Goal: Transaction & Acquisition: Obtain resource

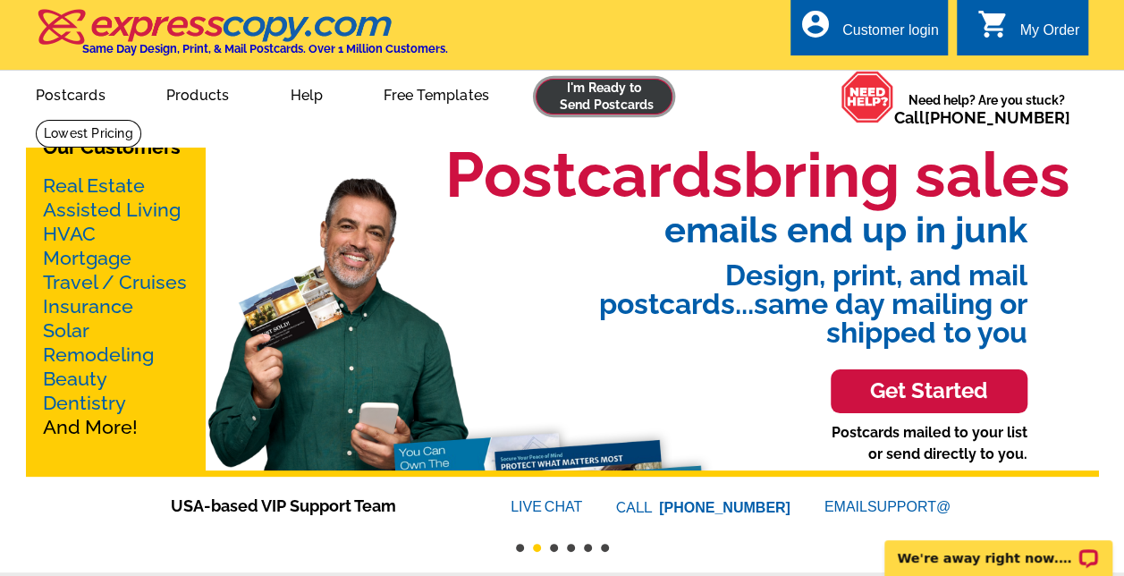
click at [588, 98] on link at bounding box center [604, 97] width 137 height 36
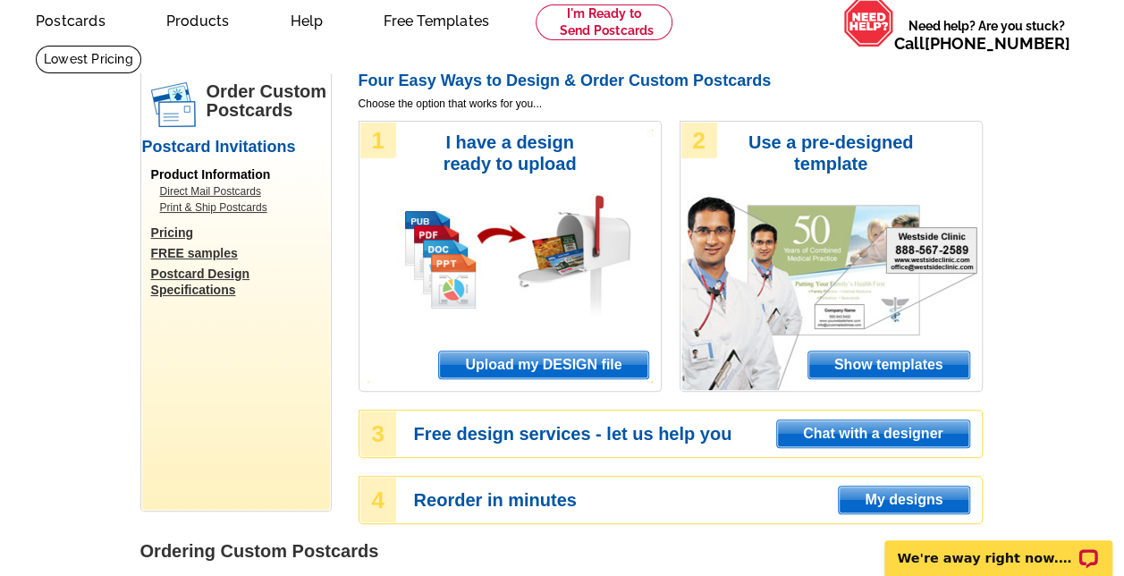
scroll to position [86, 0]
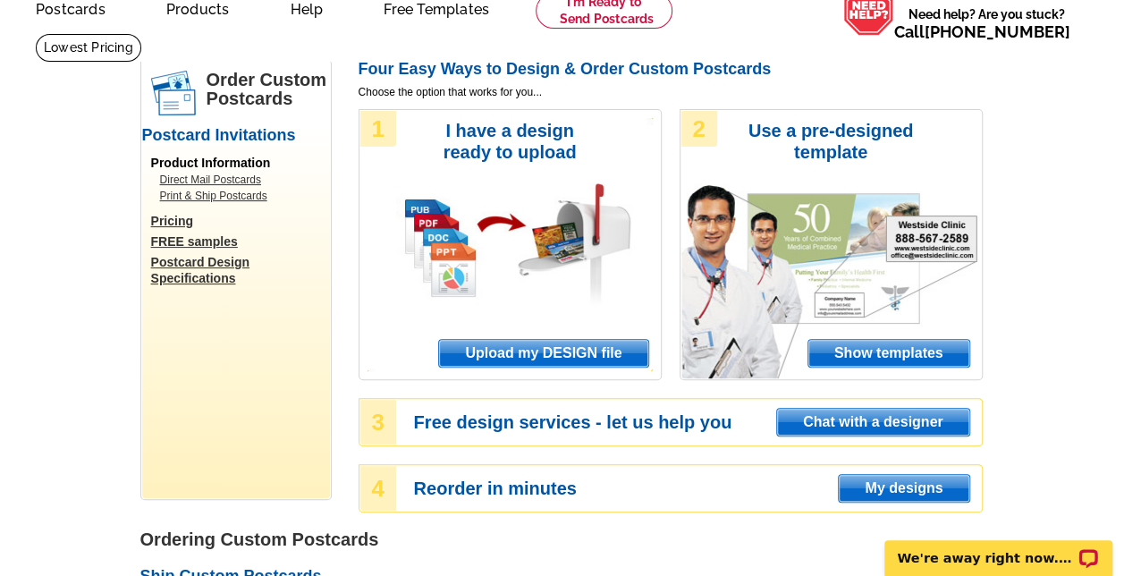
click at [313, 403] on div "Order Custom Postcards Postcard Invitations Product Information Direct Mail Pos…" at bounding box center [236, 280] width 188 height 436
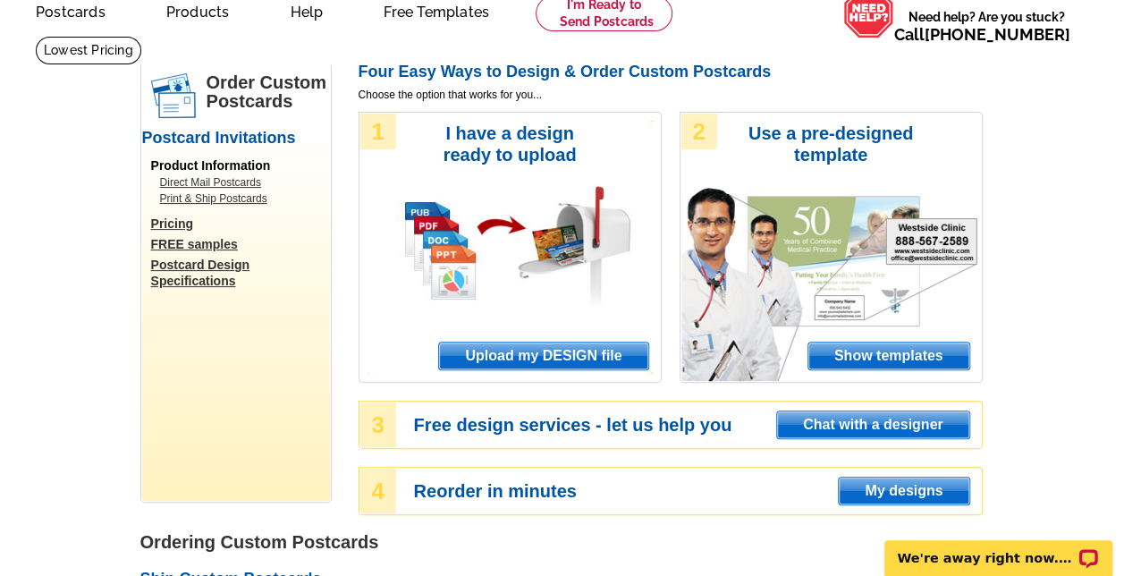
scroll to position [0, 0]
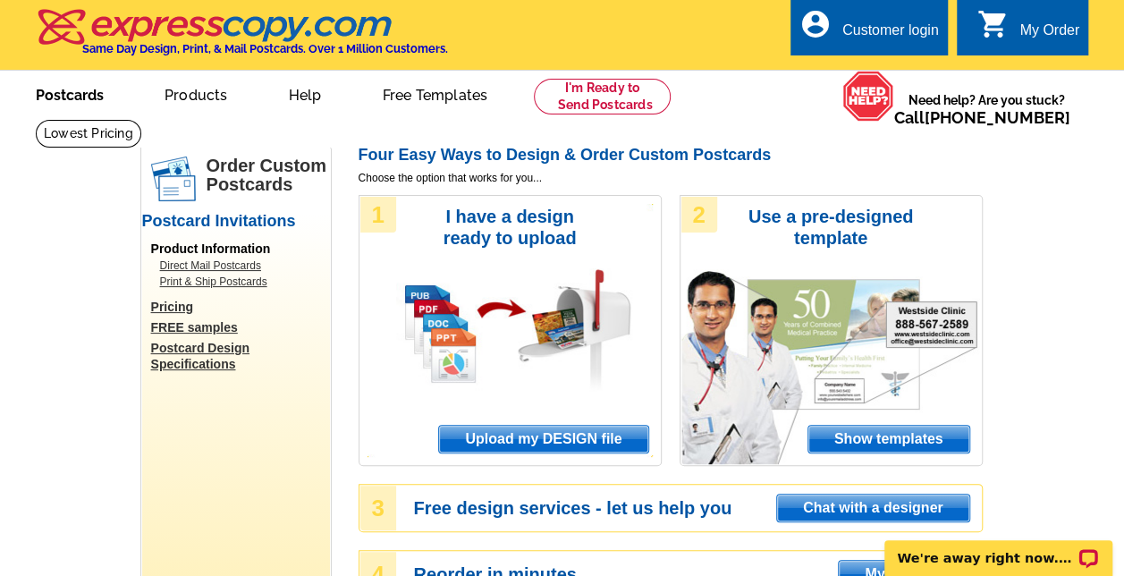
click at [79, 89] on link "Postcards" at bounding box center [69, 93] width 125 height 42
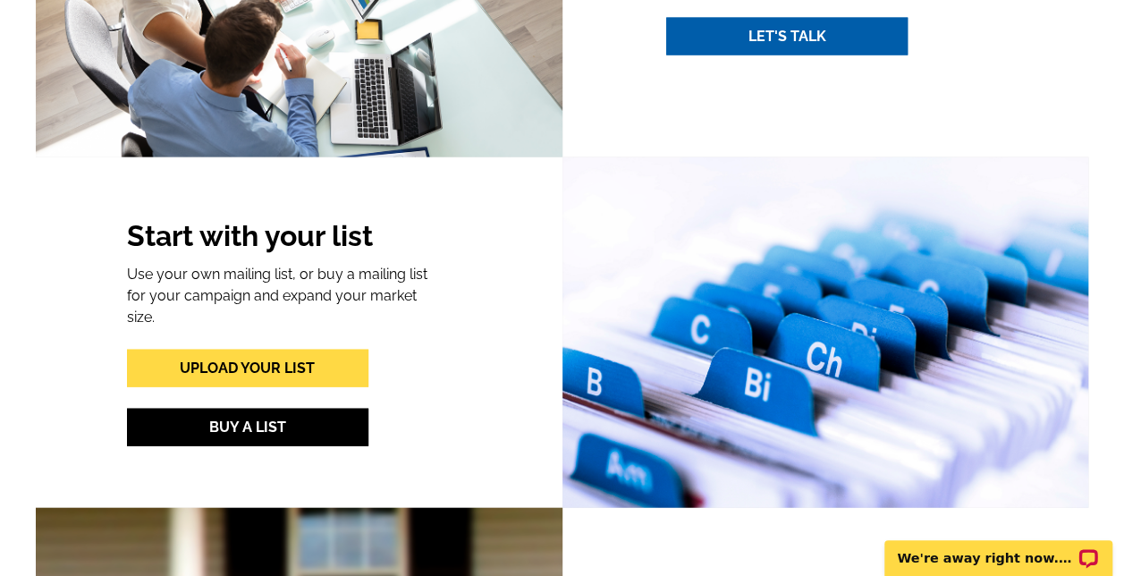
scroll to position [1868, 0]
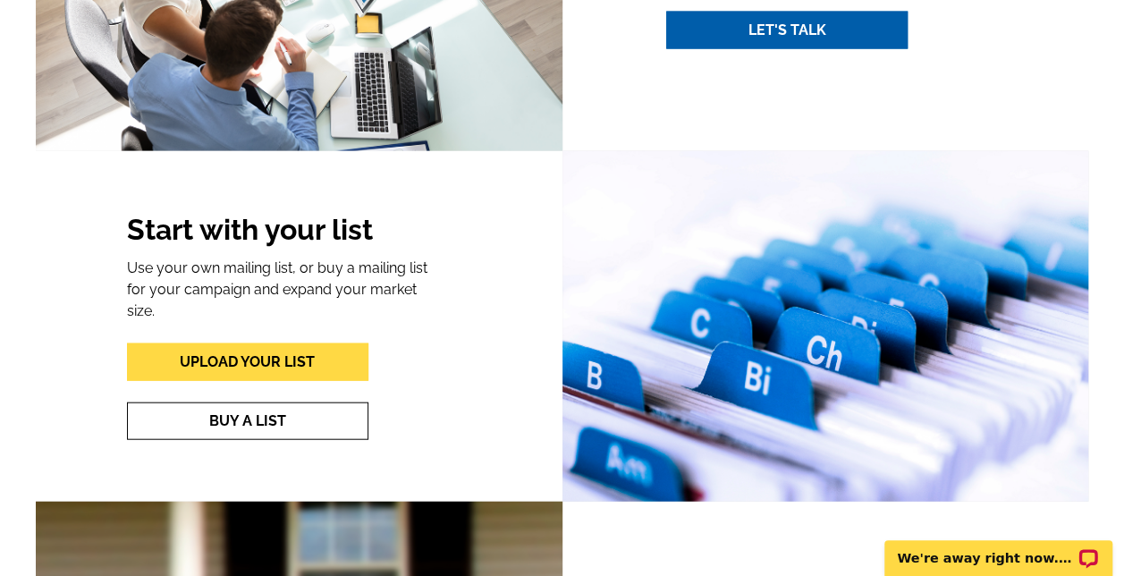
click at [237, 402] on link "Buy A List" at bounding box center [247, 421] width 241 height 38
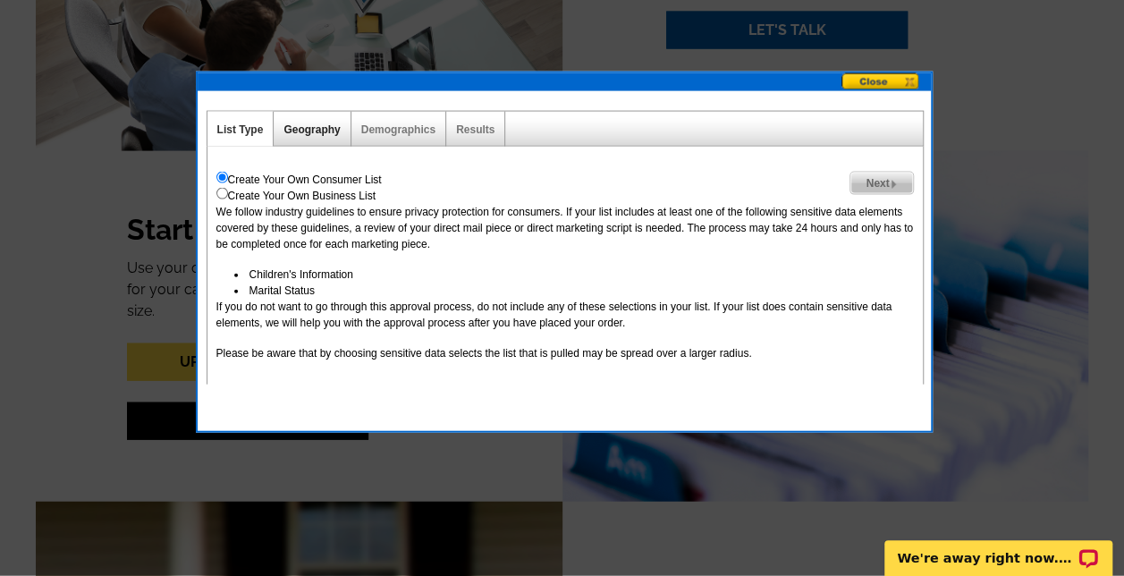
click at [312, 124] on link "Geography" at bounding box center [312, 129] width 56 height 13
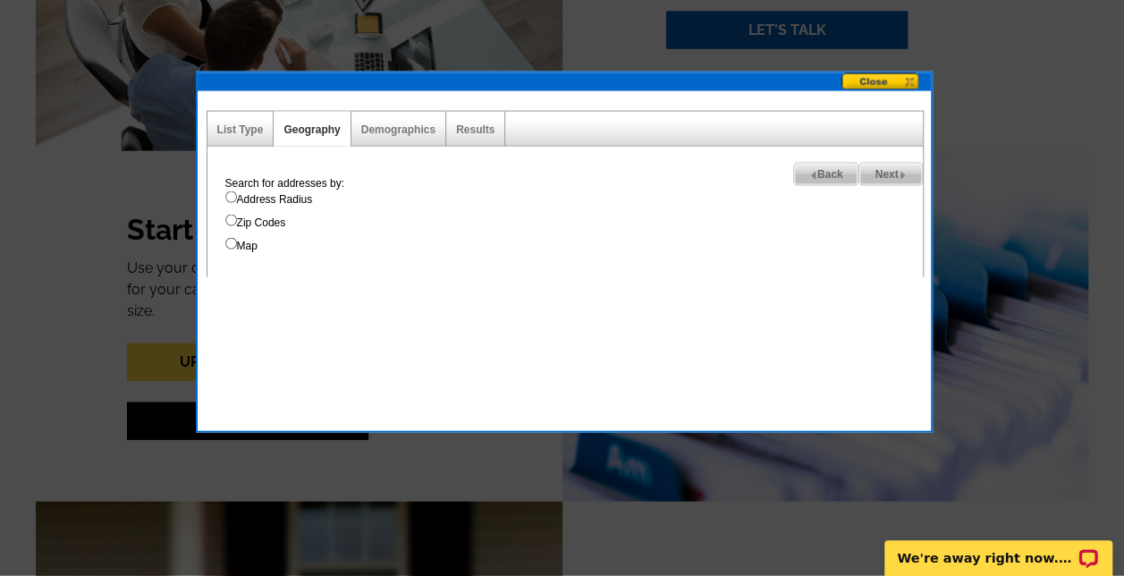
click at [231, 199] on input "Address Radius" at bounding box center [231, 197] width 12 height 12
radio input "true"
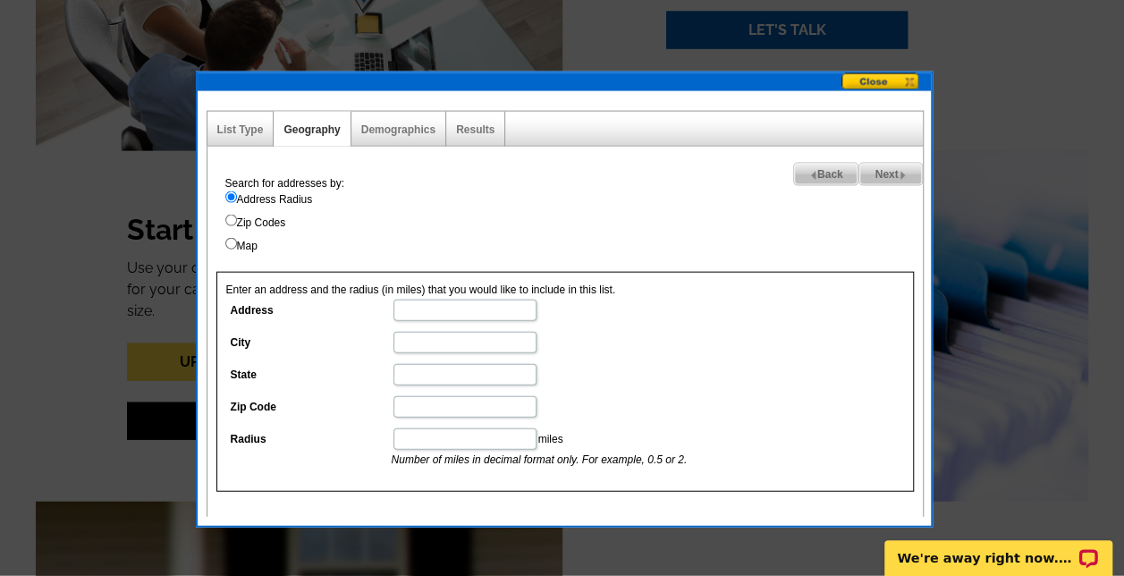
click at [422, 312] on input "Address" at bounding box center [465, 310] width 143 height 21
paste input "[STREET_ADDRESS][PERSON_NAME]"
click at [512, 312] on input "[STREET_ADDRESS][PERSON_NAME]" at bounding box center [465, 310] width 143 height 21
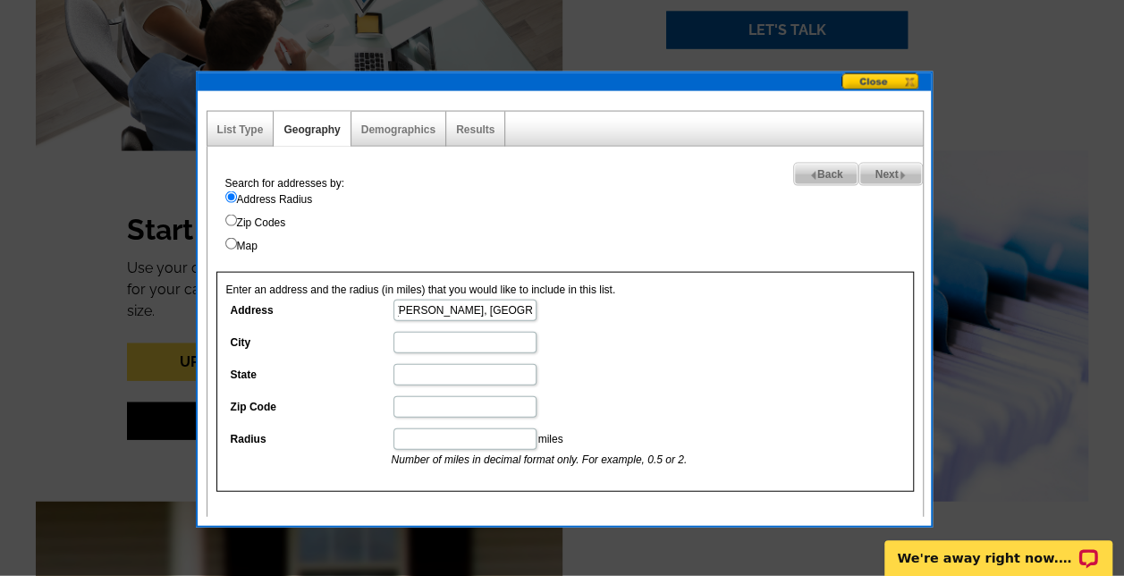
scroll to position [0, 73]
type input "16126 TRIVOLI CIR, [PERSON_NAME], [GEOGRAPHIC_DATA]"
click at [422, 403] on input "Zip Code" at bounding box center [465, 406] width 143 height 21
paste input "34756"
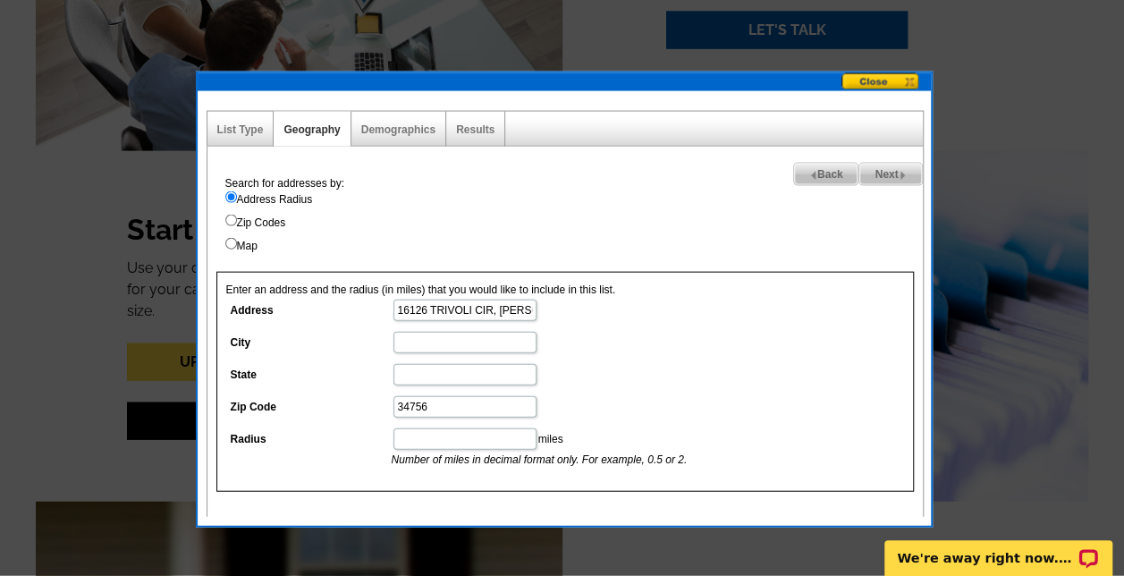
type input "34756"
click at [515, 315] on input "16126 TRIVOLI CIR, [PERSON_NAME], [GEOGRAPHIC_DATA]" at bounding box center [465, 310] width 143 height 21
click at [499, 309] on input "16126 TRIVOLI CIR, [PERSON_NAME], [GEOGRAPHIC_DATA]" at bounding box center [465, 310] width 143 height 21
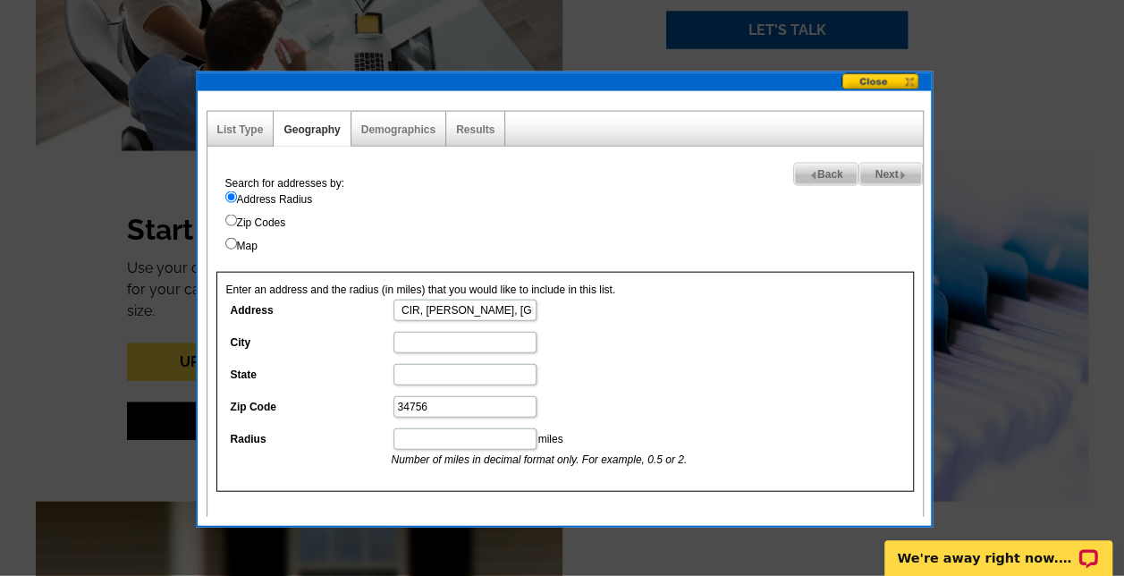
click at [505, 308] on input "16126 TRIVOLI CIR, [PERSON_NAME], [GEOGRAPHIC_DATA]" at bounding box center [465, 310] width 143 height 21
type input "[STREET_ADDRESS]"
click at [451, 345] on input "City" at bounding box center [465, 342] width 143 height 21
paste input "BELLA COLLINA"
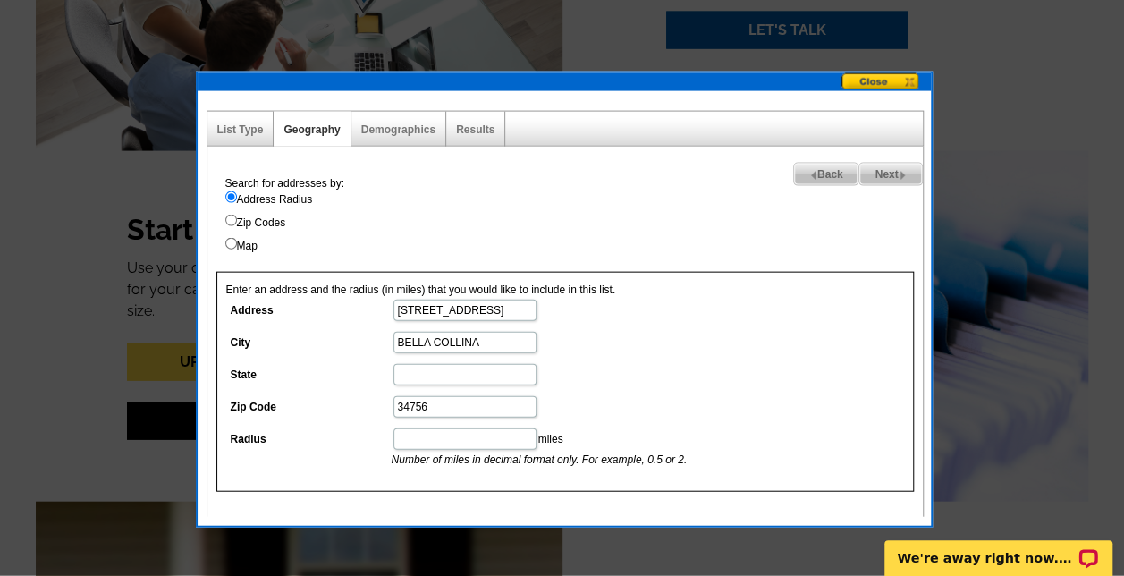
type input "BELLA COLLINA"
click at [436, 381] on input "State" at bounding box center [465, 374] width 143 height 21
type input "FL"
click at [512, 310] on input "[STREET_ADDRESS]" at bounding box center [465, 310] width 143 height 21
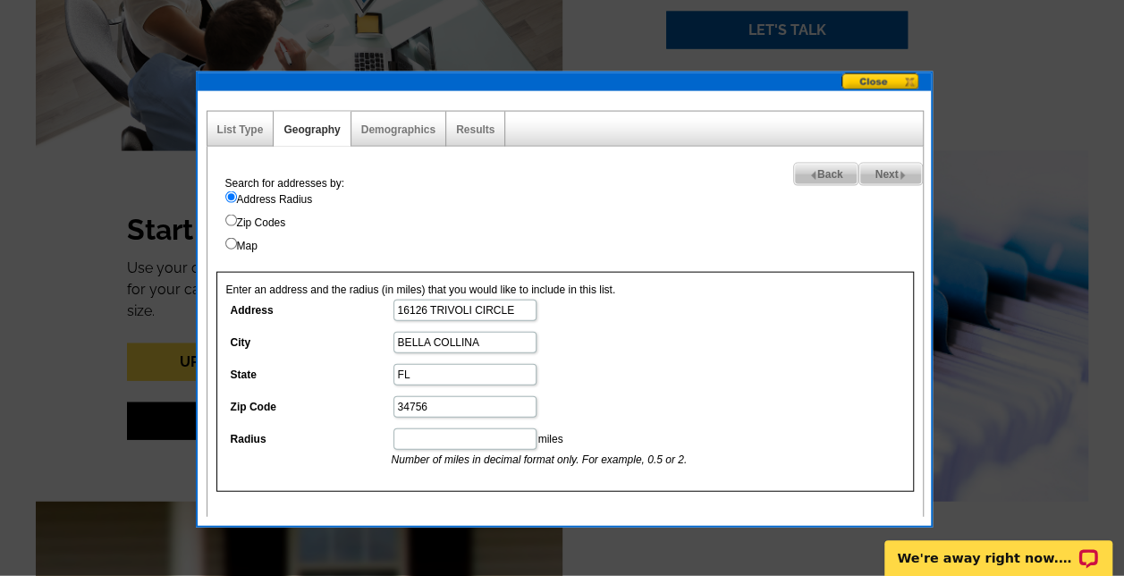
type input "16126 TRIVOLI CIRCLE"
click at [431, 437] on input "Radius" at bounding box center [465, 438] width 143 height 21
type input "2"
click at [882, 177] on span "Next" at bounding box center [890, 174] width 62 height 21
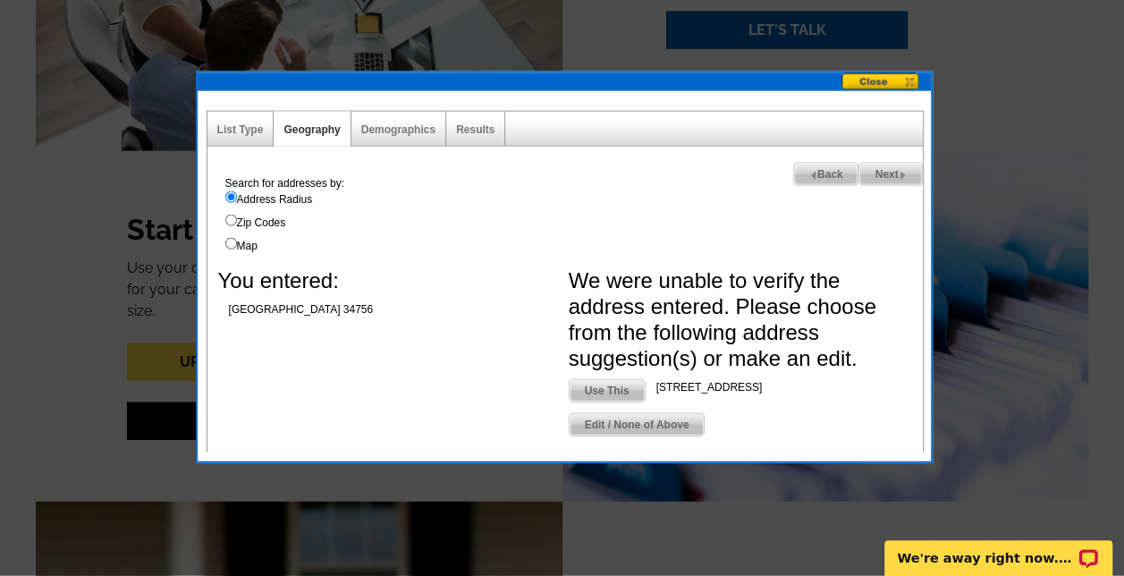
drag, startPoint x: 835, startPoint y: 384, endPoint x: 656, endPoint y: 381, distance: 178.9
click at [656, 381] on span "[STREET_ADDRESS]" at bounding box center [761, 387] width 210 height 16
copy span "[STREET_ADDRESS]"
click at [826, 169] on span "Back" at bounding box center [826, 174] width 64 height 21
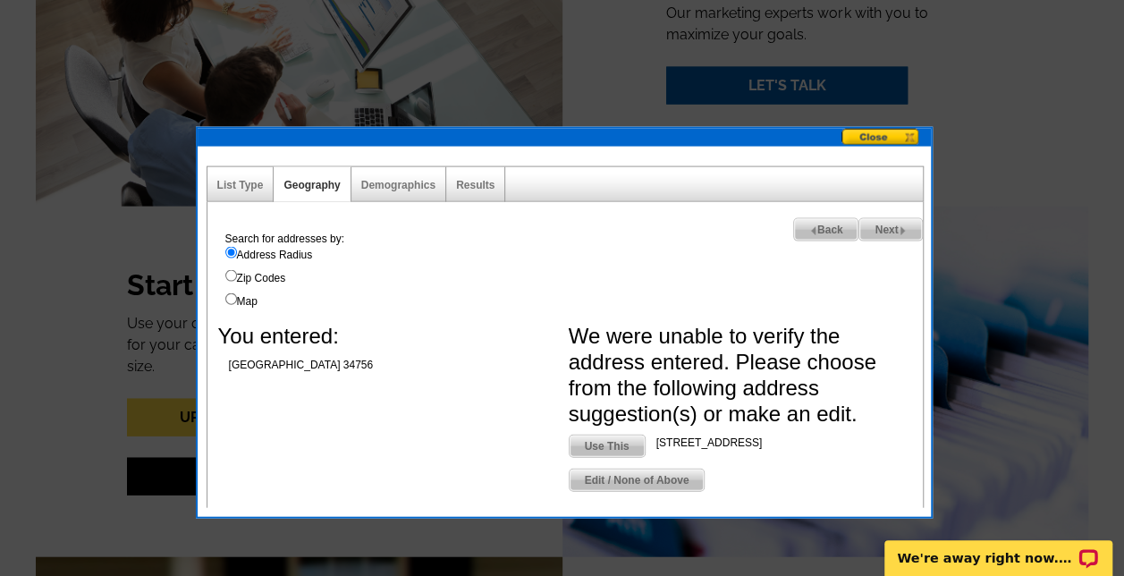
scroll to position [1805, 0]
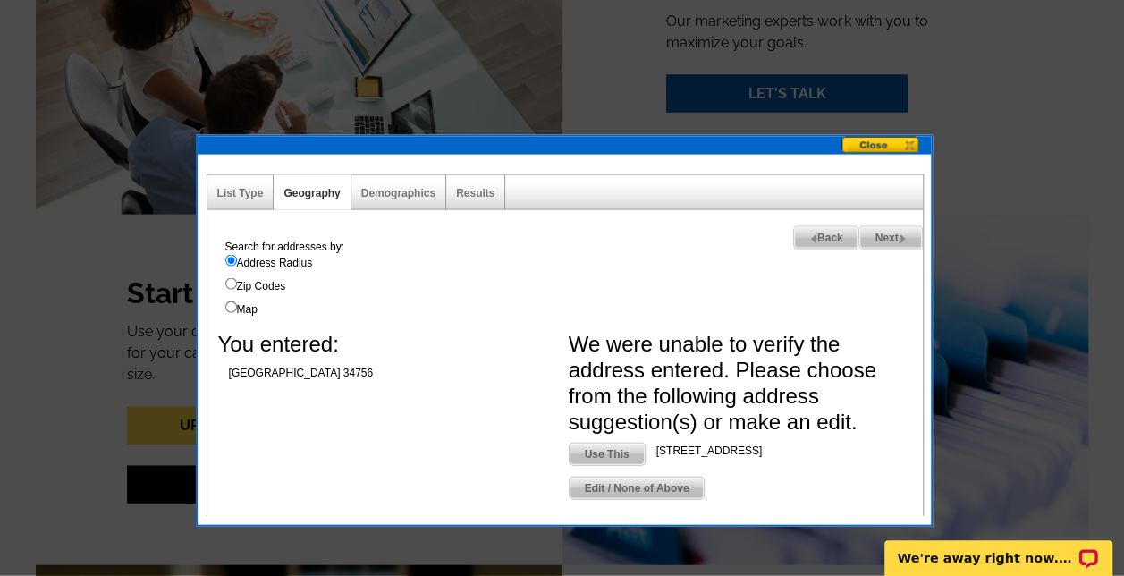
click at [816, 233] on span "Back" at bounding box center [826, 237] width 64 height 21
click at [823, 243] on span "Back" at bounding box center [826, 237] width 64 height 21
click at [236, 191] on link "List Type" at bounding box center [240, 193] width 47 height 13
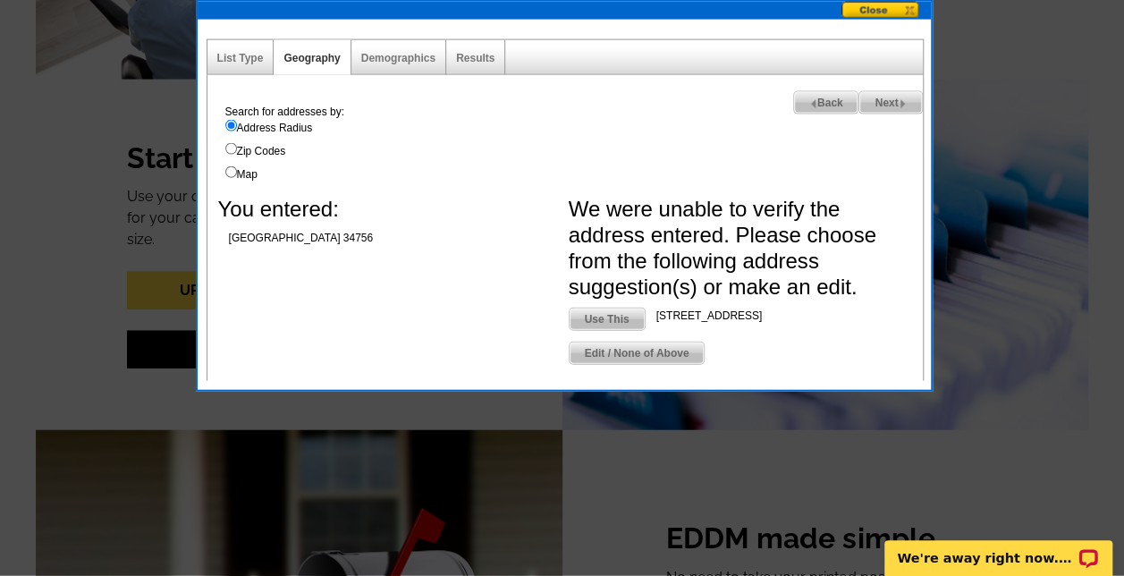
scroll to position [1941, 0]
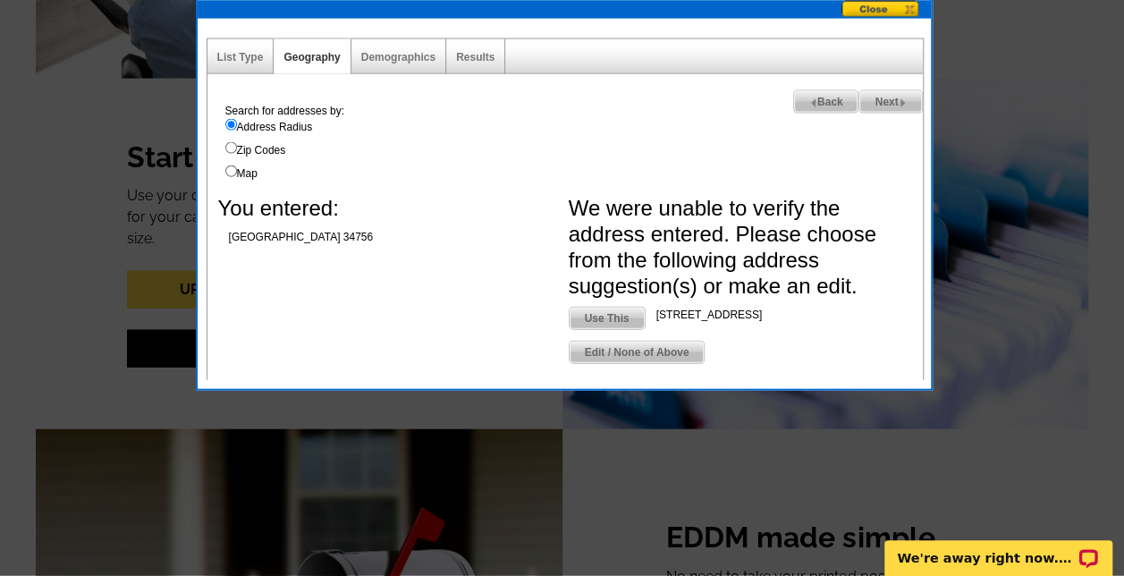
click at [227, 146] on input "Zip Codes" at bounding box center [231, 148] width 12 height 12
radio input "true"
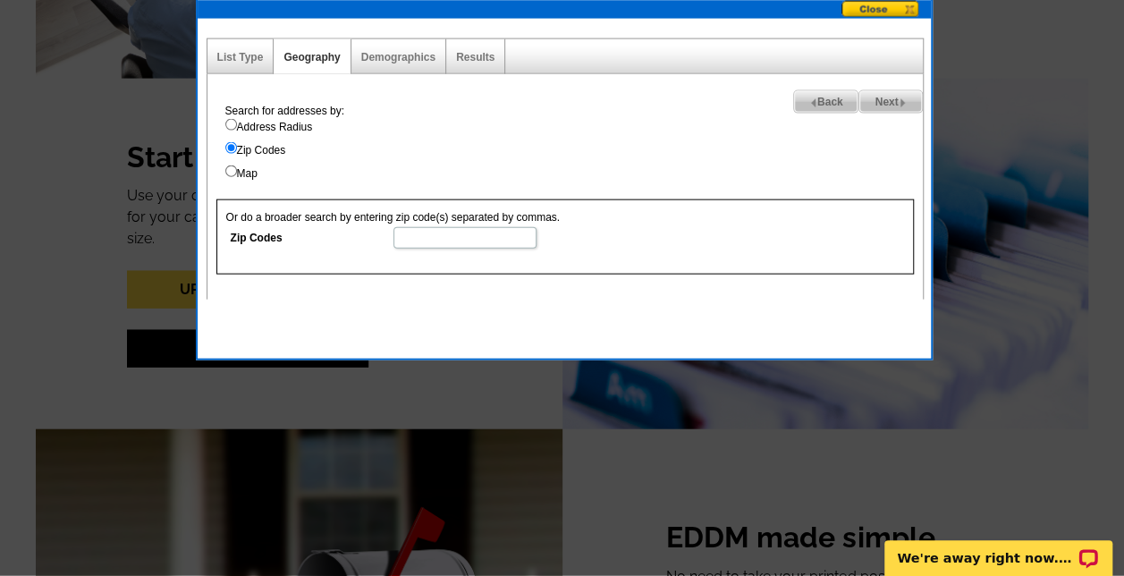
click at [233, 126] on input "Address Radius" at bounding box center [231, 125] width 12 height 12
radio input "true"
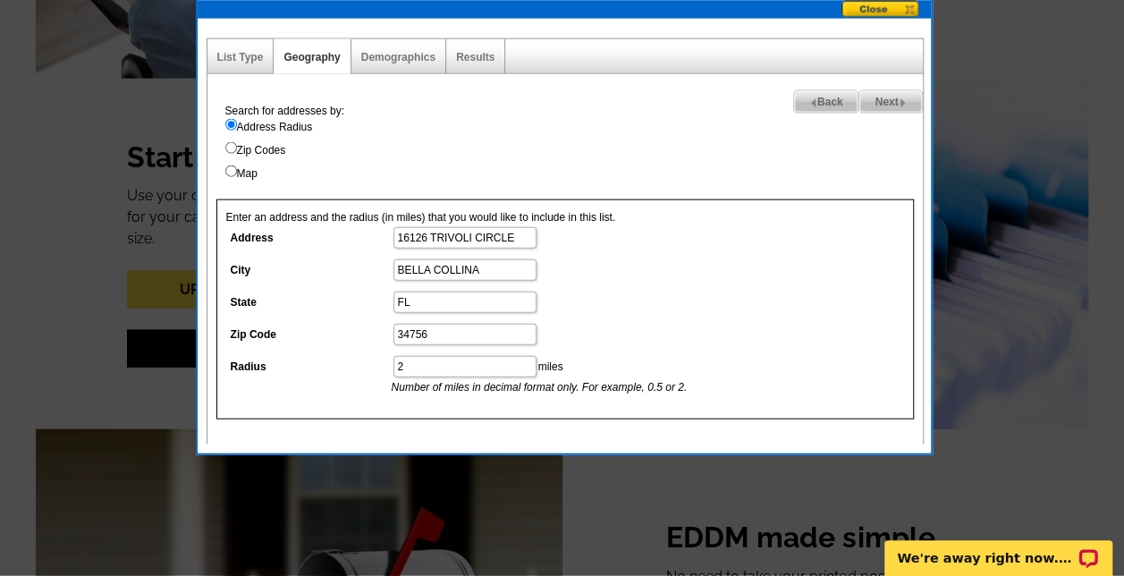
click at [517, 238] on input "16126 TRIVOLI CIRCLE" at bounding box center [465, 237] width 143 height 21
type input "16126 TRIVOLI CIR"
click at [419, 268] on input "BELLA COLLINA" at bounding box center [465, 269] width 143 height 21
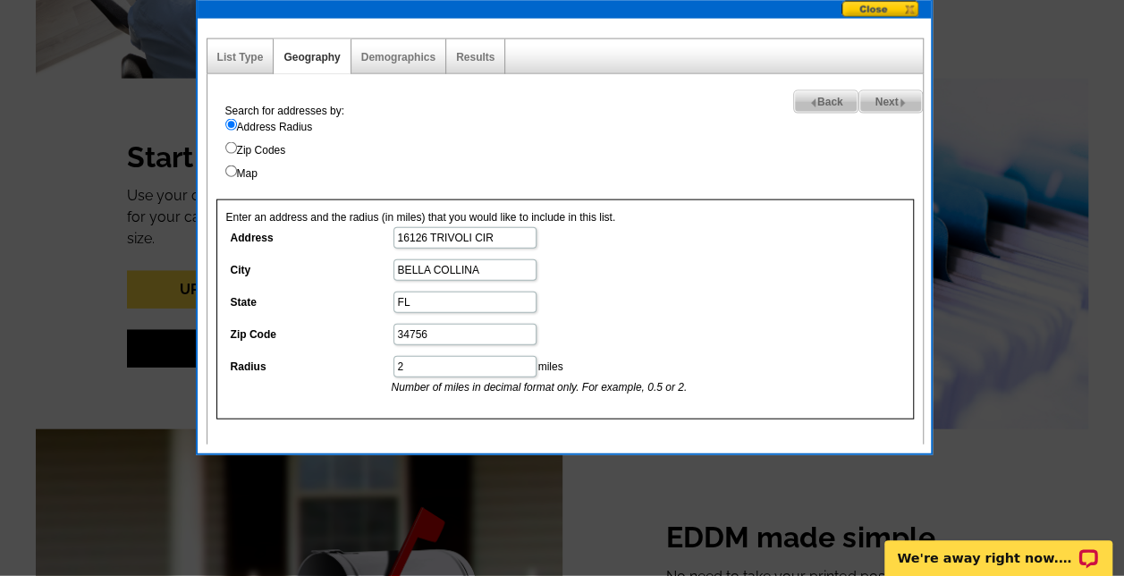
paste input "Montverde"
type input "Montverde"
click at [890, 102] on span "Next" at bounding box center [890, 101] width 62 height 21
select select
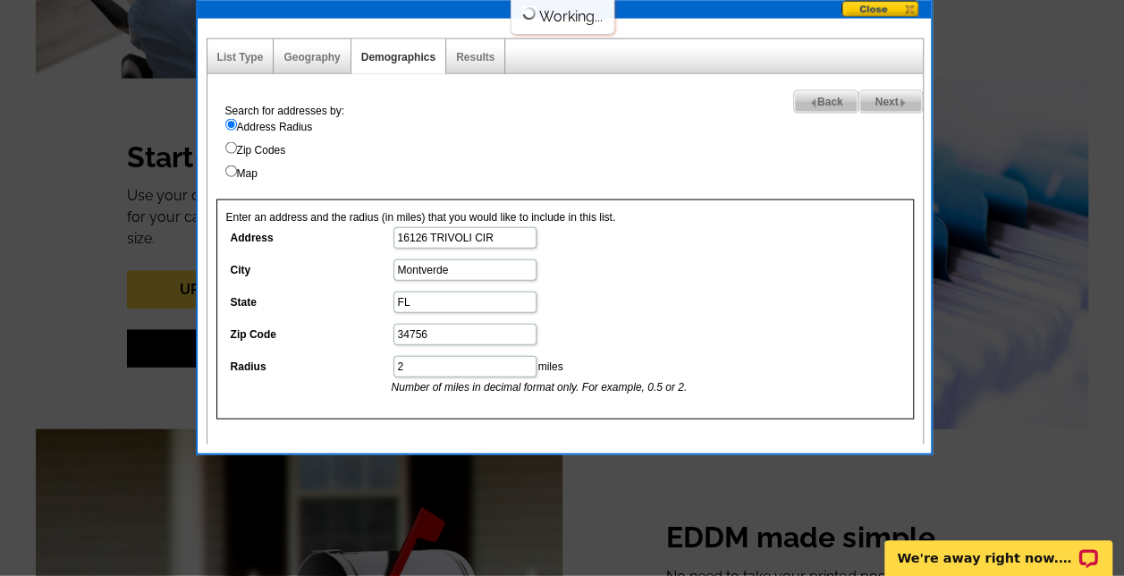
select select
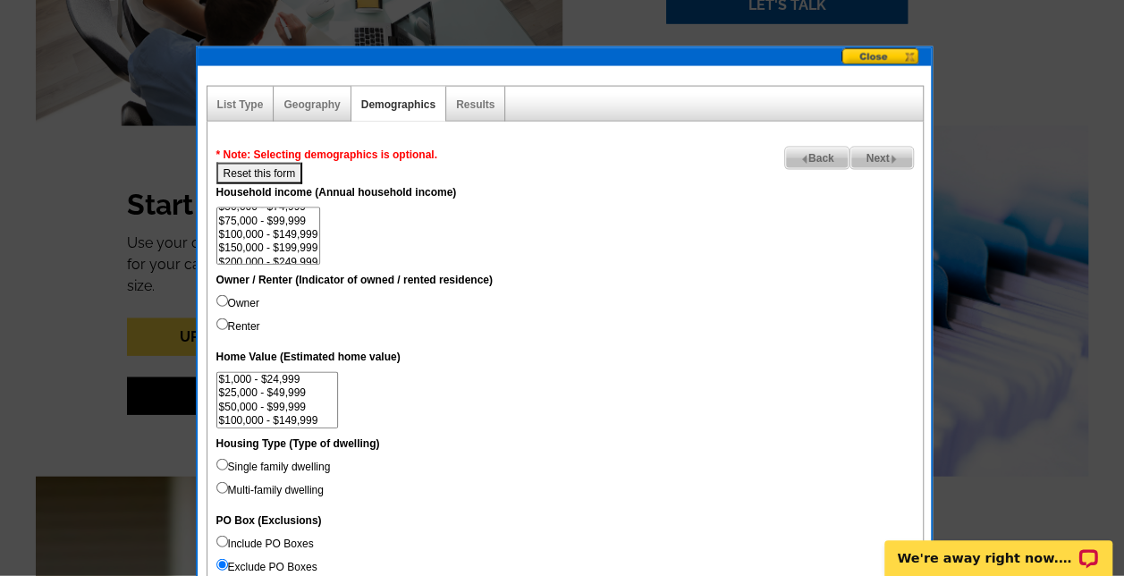
scroll to position [72, 0]
click at [242, 233] on option "$250,000 - $499,999" at bounding box center [268, 239] width 103 height 13
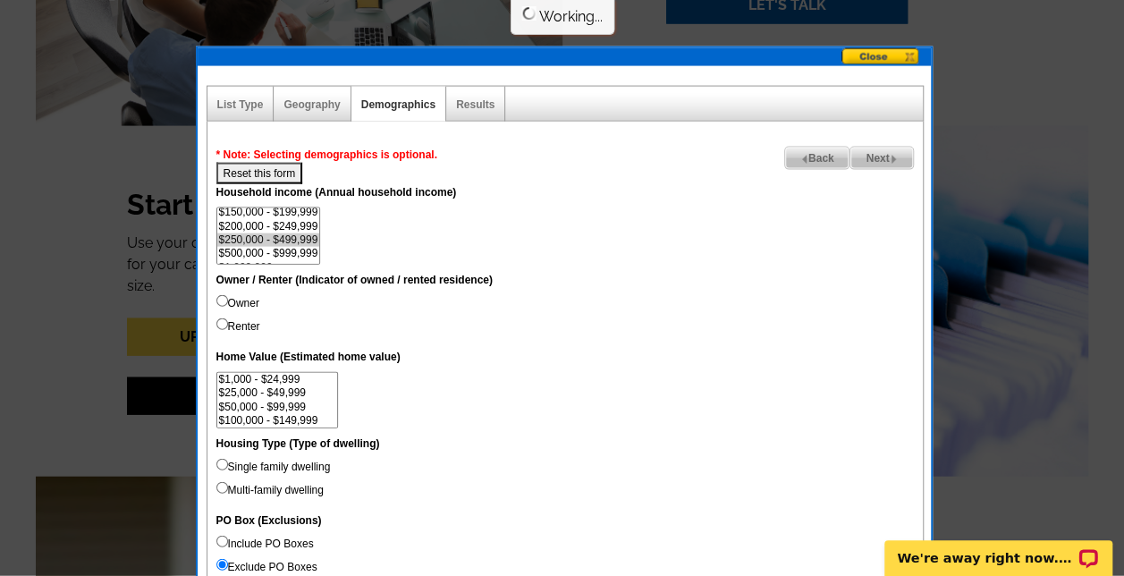
click at [256, 249] on option "$500,000 - $999,999" at bounding box center [268, 253] width 103 height 13
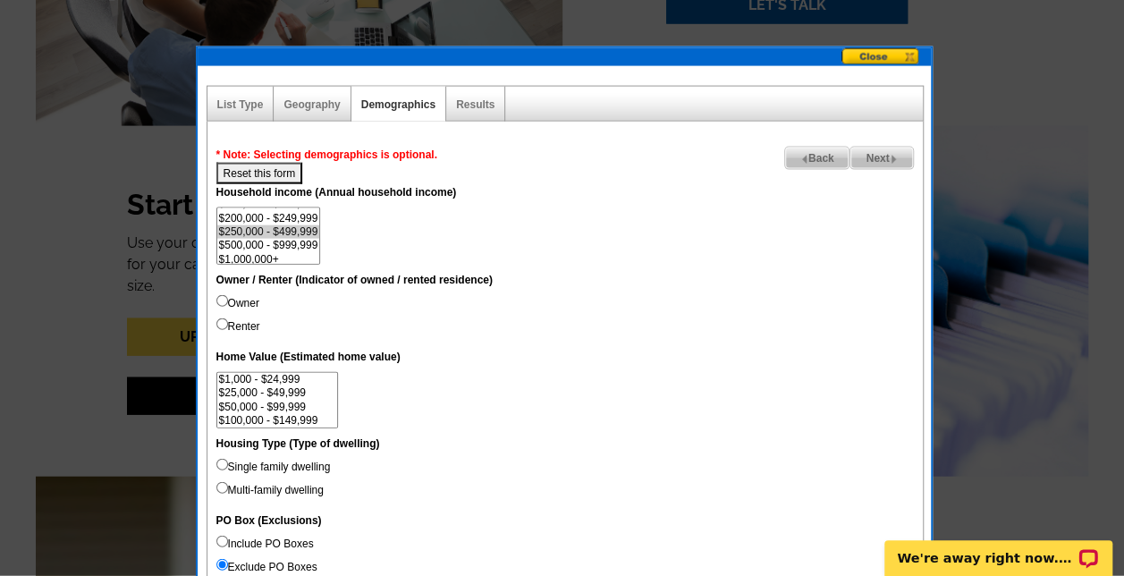
scroll to position [82, 0]
select select "250000-499999"
click at [281, 252] on option "$1,000,000+" at bounding box center [268, 256] width 103 height 13
click at [427, 230] on dd "$0 - $19,999 $20,000 - $49,999 $50,000 - $74,999 $75,000 - $99,999 $100,000 - $…" at bounding box center [565, 235] width 698 height 57
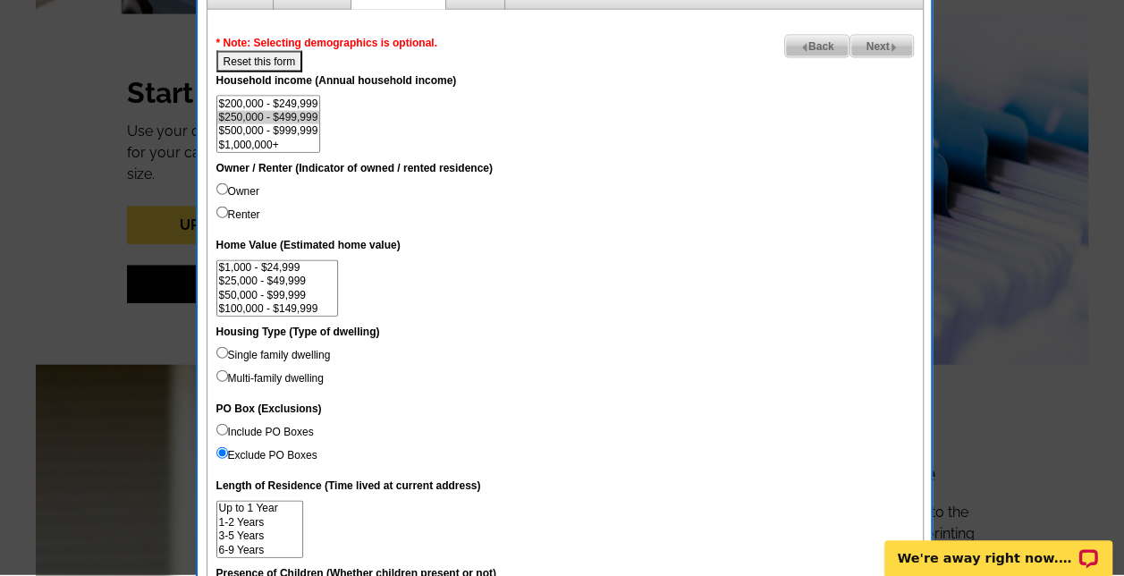
scroll to position [2006, 0]
click at [220, 212] on input "Renter" at bounding box center [222, 212] width 12 height 12
radio input "true"
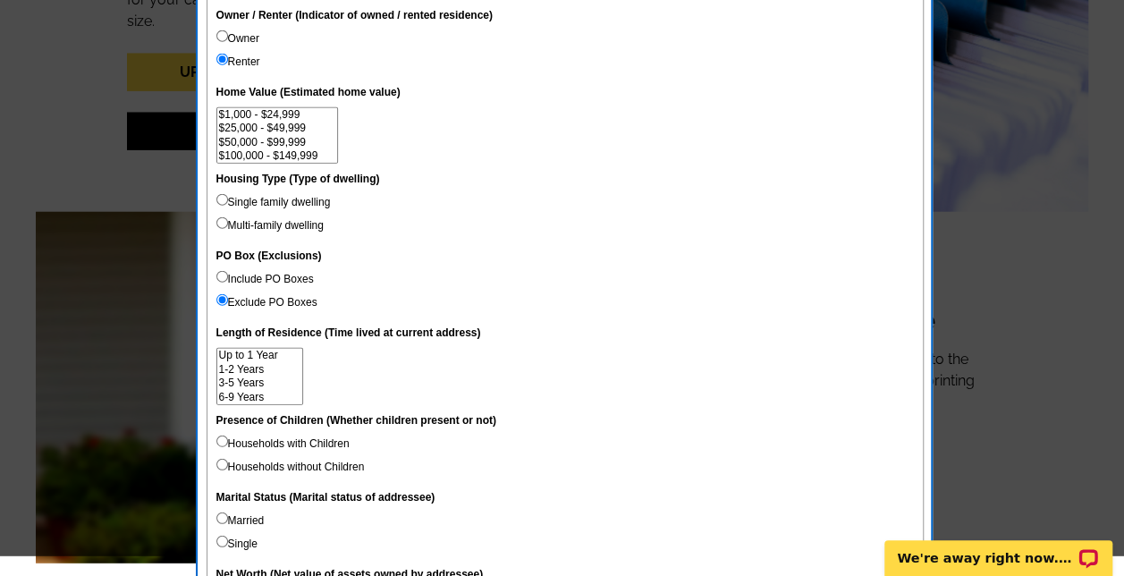
scroll to position [2162, 0]
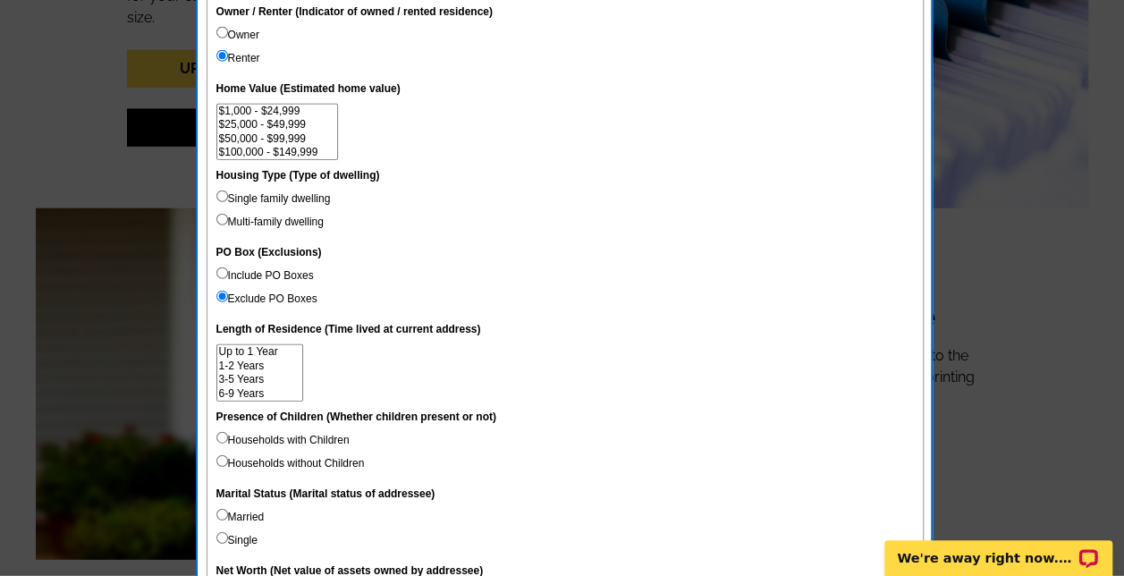
click at [224, 215] on input "Multi-family dwelling" at bounding box center [222, 220] width 12 height 12
radio input "true"
click at [219, 195] on input "Single family dwelling" at bounding box center [222, 197] width 12 height 12
radio input "true"
click at [224, 216] on input "Multi-family dwelling" at bounding box center [222, 220] width 12 height 12
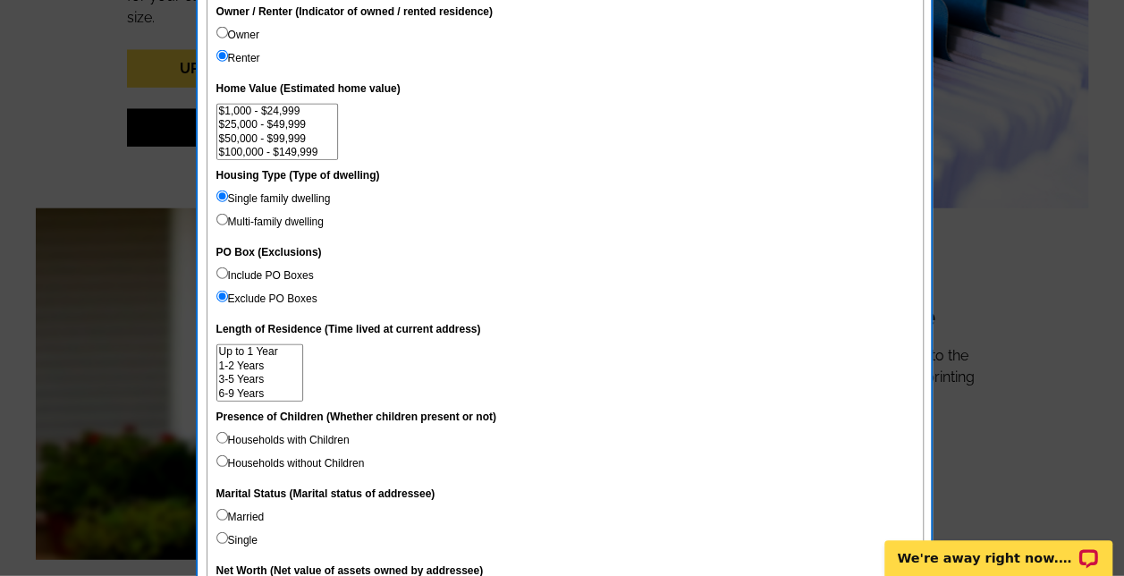
radio input "true"
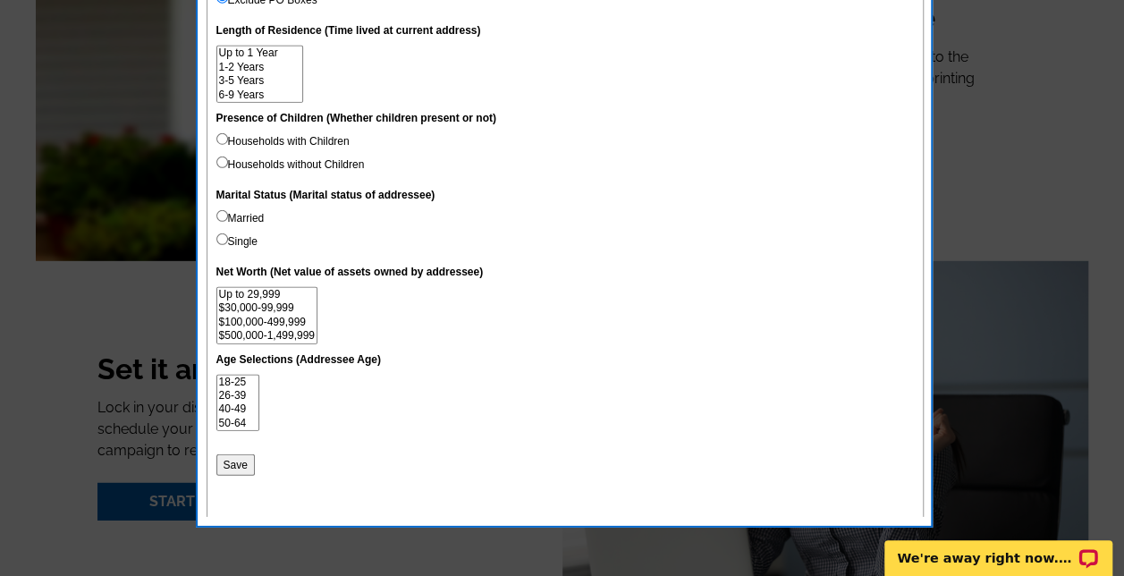
scroll to position [2462, 0]
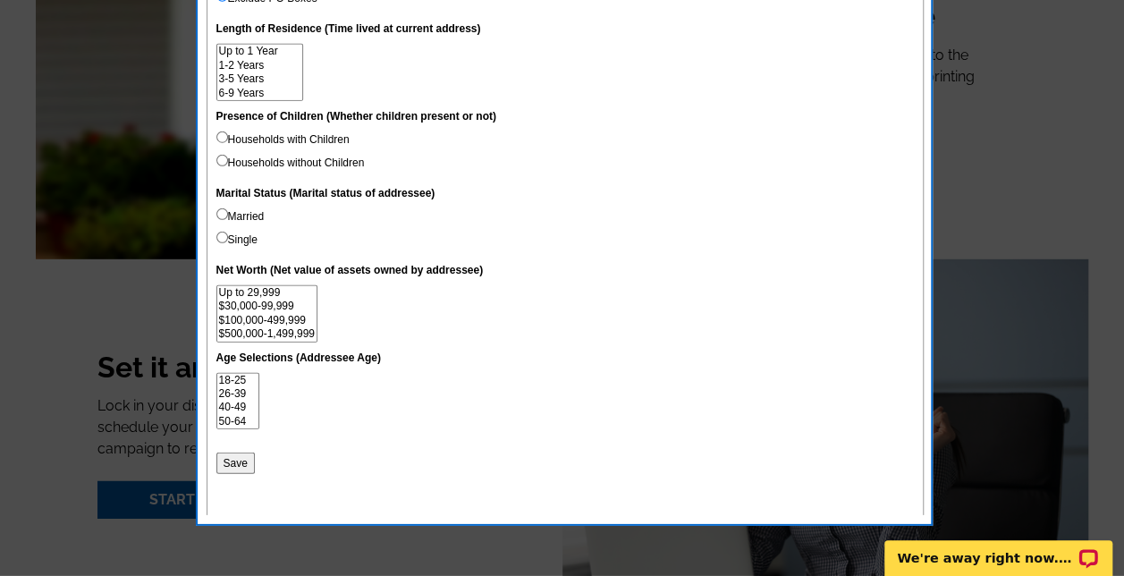
click at [220, 134] on input "Households with Children" at bounding box center [222, 137] width 12 height 12
radio input "true"
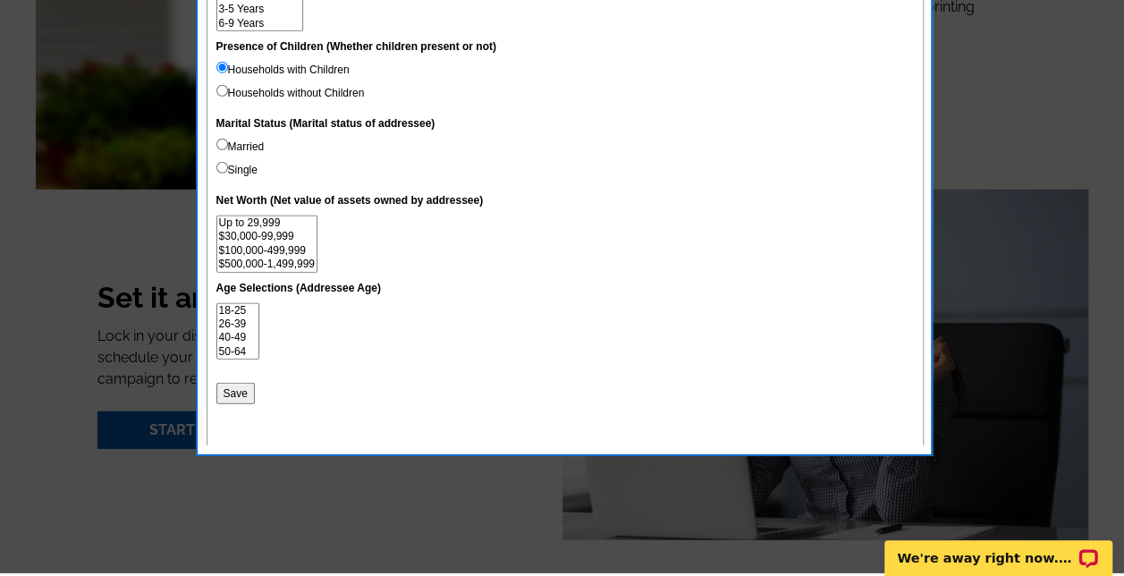
scroll to position [2534, 0]
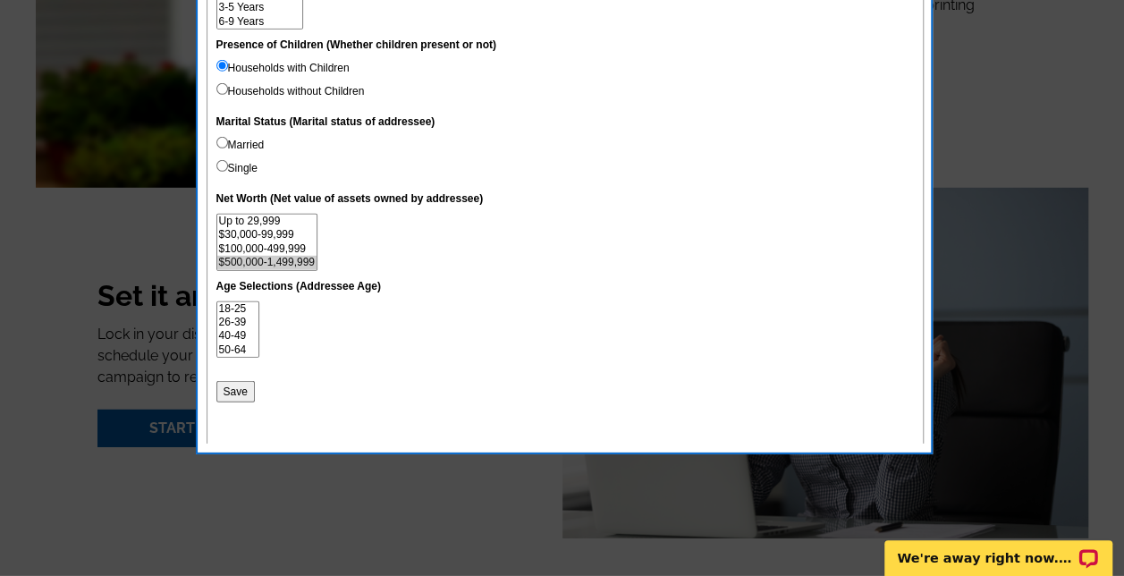
click at [287, 257] on option "$500,000-1,499,999" at bounding box center [266, 262] width 99 height 13
select select "500000-1499999"
click at [290, 261] on option "Over $1,500,000" at bounding box center [266, 263] width 99 height 13
click at [227, 391] on input "Save" at bounding box center [235, 391] width 38 height 21
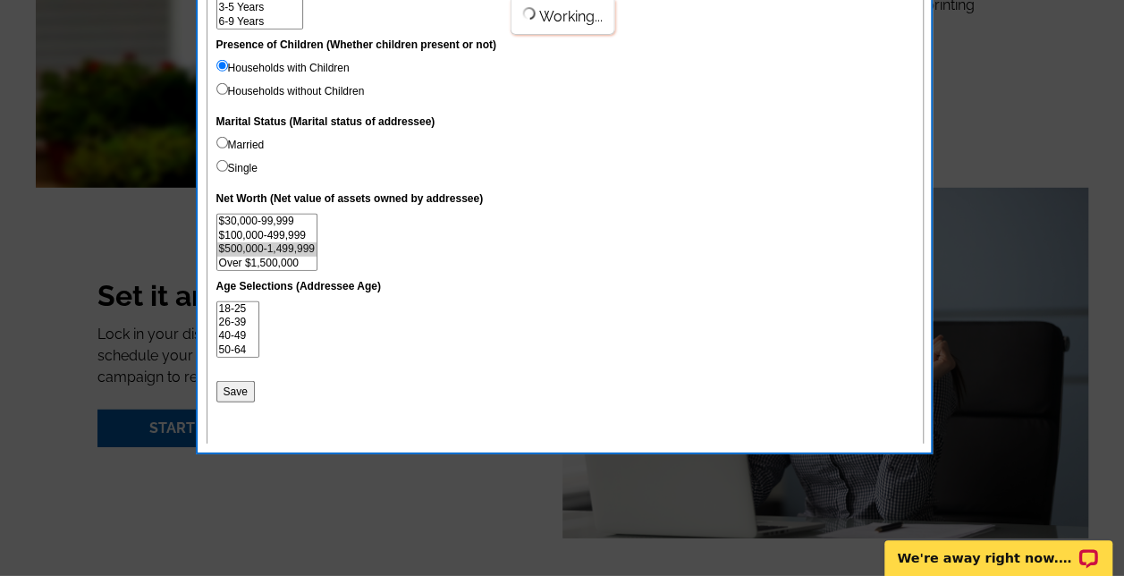
select select
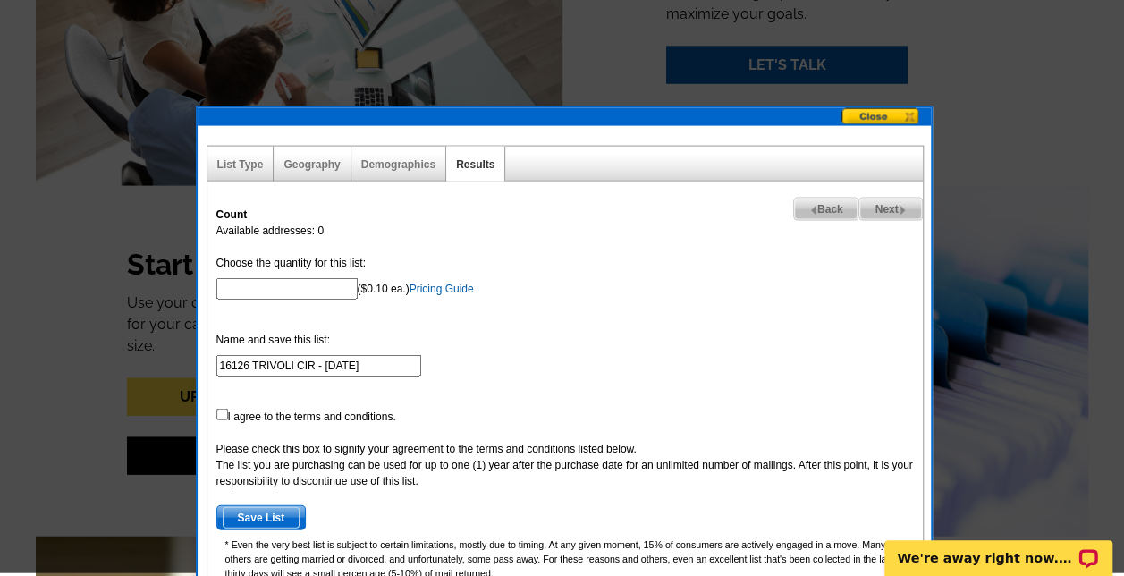
scroll to position [1838, 0]
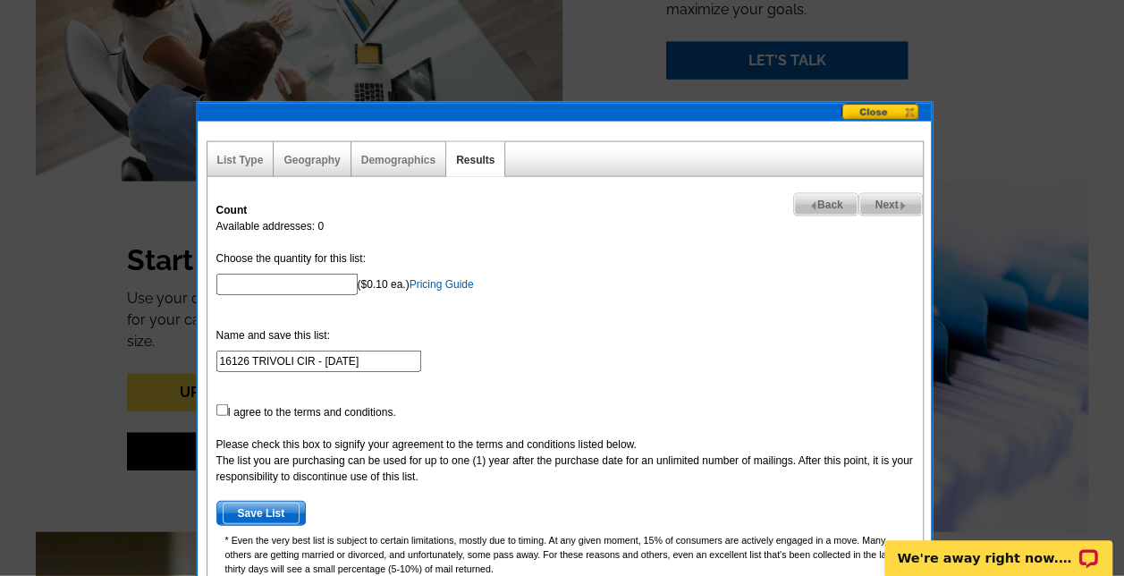
click at [886, 204] on span "Next" at bounding box center [890, 204] width 62 height 21
click at [828, 202] on span "Back" at bounding box center [826, 204] width 64 height 21
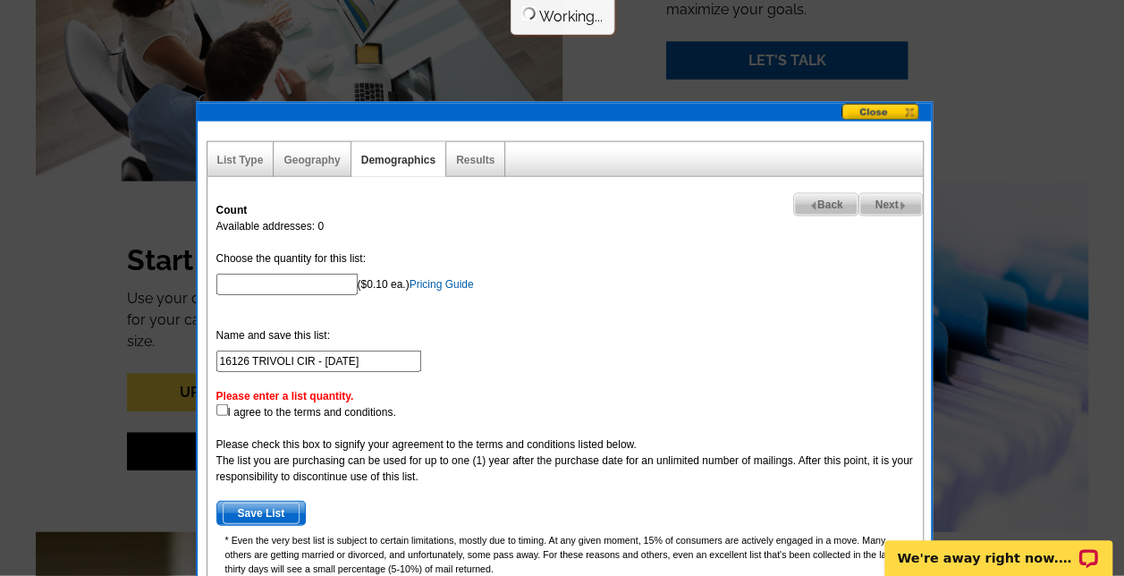
select select
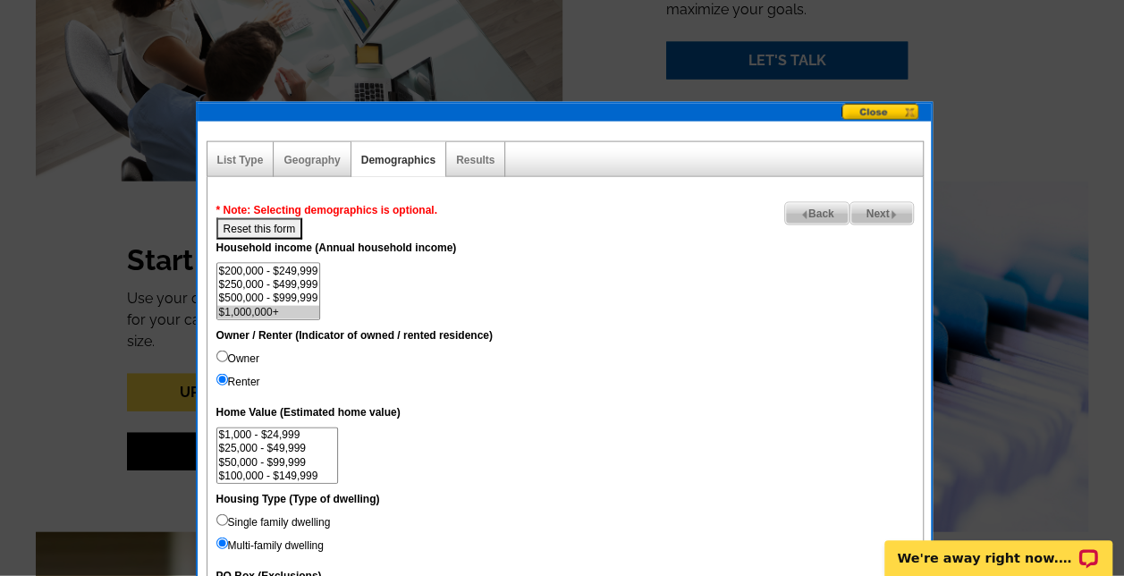
scroll to position [55, 0]
click at [261, 223] on button "Reset this form" at bounding box center [259, 228] width 87 height 21
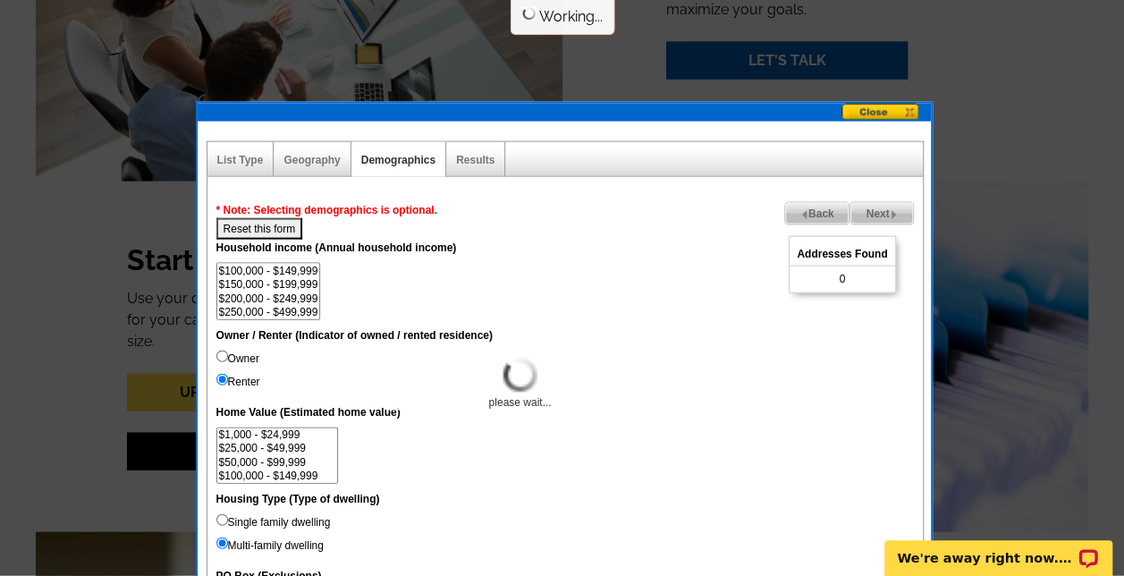
select select
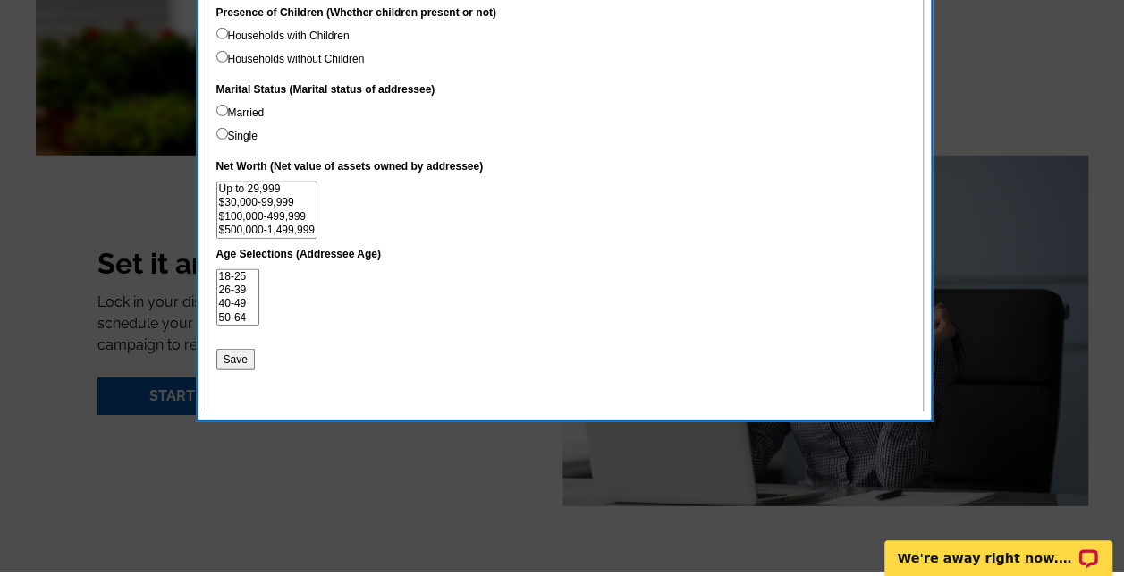
scroll to position [2568, 0]
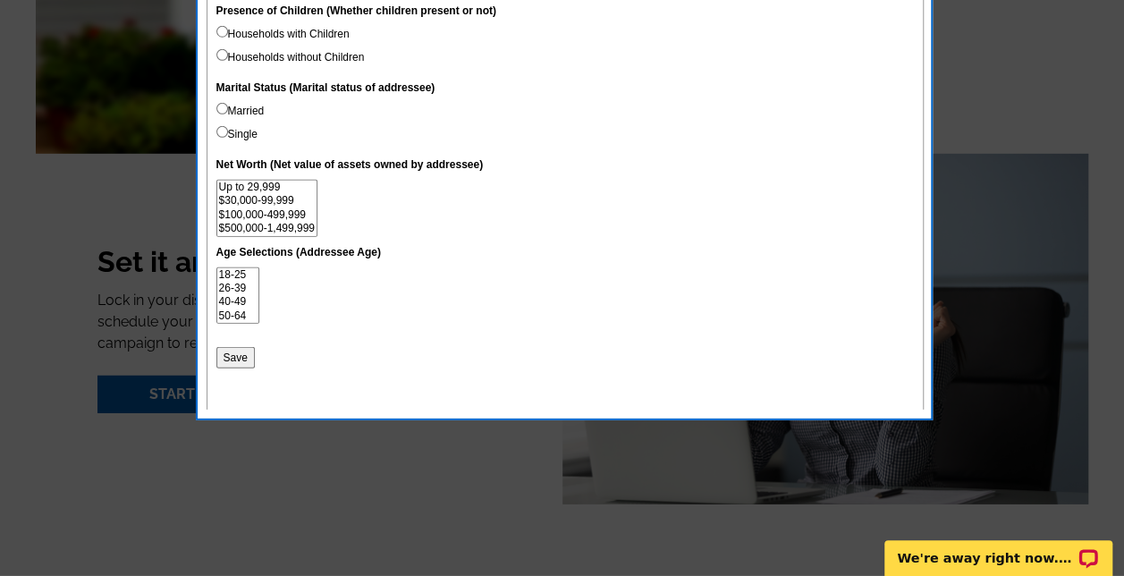
select select "500000-1499999"
click at [297, 225] on option "$500,000-1,499,999" at bounding box center [266, 228] width 99 height 13
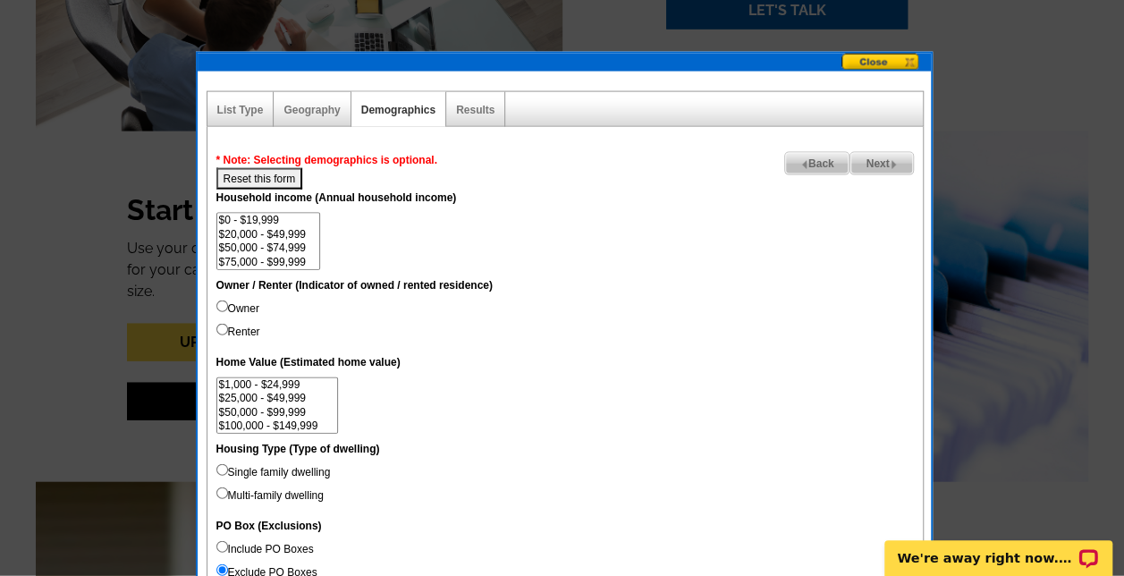
scroll to position [1886, 0]
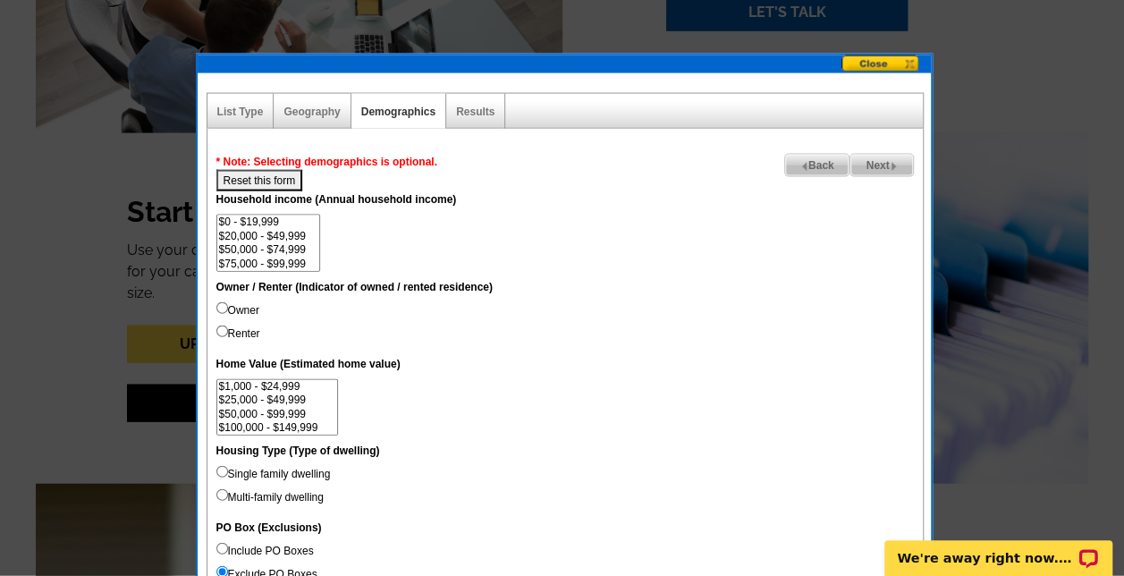
click at [868, 162] on span "Next" at bounding box center [882, 165] width 62 height 21
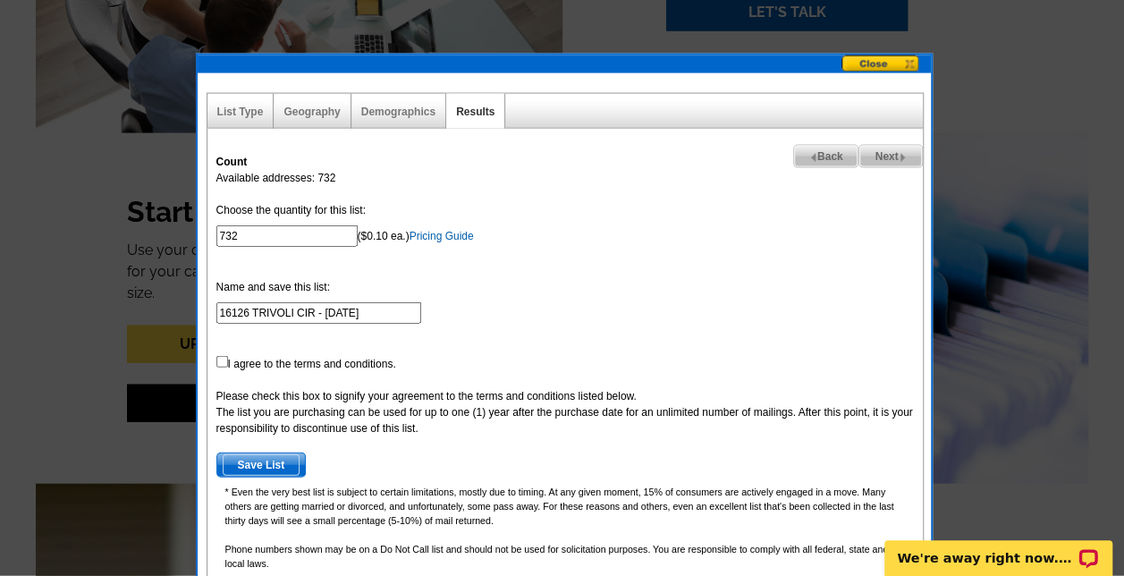
click at [826, 157] on span "Back" at bounding box center [826, 156] width 64 height 21
select select
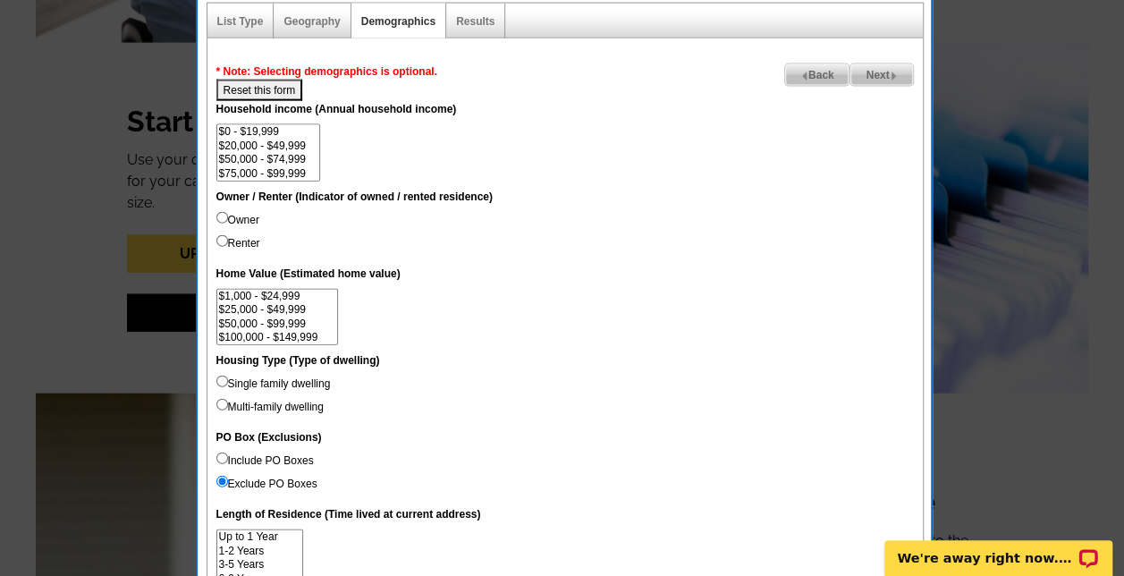
scroll to position [1966, 0]
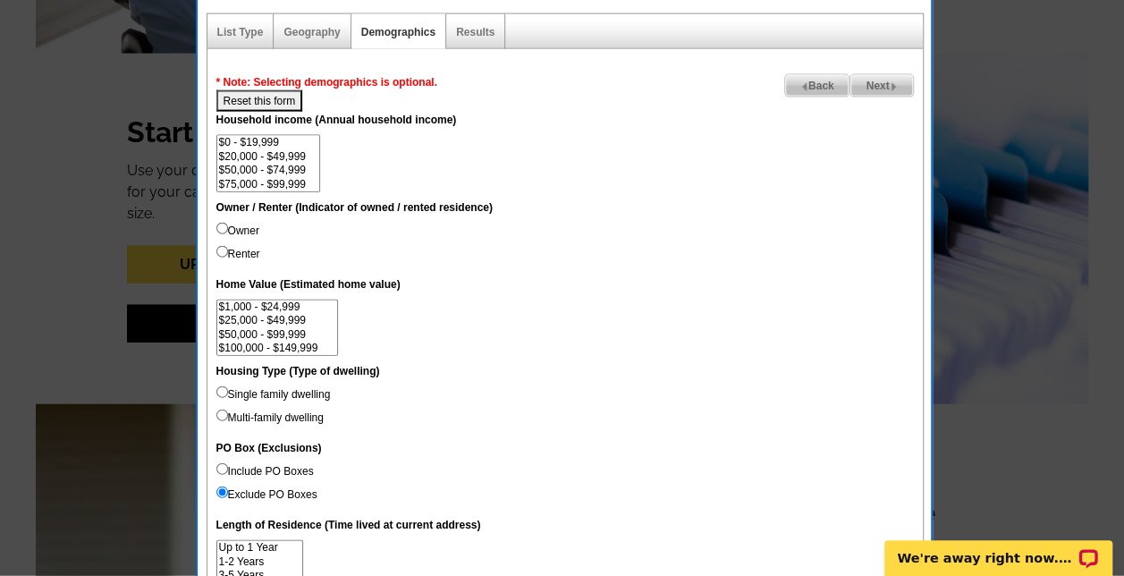
click at [222, 246] on input "Renter" at bounding box center [222, 252] width 12 height 12
radio input "true"
click at [873, 80] on span "Next" at bounding box center [882, 85] width 62 height 21
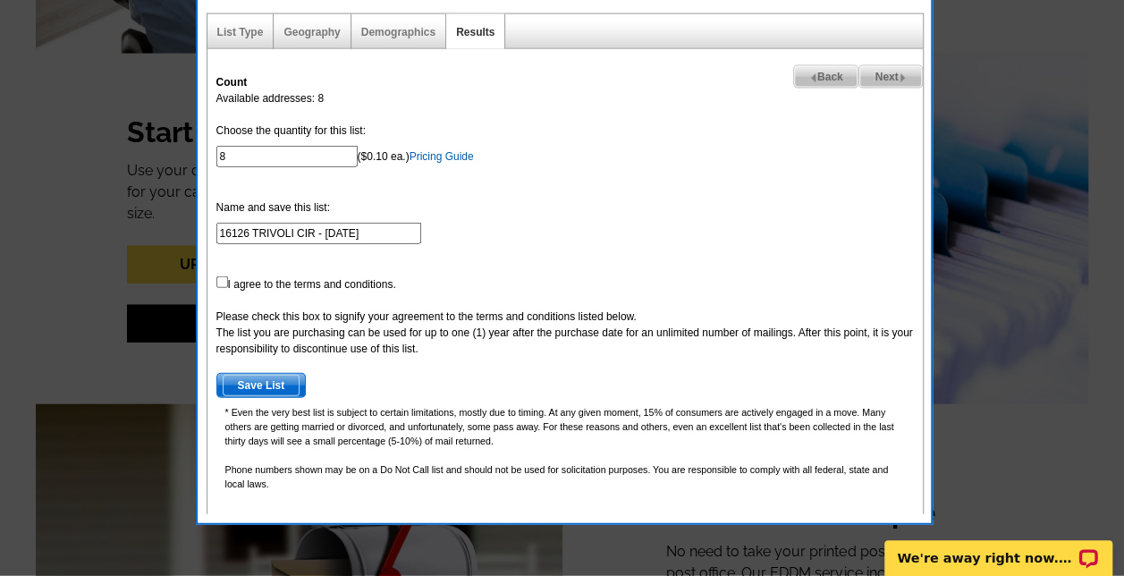
click at [825, 80] on span "Back" at bounding box center [826, 76] width 64 height 21
select select
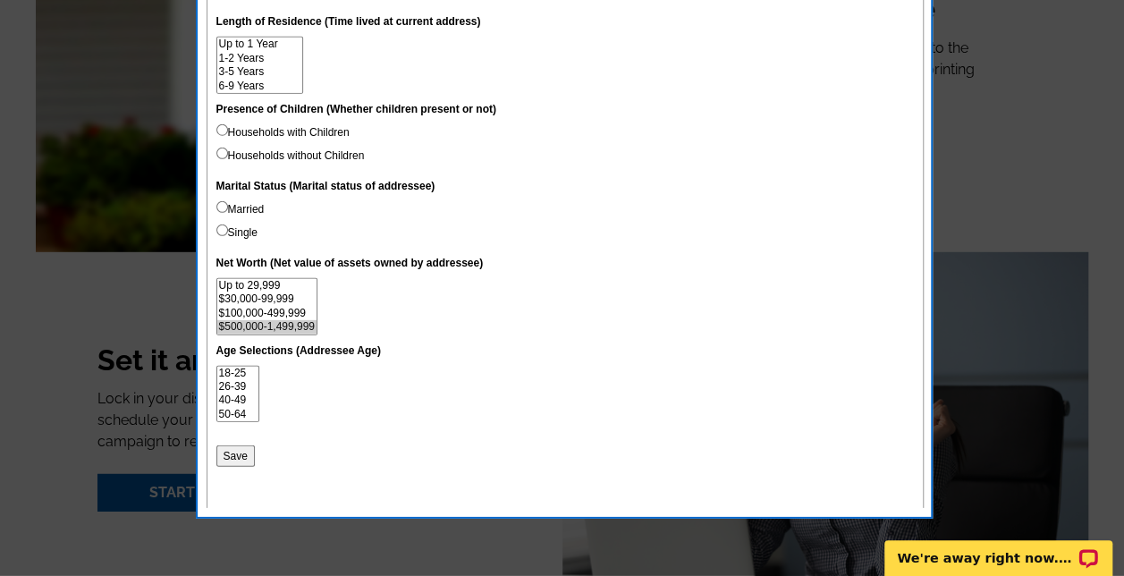
scroll to position [2463, 0]
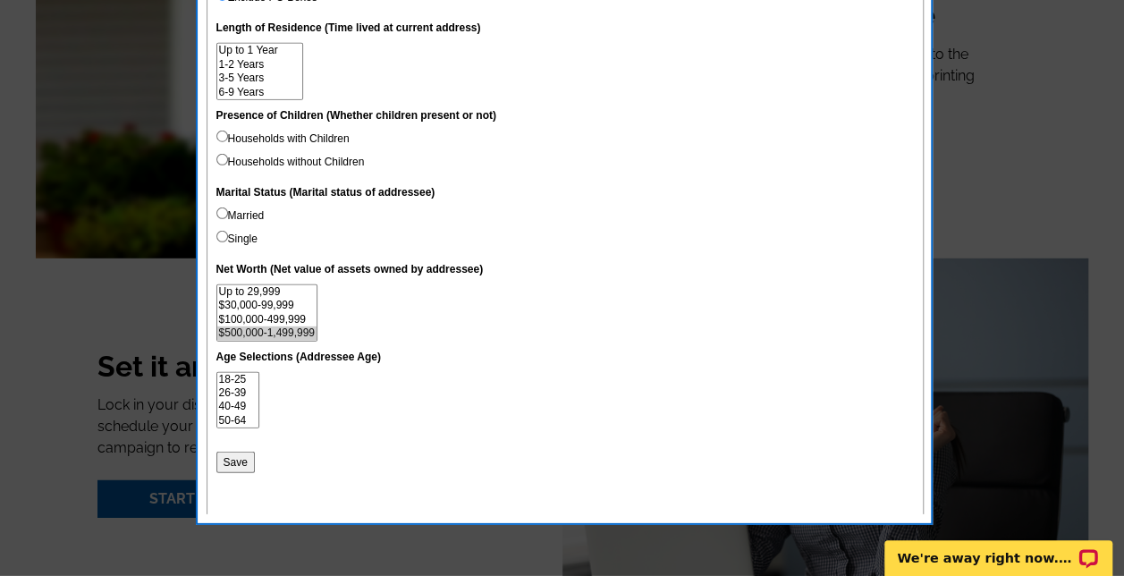
select select "100000-499999"
click at [287, 315] on option "$100,000-499,999" at bounding box center [266, 319] width 99 height 13
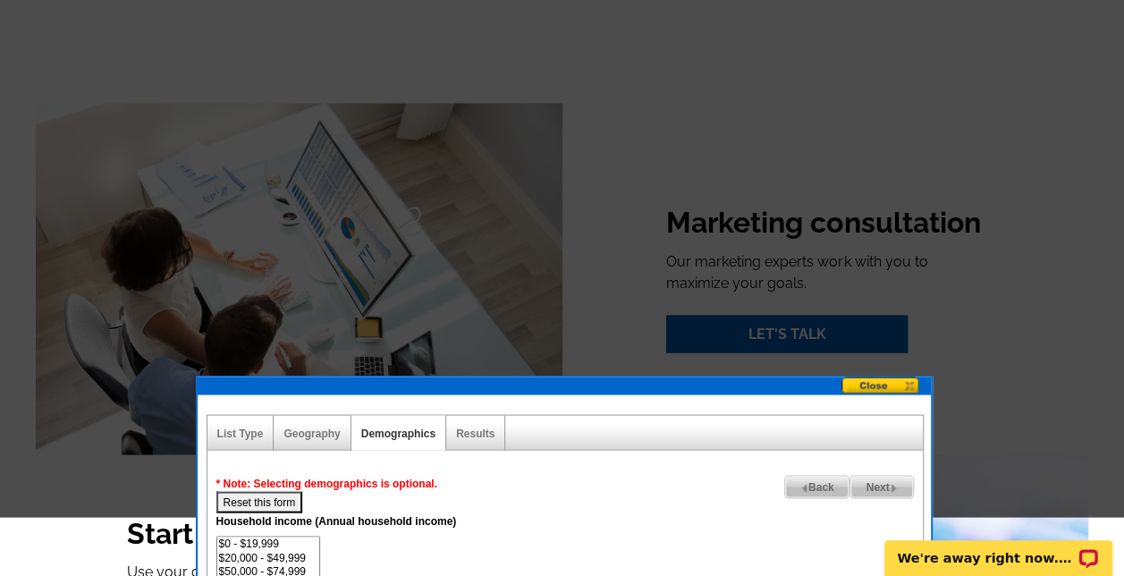
scroll to position [1493, 0]
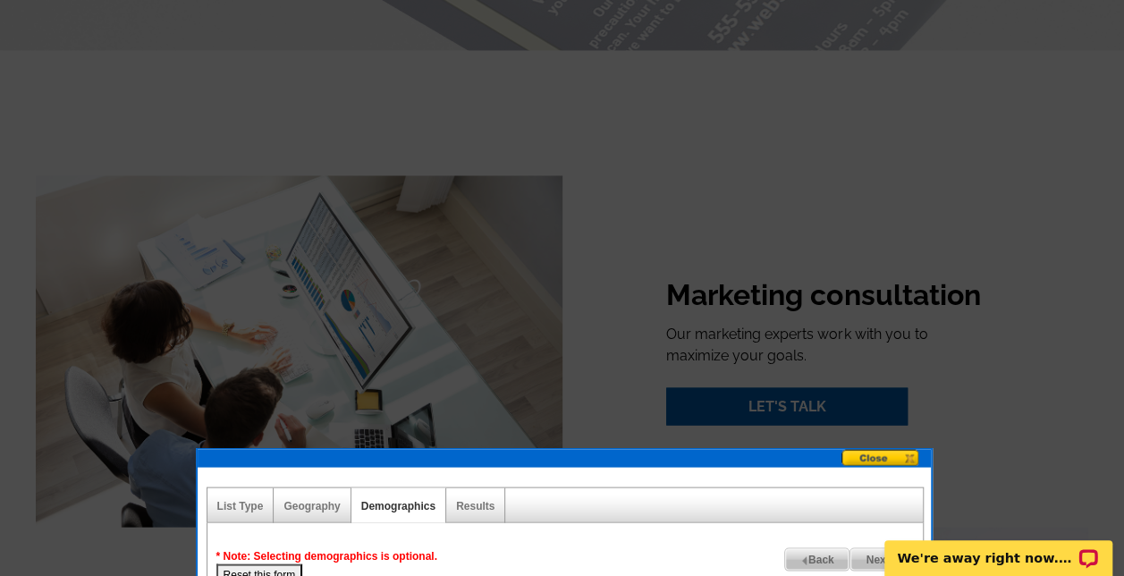
click at [875, 491] on div "List Type Geography Map Demographics Results" at bounding box center [565, 505] width 717 height 36
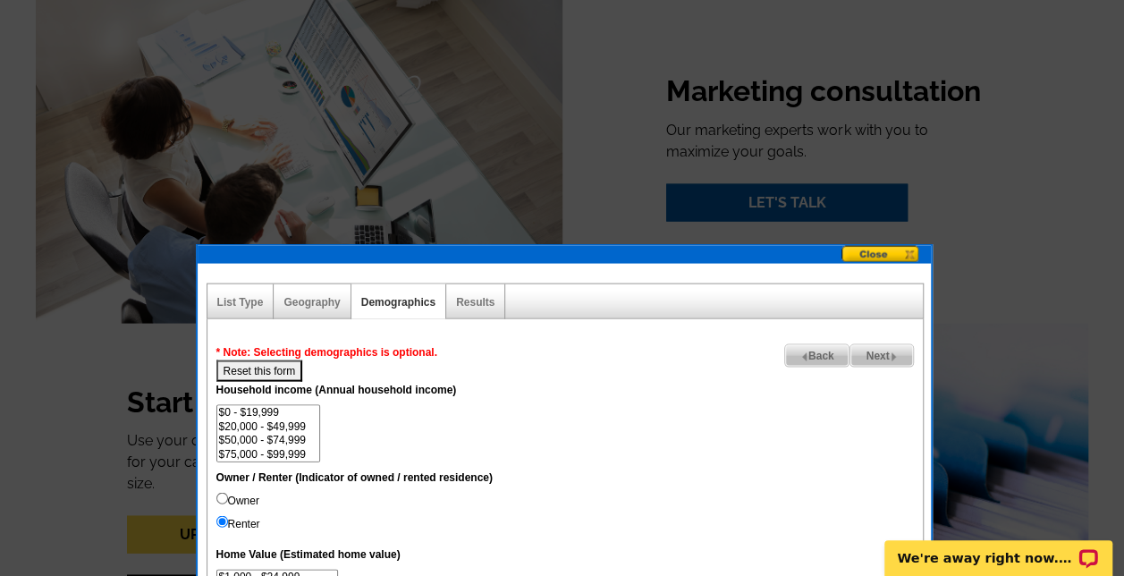
scroll to position [1719, 0]
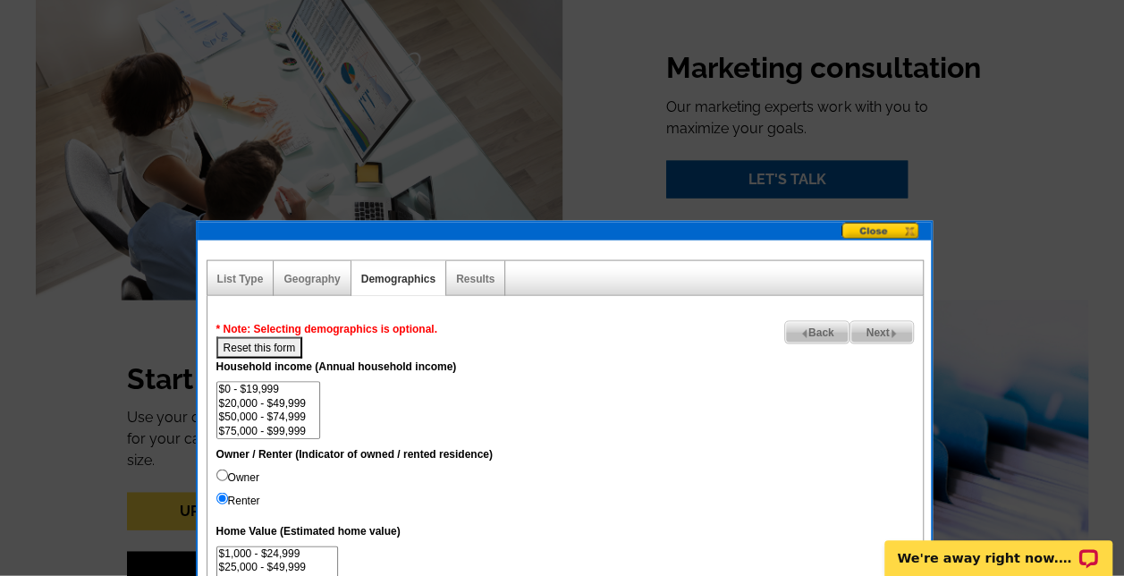
click at [871, 333] on span "Next" at bounding box center [882, 332] width 62 height 21
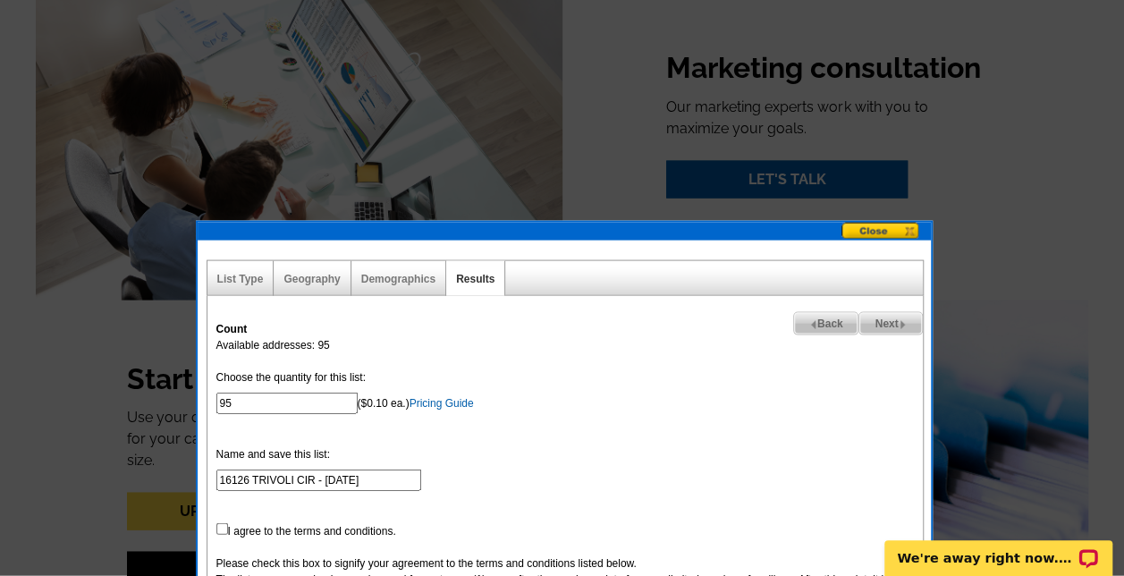
click at [830, 320] on span "Back" at bounding box center [826, 323] width 64 height 21
select select
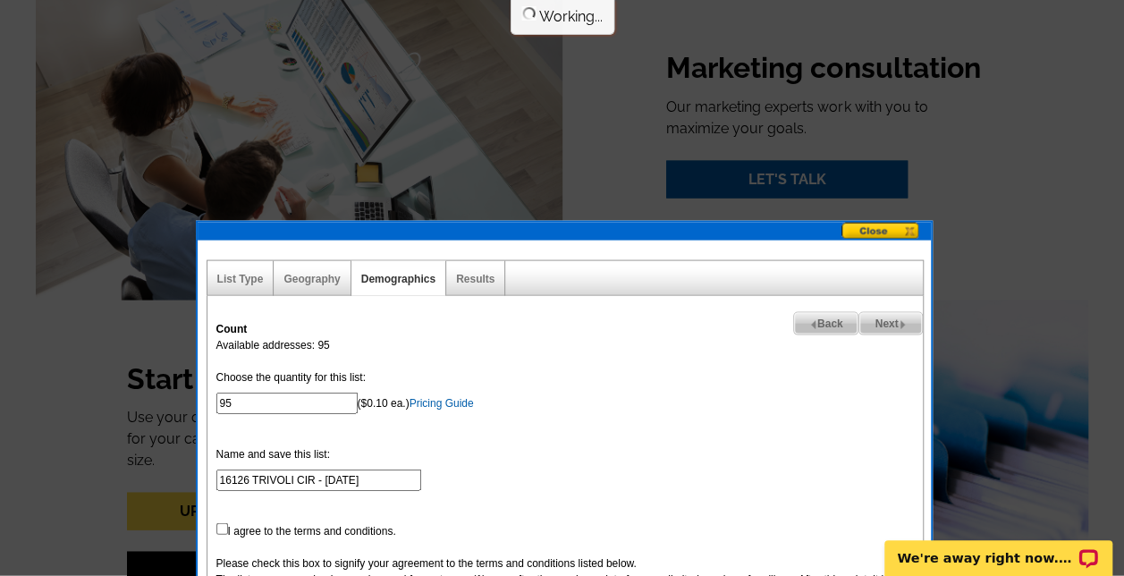
select select
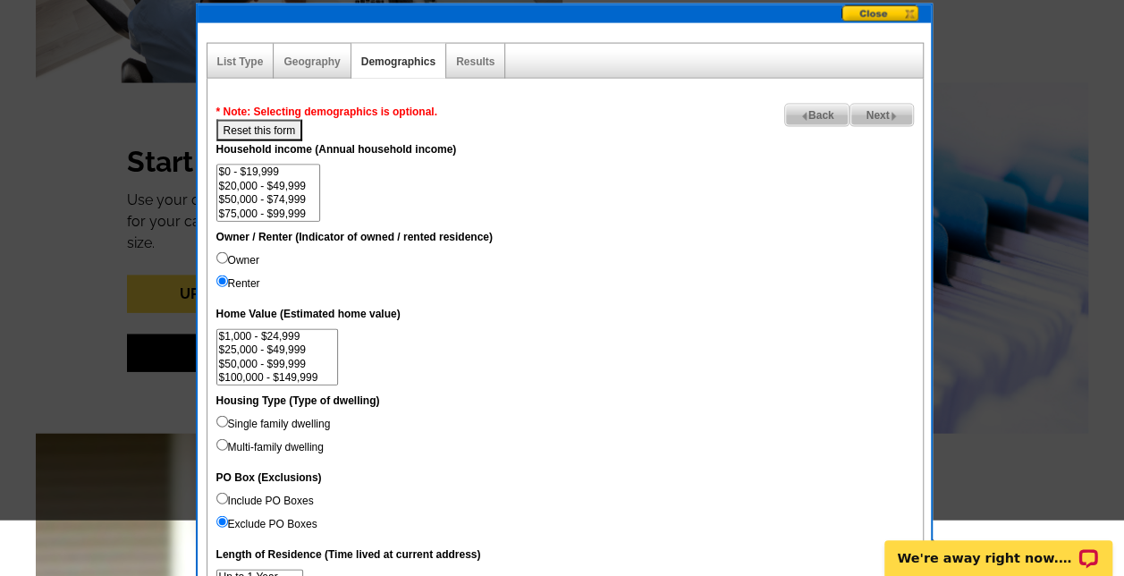
scroll to position [1853, 0]
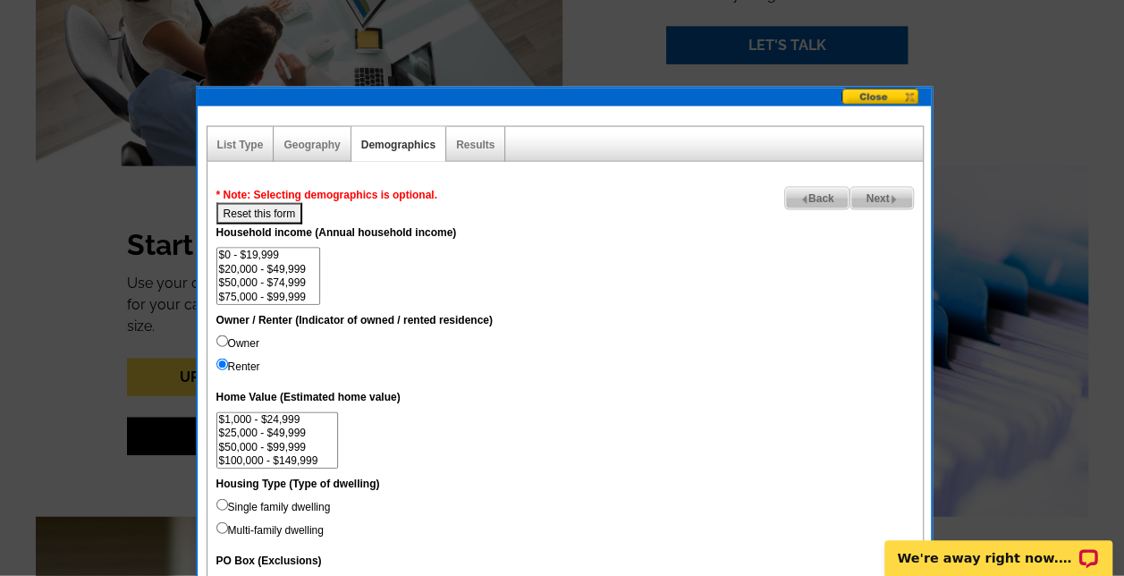
click at [814, 199] on span "Back" at bounding box center [817, 198] width 64 height 21
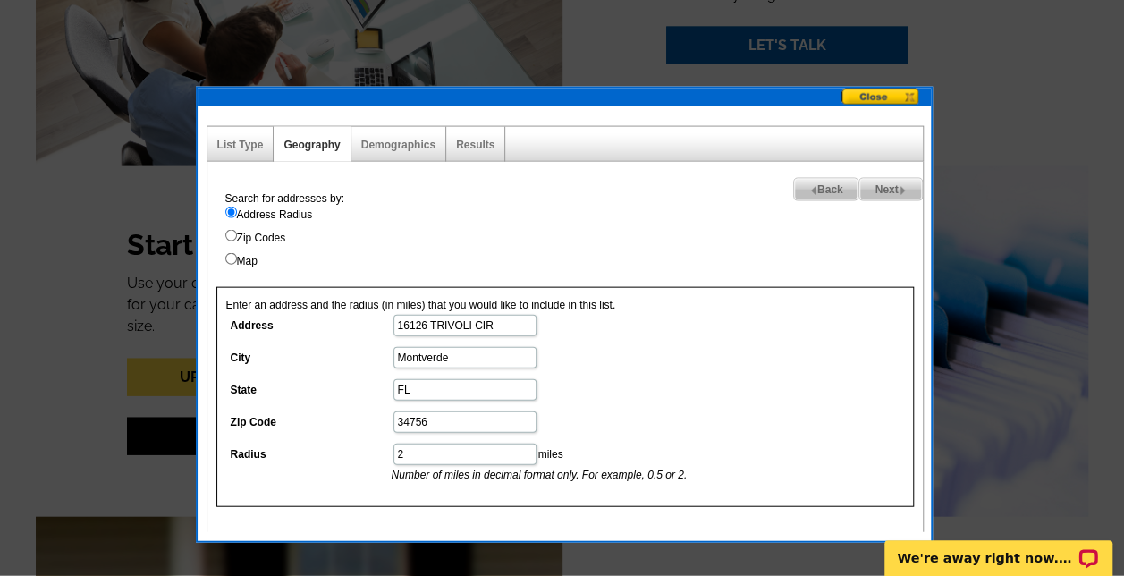
drag, startPoint x: 424, startPoint y: 456, endPoint x: 352, endPoint y: 460, distance: 71.6
click at [352, 460] on dl "Address 16126 [GEOGRAPHIC_DATA] [GEOGRAPHIC_DATA] [US_STATE] Zip Code 34756 Rad…" at bounding box center [464, 398] width 476 height 170
type input "5"
click at [874, 185] on span "Next" at bounding box center [890, 189] width 62 height 21
select select
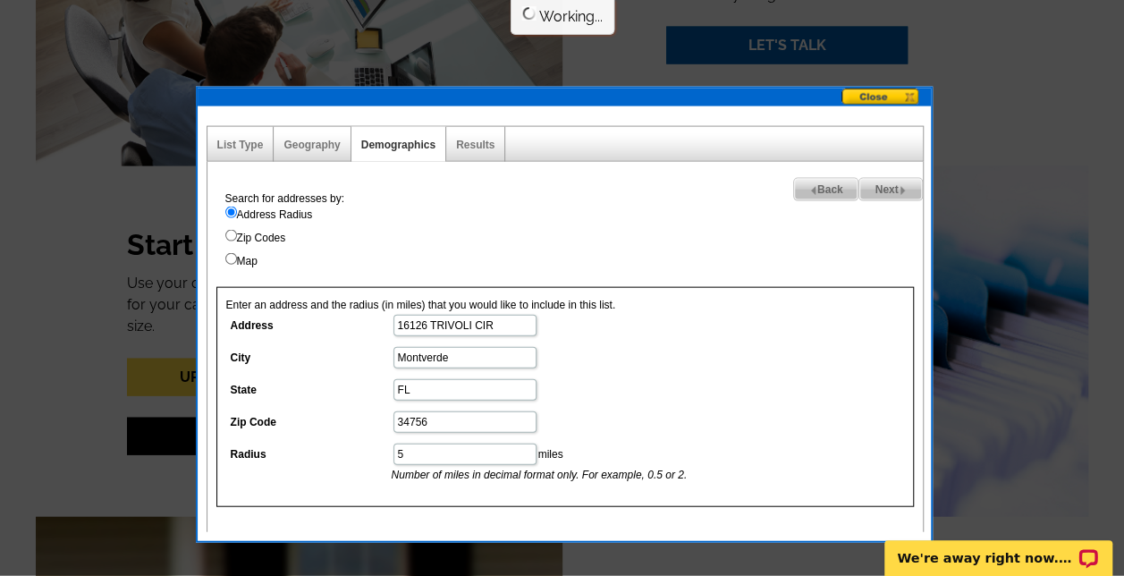
select select
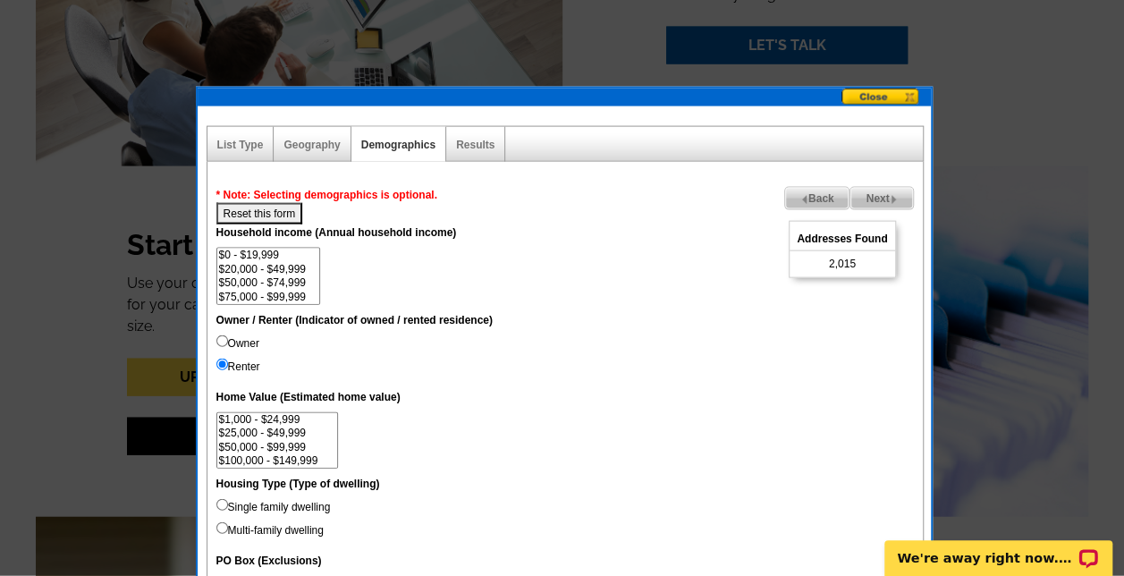
click at [879, 191] on span "Next" at bounding box center [882, 198] width 62 height 21
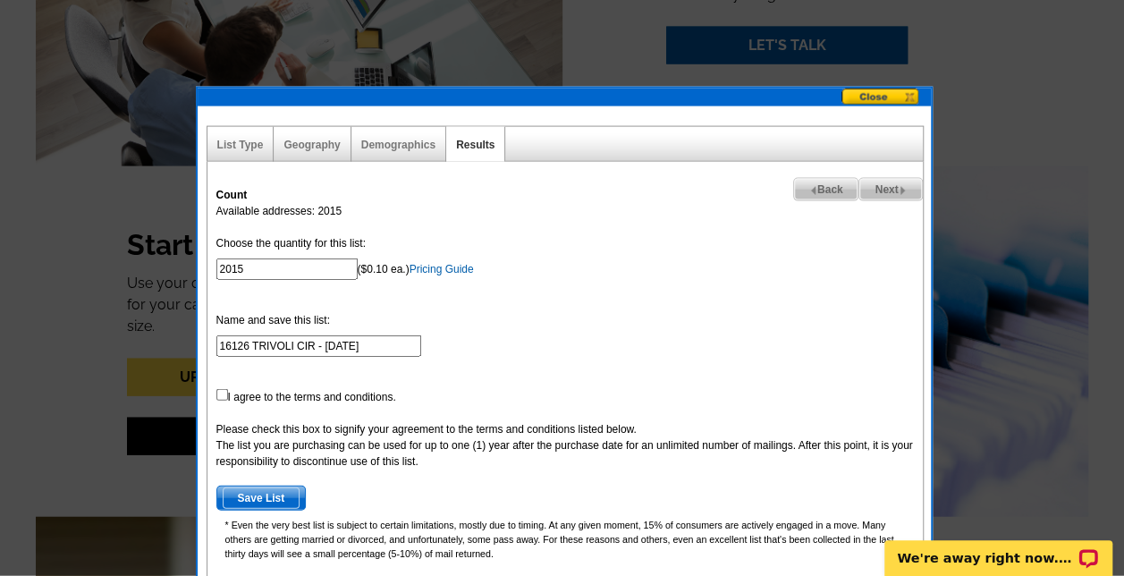
click at [826, 186] on span "Back" at bounding box center [826, 189] width 64 height 21
select select
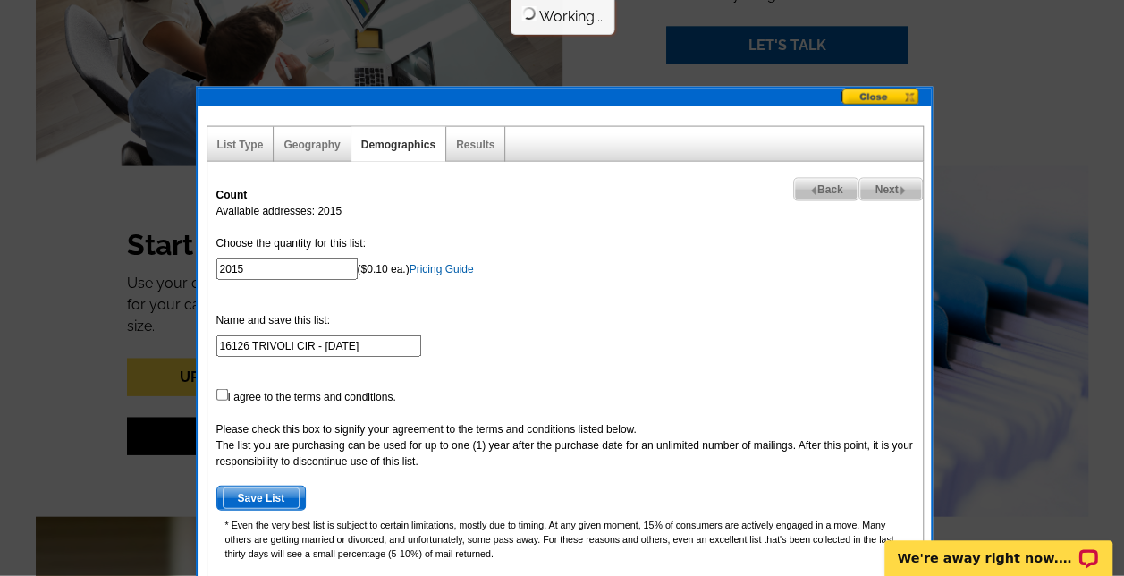
select select
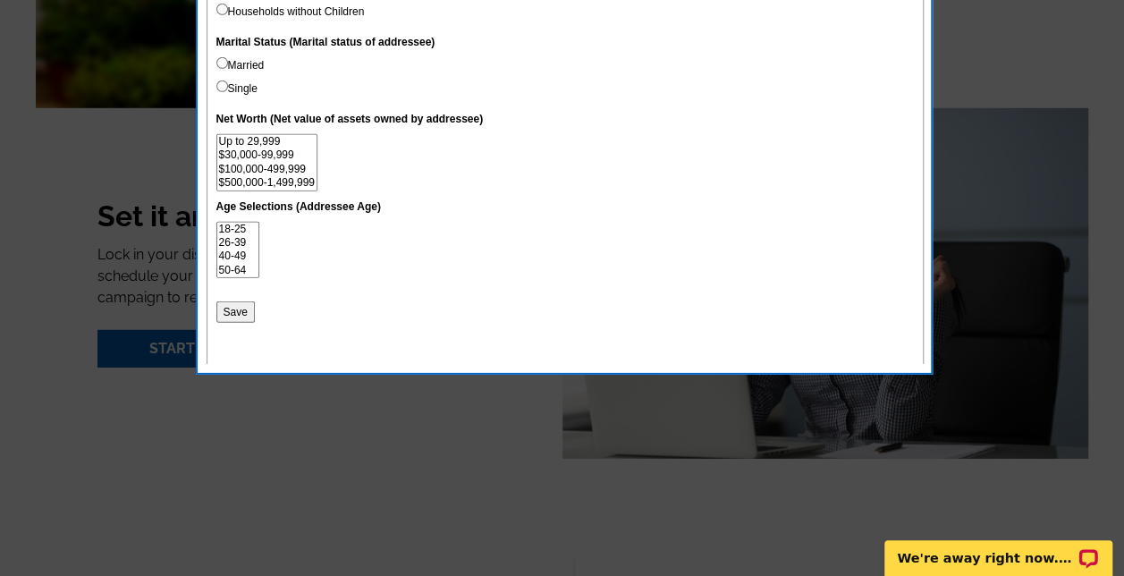
scroll to position [2611, 0]
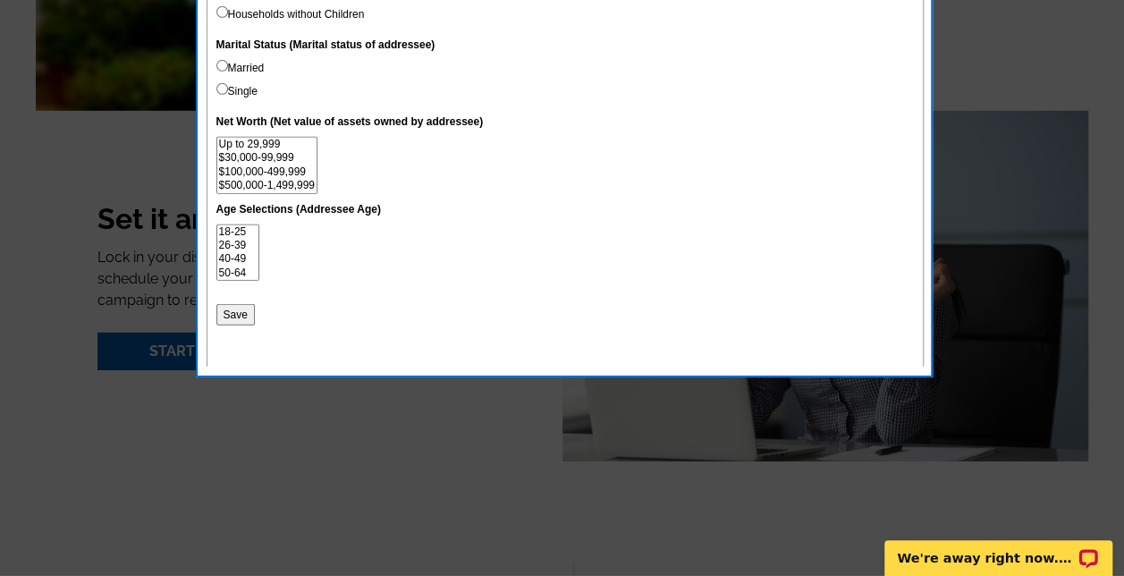
select select "500000-1499999"
click at [283, 186] on option "$500,000-1,499,999" at bounding box center [266, 185] width 99 height 13
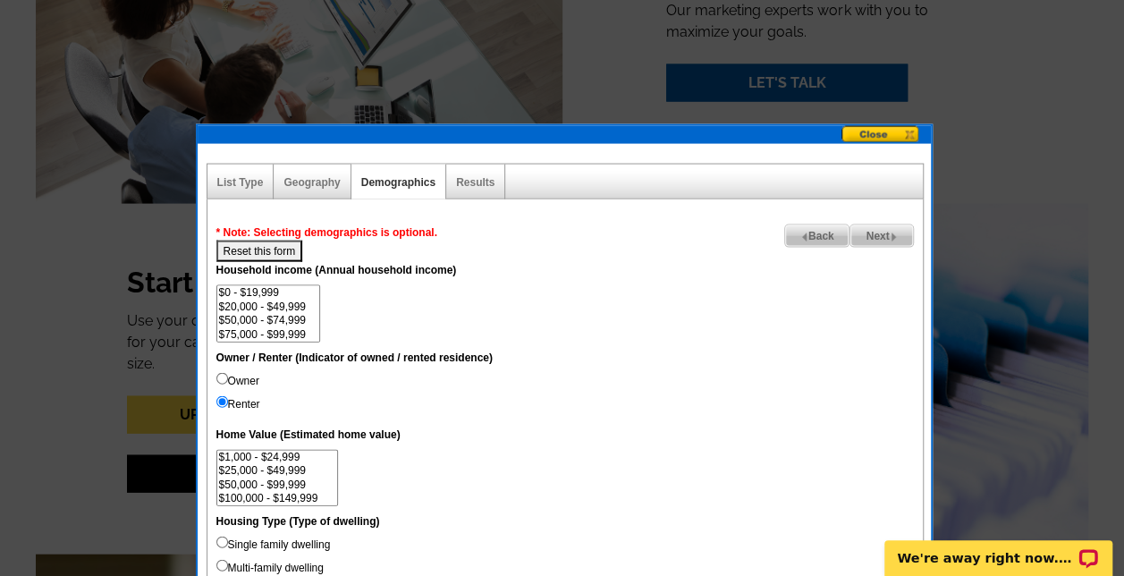
scroll to position [1806, 0]
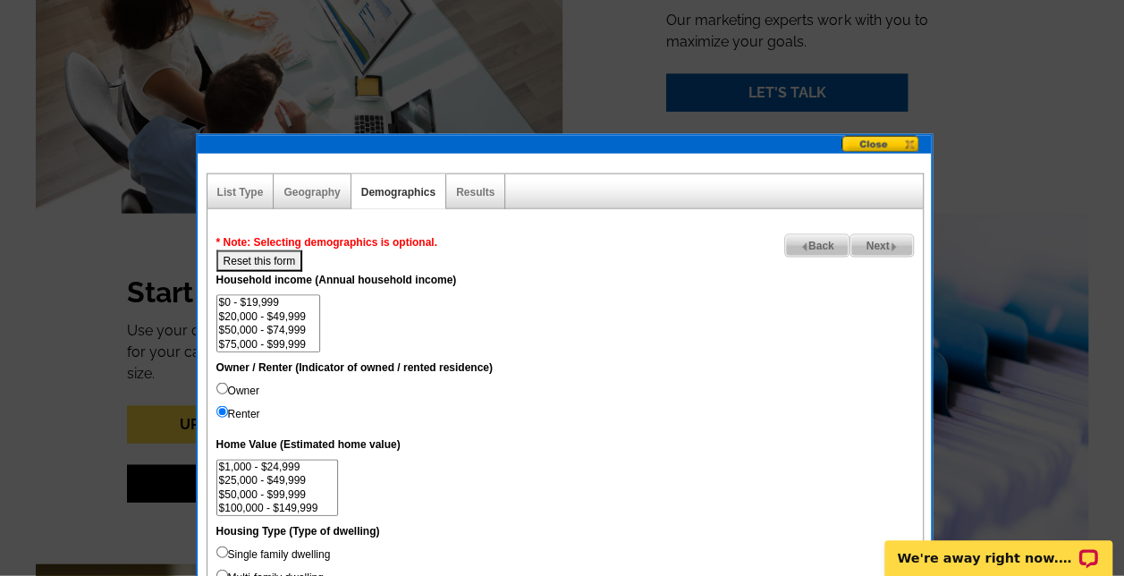
click at [868, 234] on link "Next" at bounding box center [882, 245] width 64 height 23
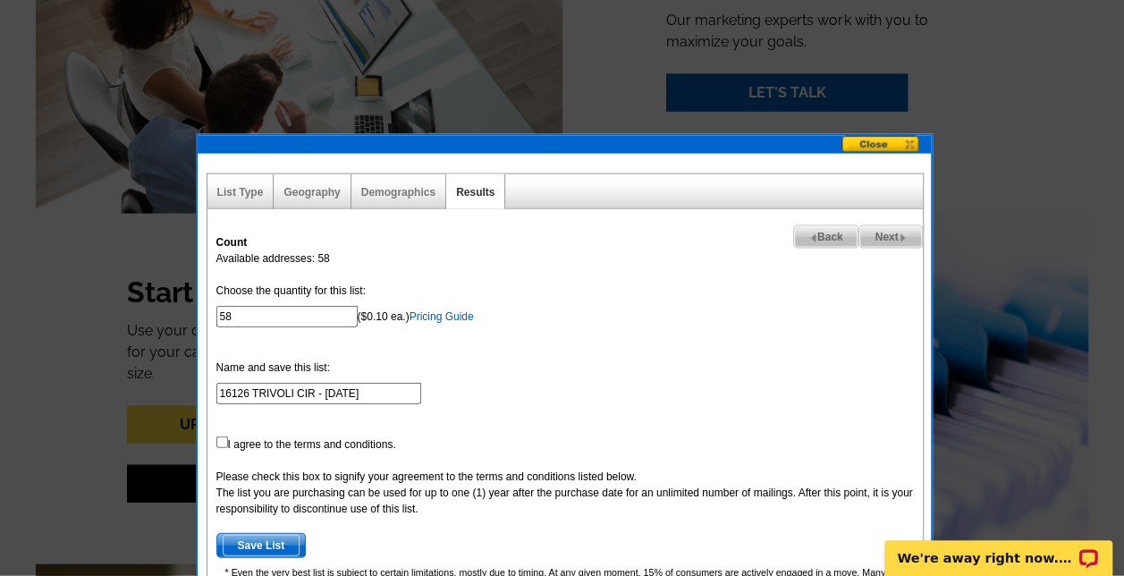
click at [828, 234] on span "Back" at bounding box center [826, 236] width 64 height 21
select select
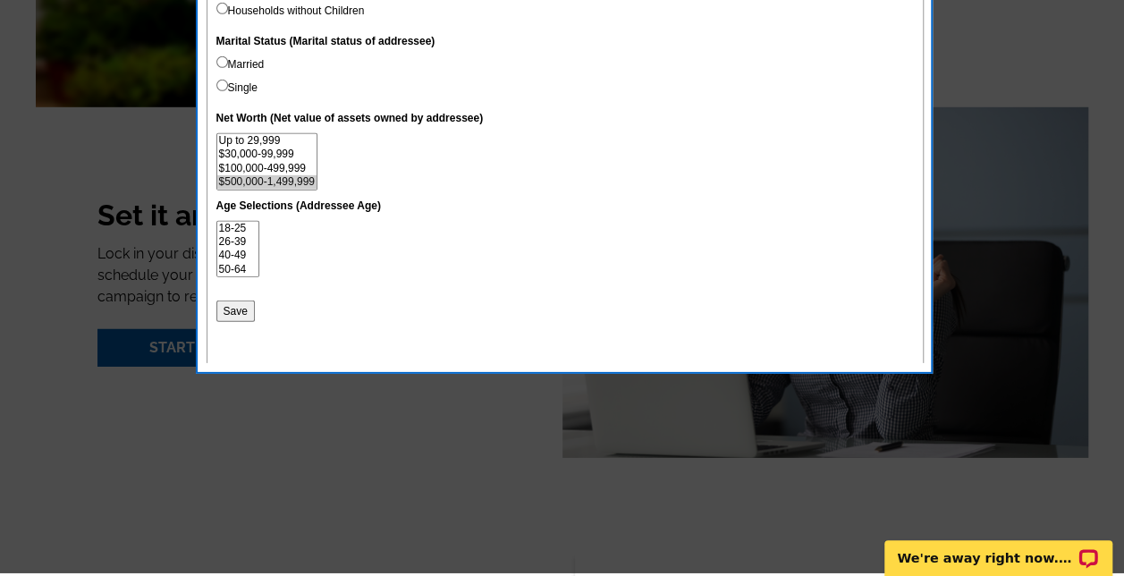
scroll to position [2616, 0]
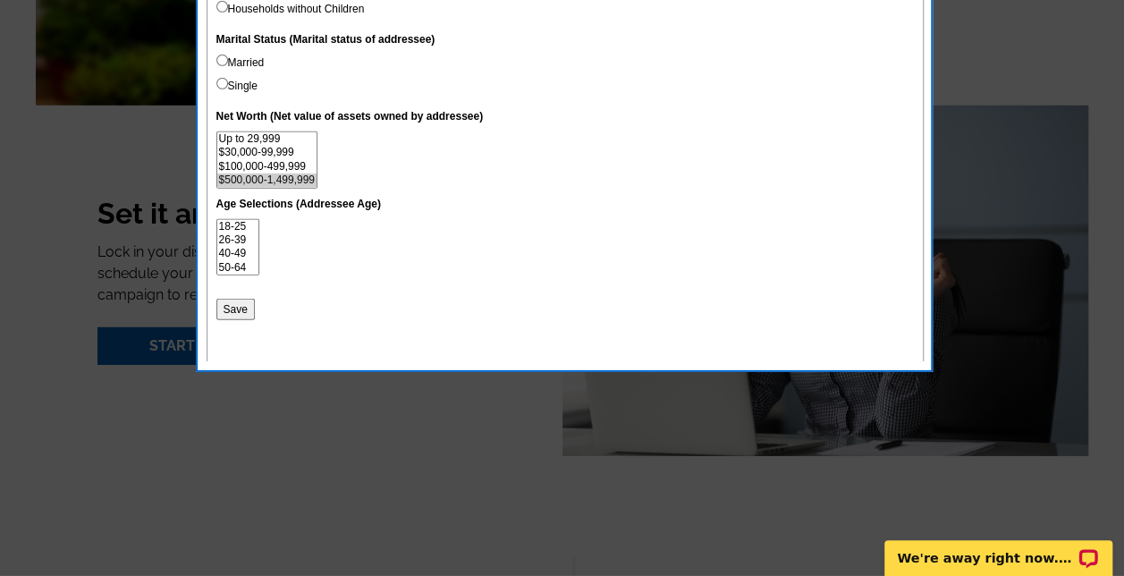
select select "100000-499999"
click at [289, 164] on option "$100,000-499,999" at bounding box center [266, 166] width 99 height 13
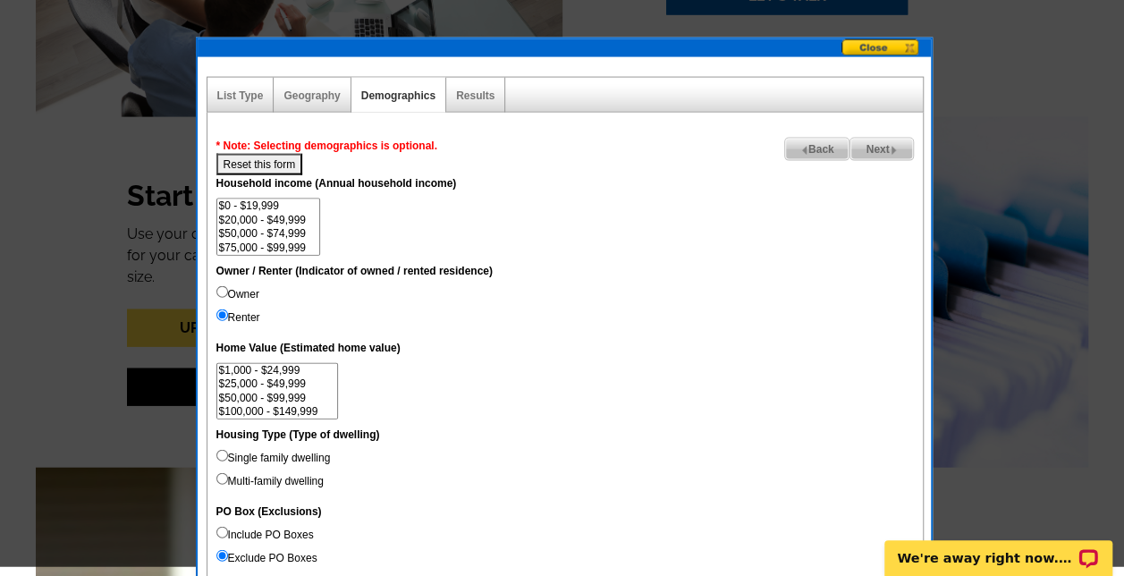
scroll to position [1893, 0]
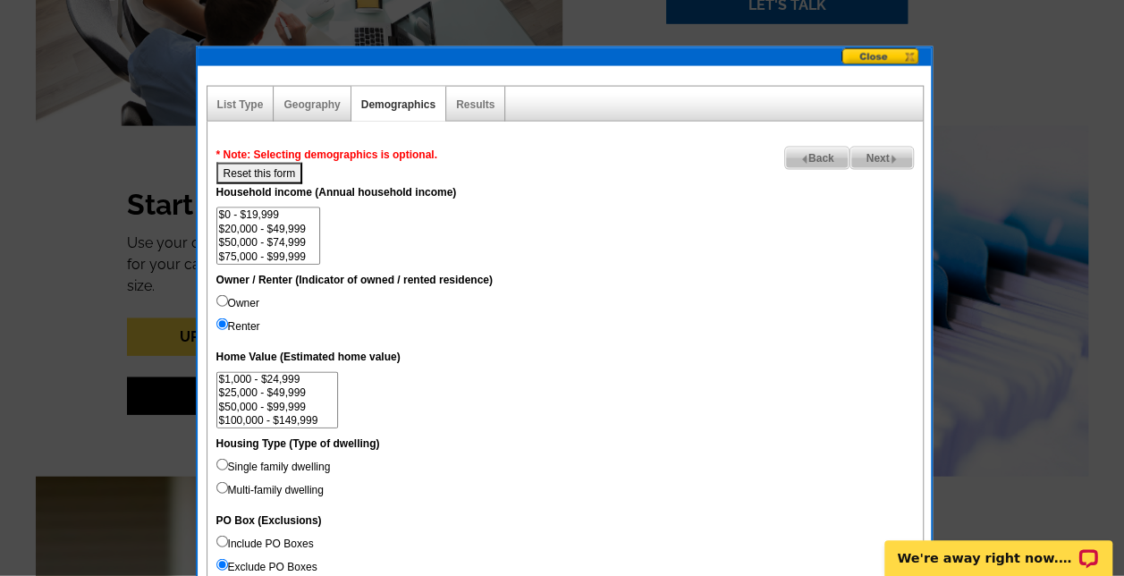
click at [878, 151] on span "Next" at bounding box center [882, 158] width 62 height 21
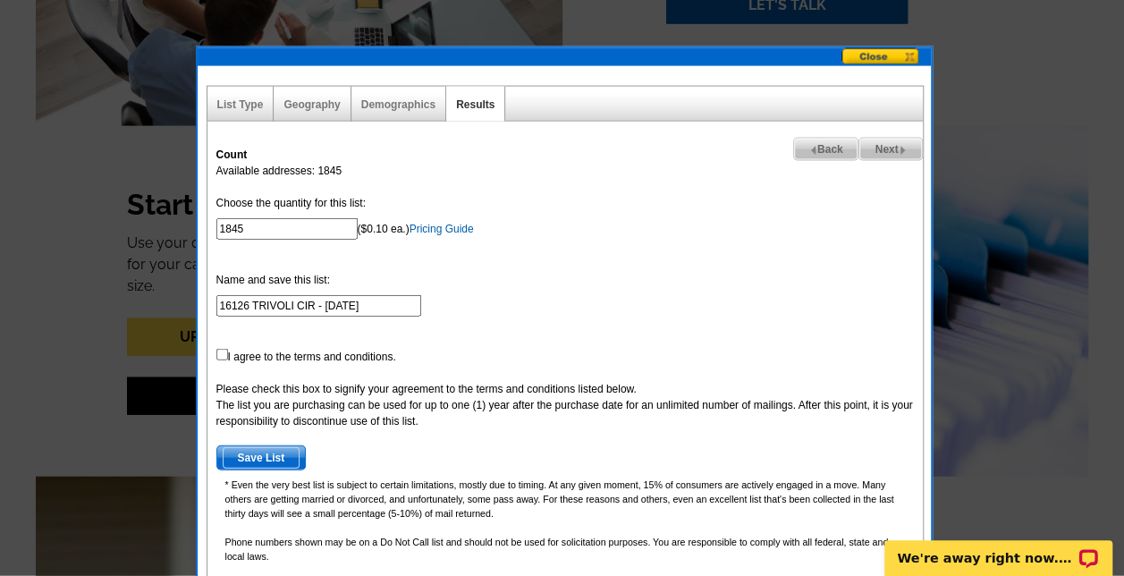
click at [824, 151] on span "Back" at bounding box center [826, 149] width 64 height 21
select select
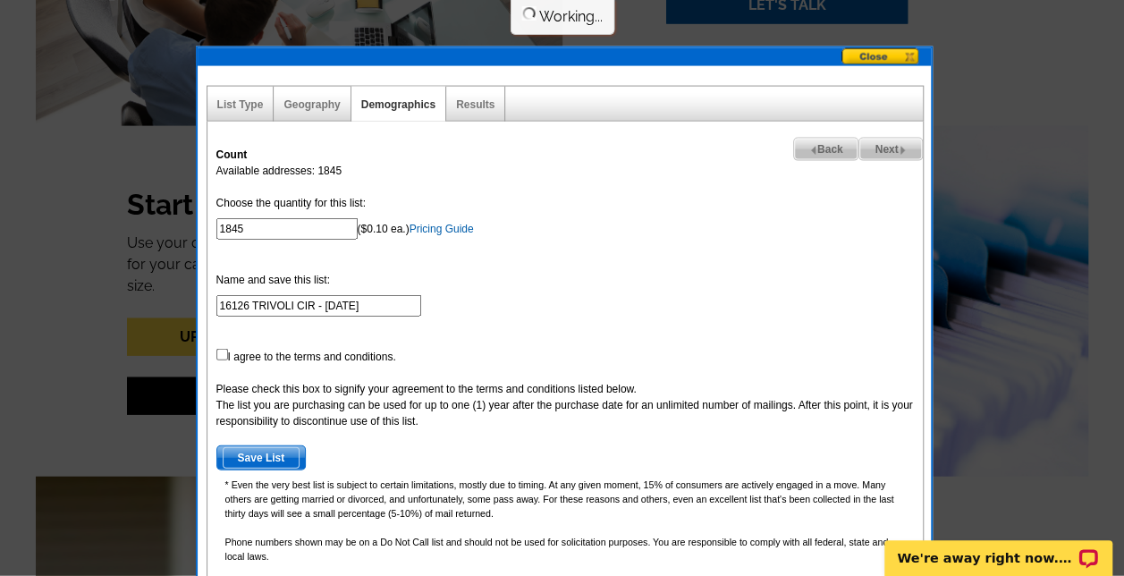
select select
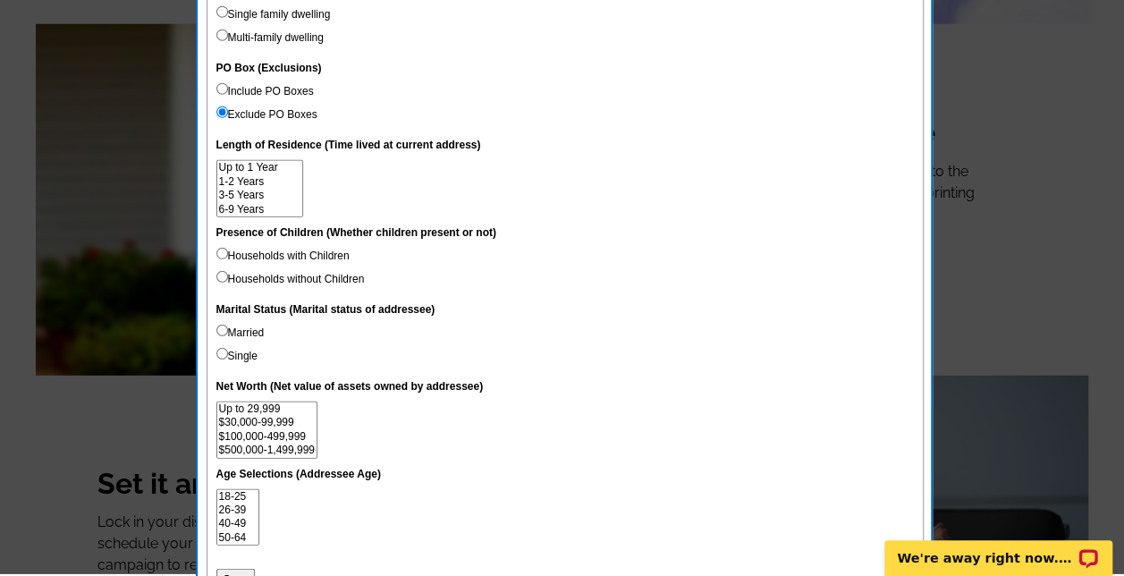
scroll to position [2351, 0]
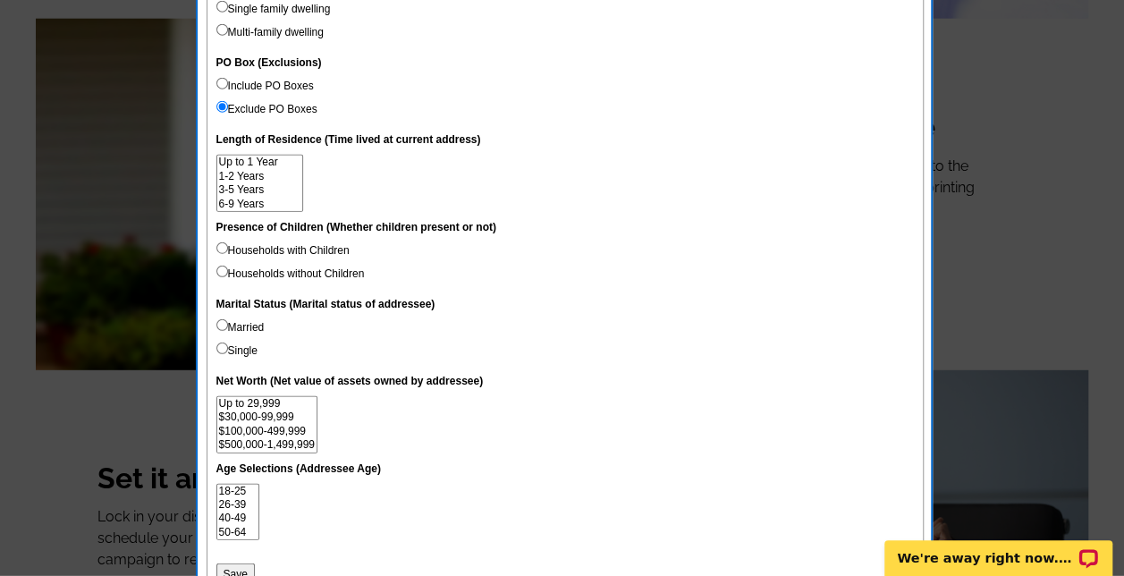
click at [220, 248] on input "Households with Children" at bounding box center [222, 248] width 12 height 12
radio input "true"
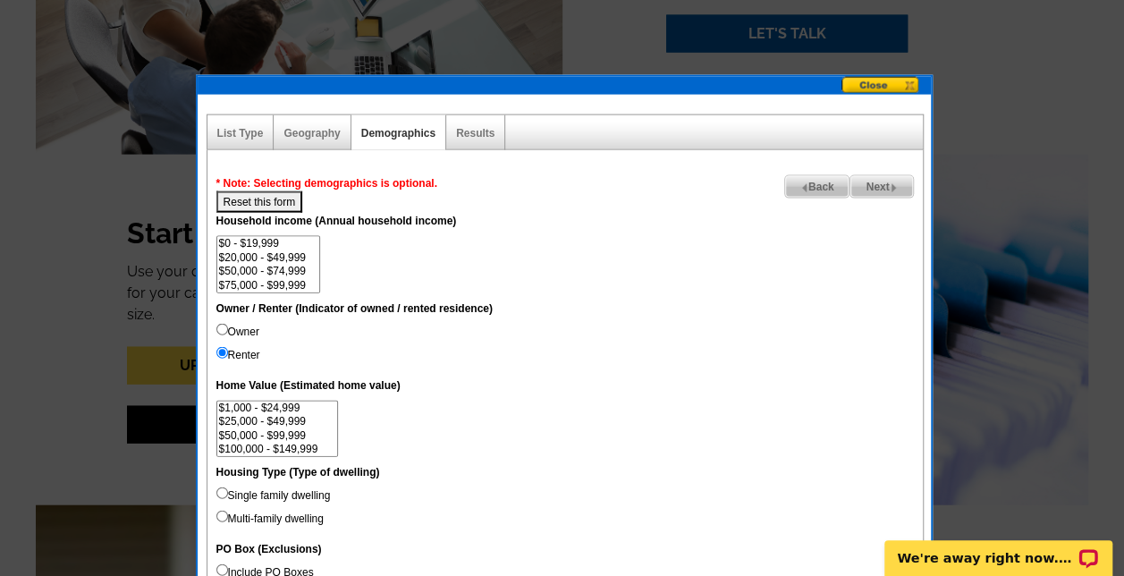
scroll to position [1862, 0]
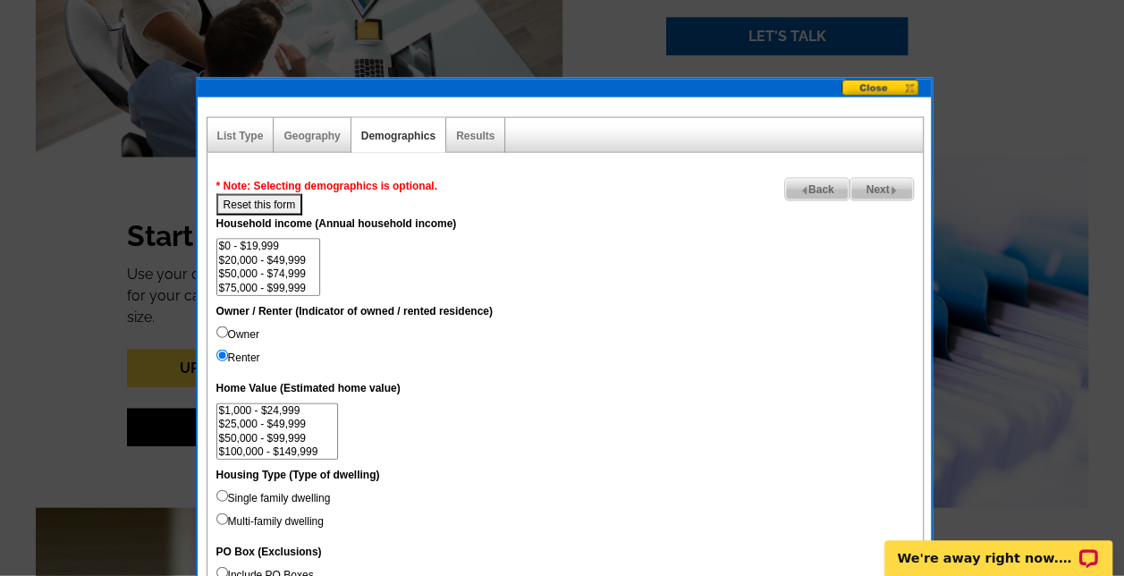
click at [869, 182] on span "Next" at bounding box center [882, 189] width 62 height 21
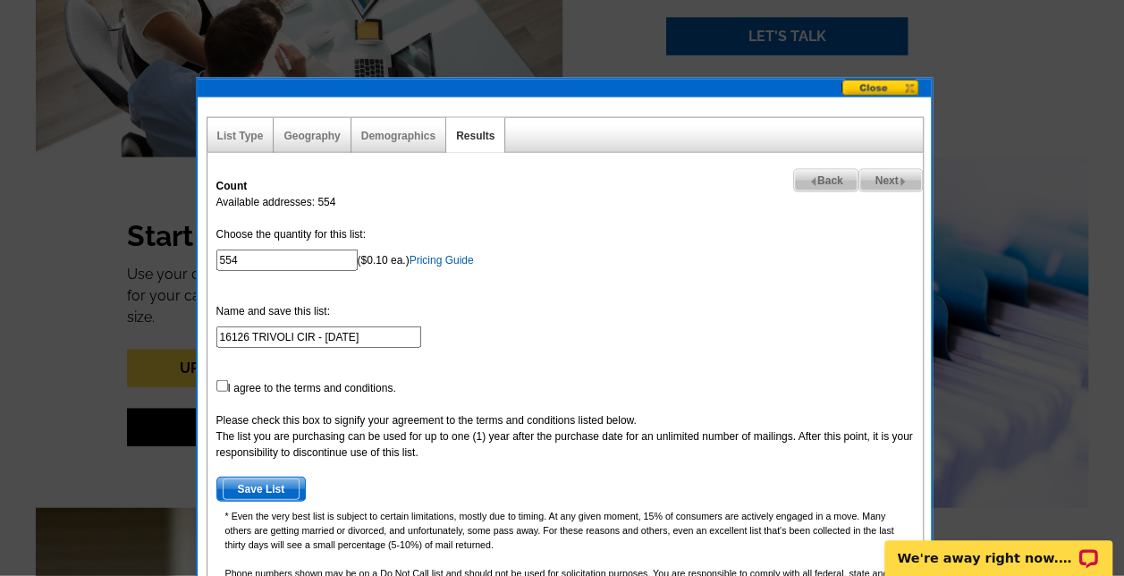
click at [830, 174] on span "Back" at bounding box center [826, 180] width 64 height 21
select select
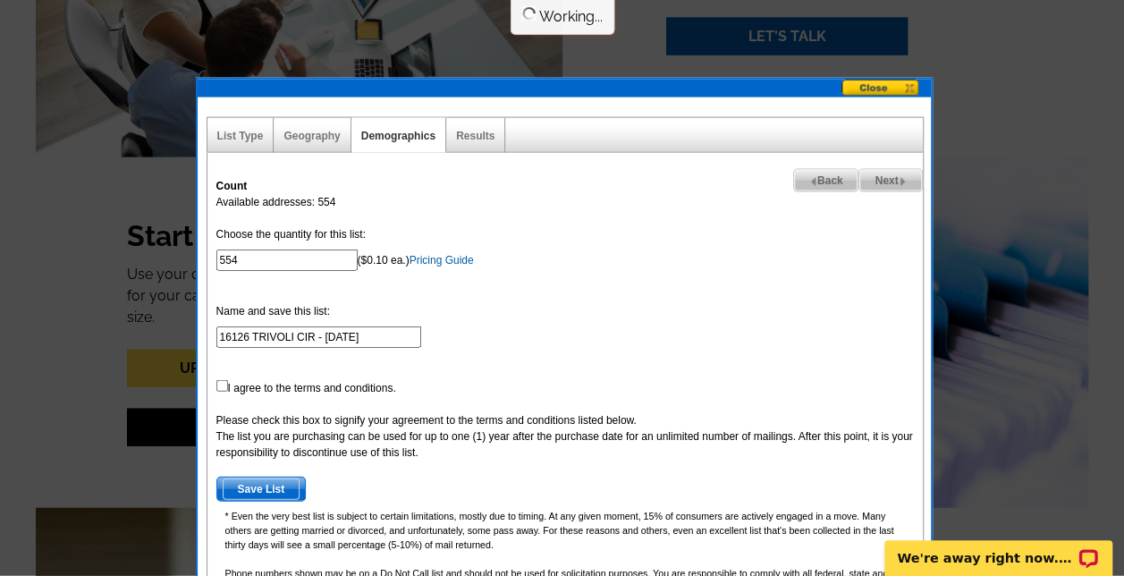
select select
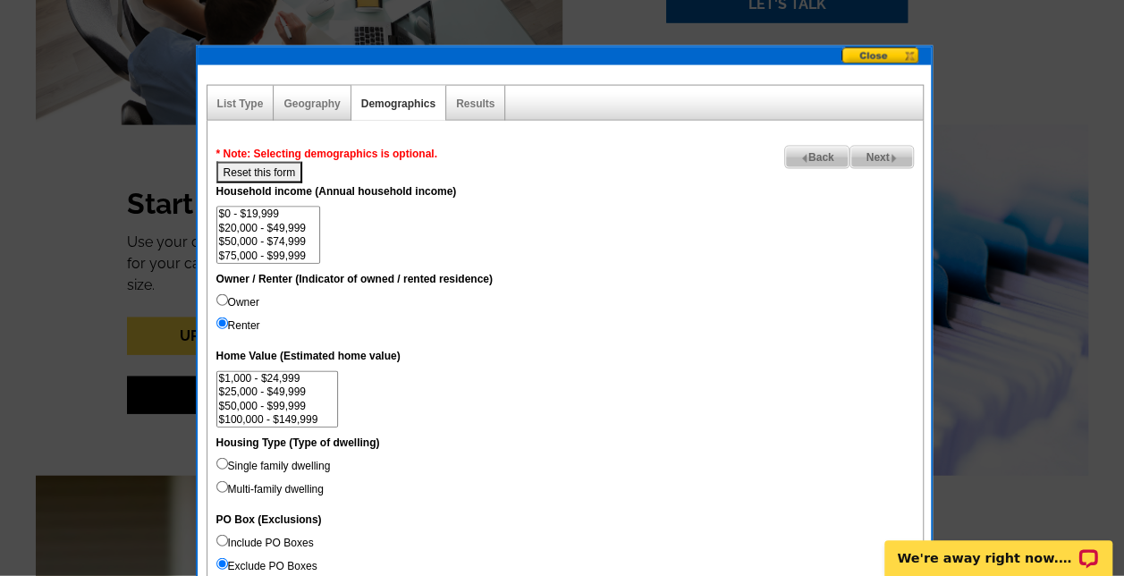
scroll to position [36, 0]
click at [301, 233] on option "$100,000 - $149,999" at bounding box center [268, 233] width 103 height 13
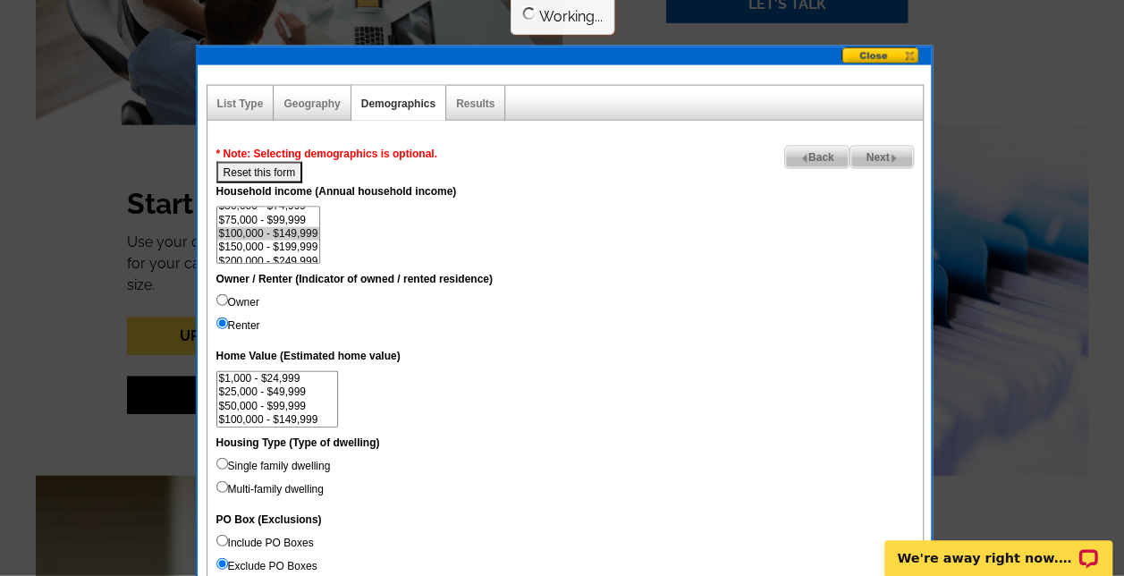
click at [301, 249] on option "$150,000 - $199,999" at bounding box center [268, 247] width 103 height 13
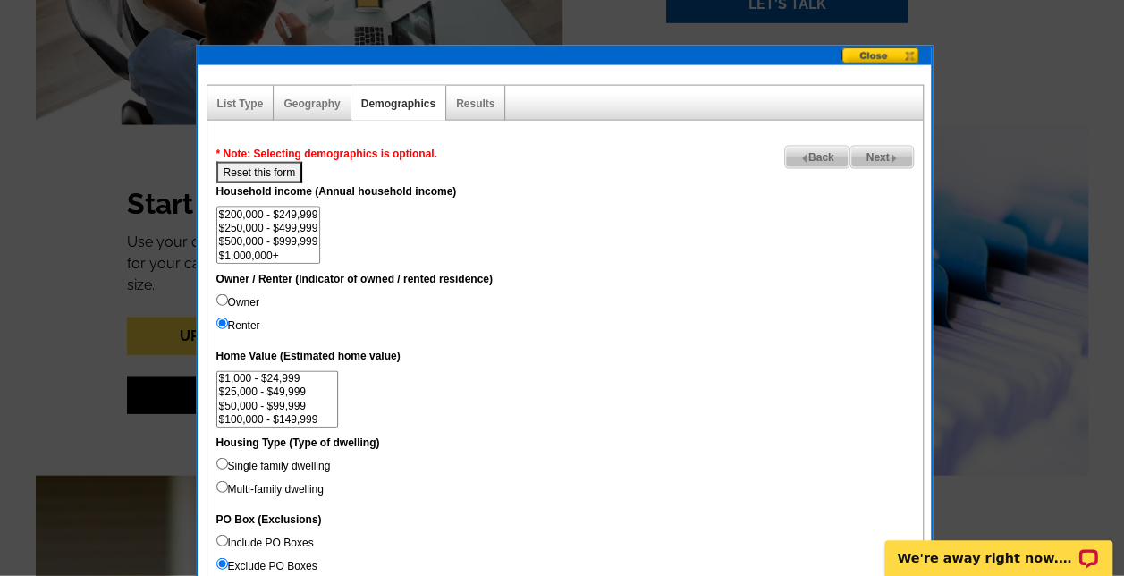
click at [297, 213] on option "$200,000 - $249,999" at bounding box center [268, 214] width 103 height 13
click at [296, 238] on option "$500,000 - $999,999" at bounding box center [268, 241] width 103 height 13
click at [280, 230] on option "$250,000 - $499,999" at bounding box center [268, 228] width 103 height 13
select select "100000-149999"
click at [279, 250] on option "$1,000,000+" at bounding box center [268, 256] width 103 height 13
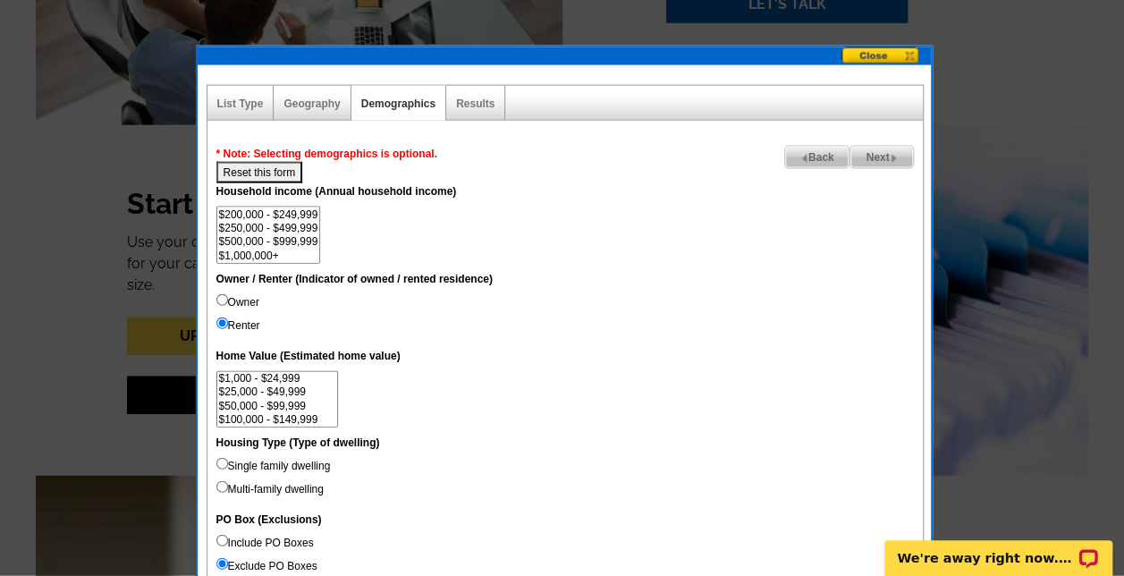
click at [868, 151] on span "Next" at bounding box center [882, 157] width 62 height 21
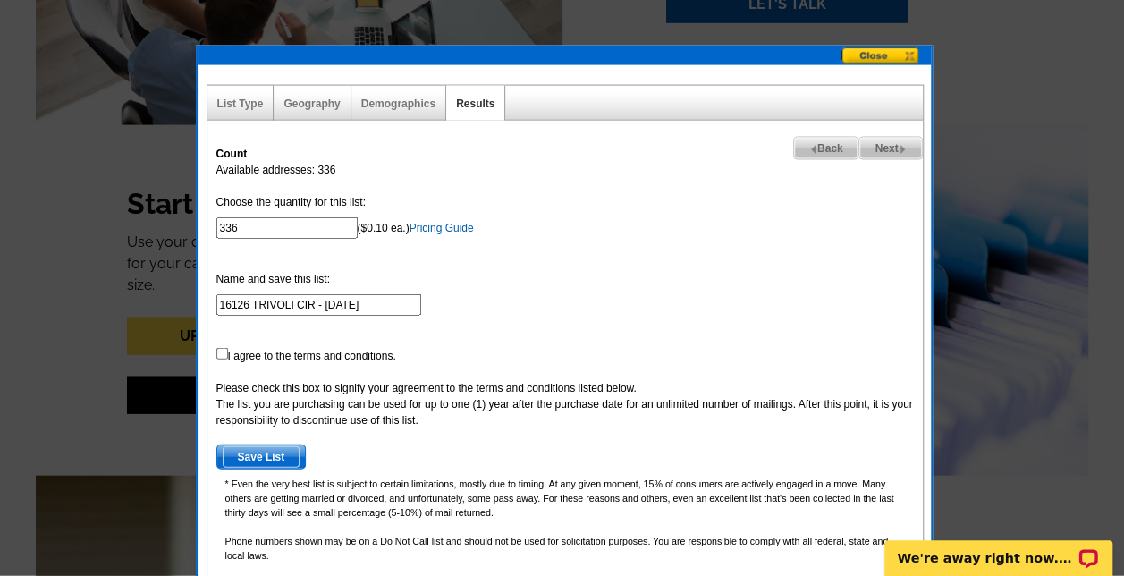
click at [817, 148] on span "Back" at bounding box center [826, 148] width 64 height 21
select select
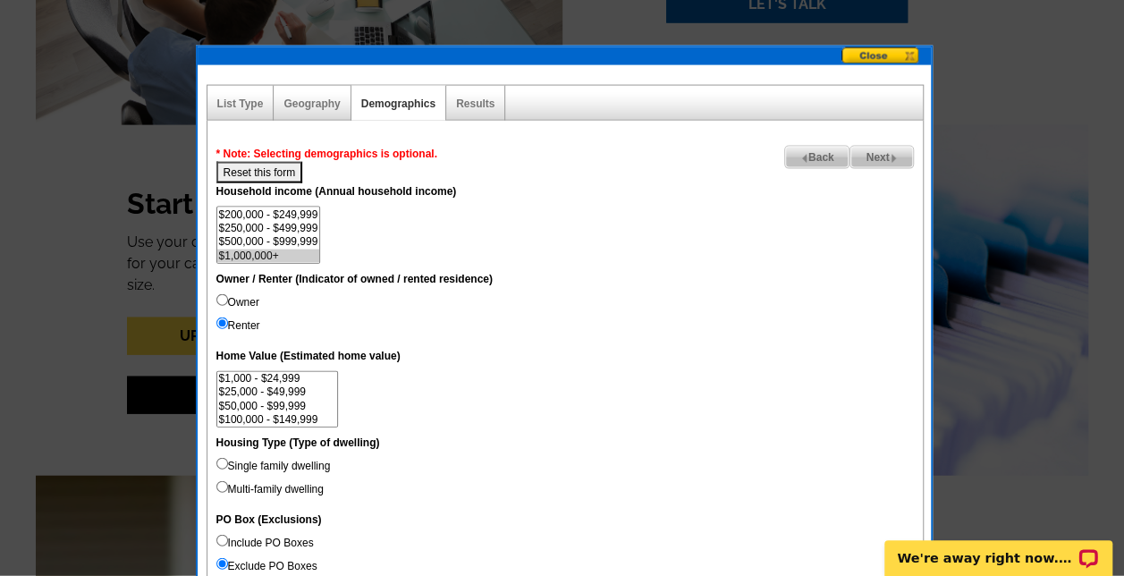
scroll to position [13, 0]
click at [219, 320] on input "Renter" at bounding box center [222, 324] width 12 height 12
click at [222, 297] on input "Owner" at bounding box center [222, 300] width 12 height 12
radio input "true"
click at [225, 327] on input "Renter" at bounding box center [222, 324] width 12 height 12
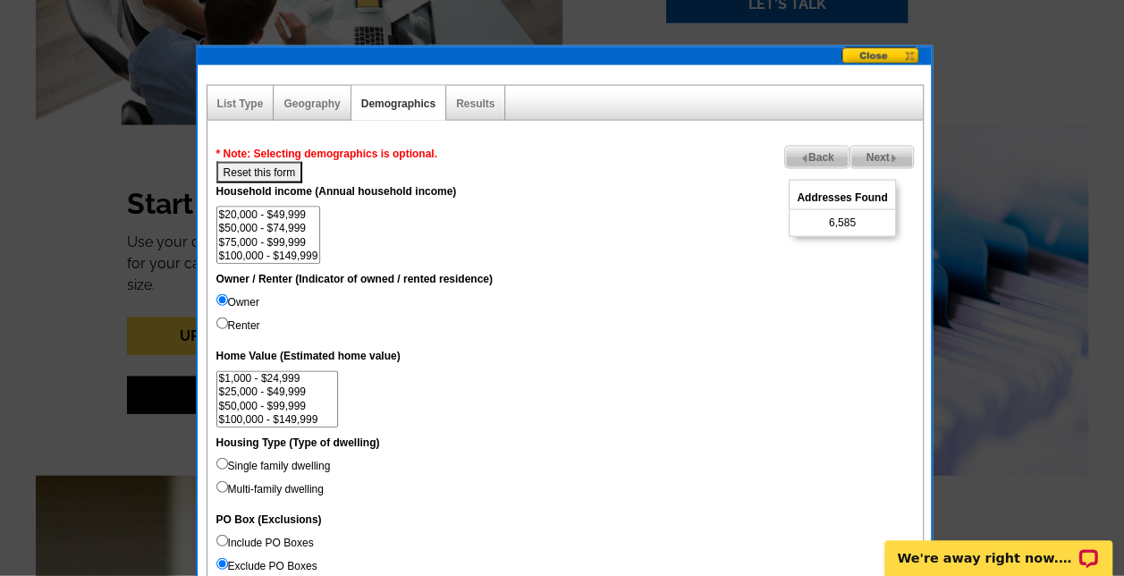
radio input "true"
click at [817, 151] on span "Back" at bounding box center [817, 157] width 64 height 21
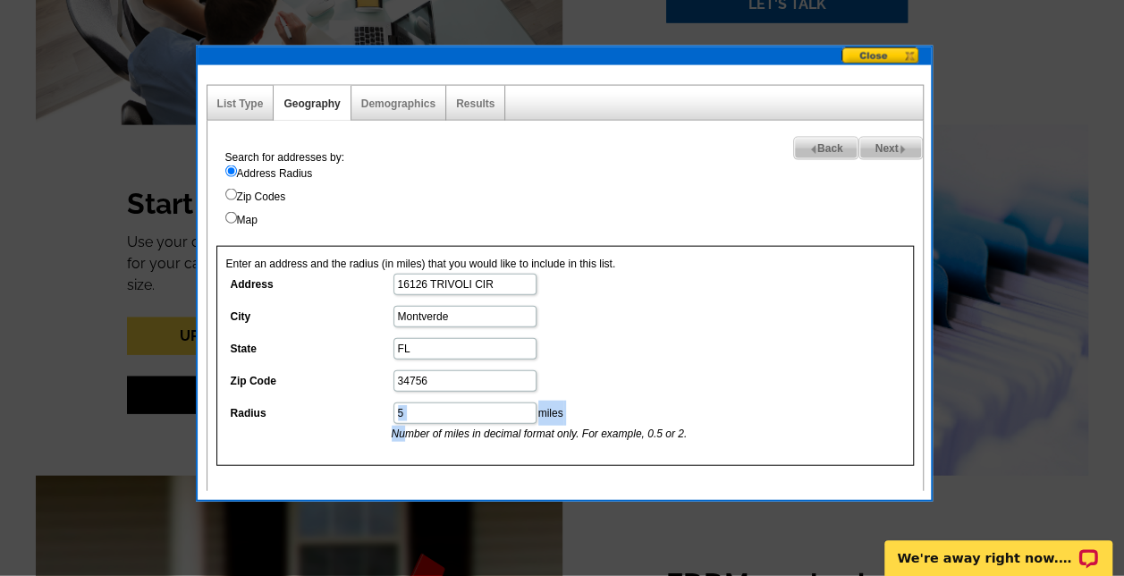
drag, startPoint x: 402, startPoint y: 430, endPoint x: 402, endPoint y: 404, distance: 25.9
click at [402, 404] on dd "5 miles Number of miles in decimal format only. For example, 0.5 or 2." at bounding box center [464, 421] width 476 height 41
click at [410, 411] on input "5" at bounding box center [465, 412] width 143 height 21
type input "3"
click at [886, 148] on span "Next" at bounding box center [890, 148] width 62 height 21
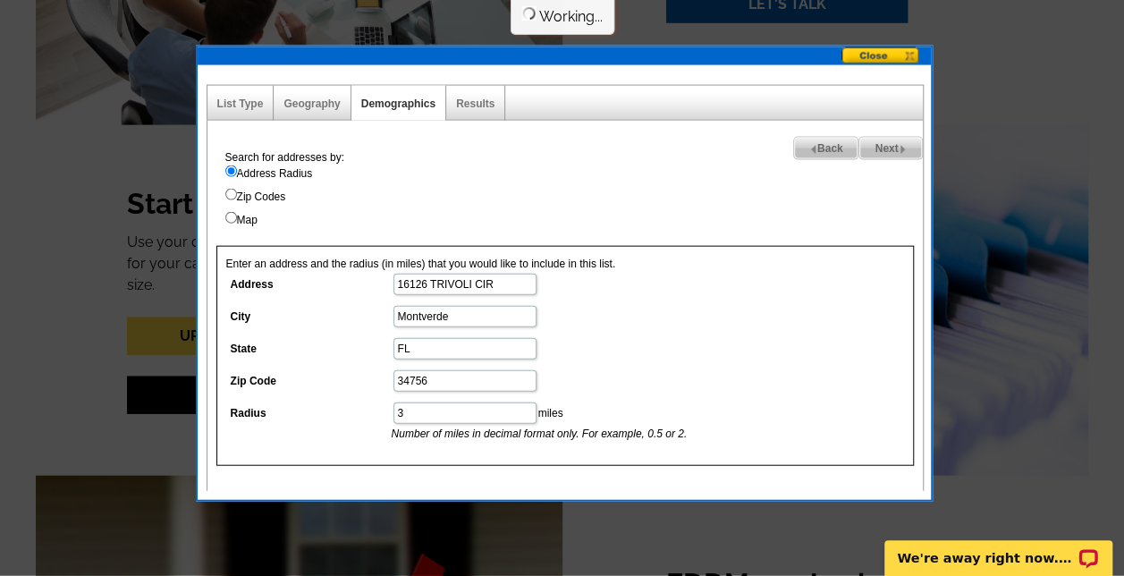
select select
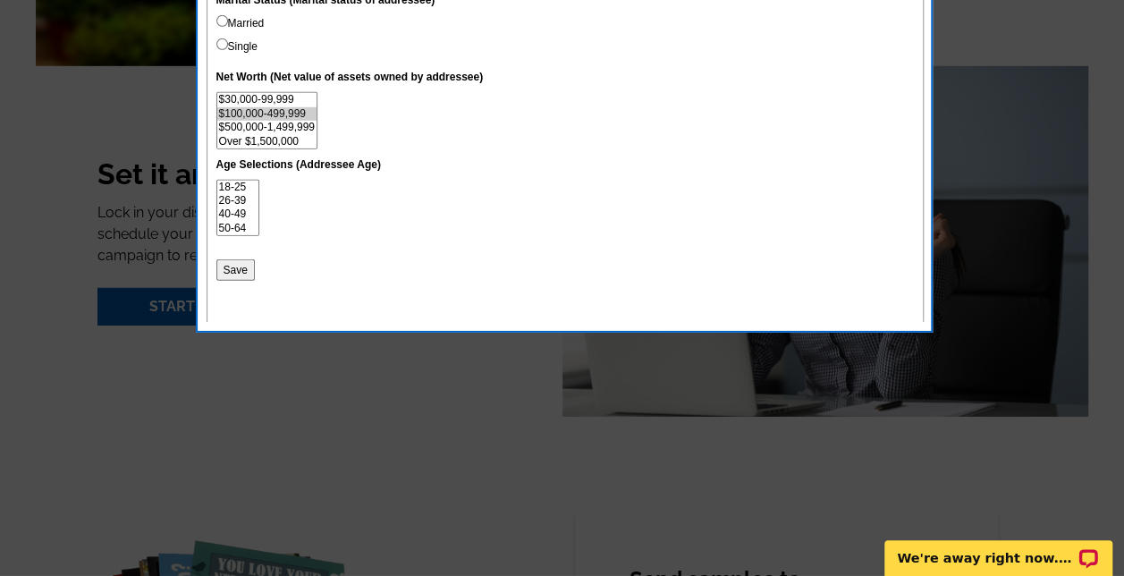
click at [290, 108] on option "$100,000-499,999" at bounding box center [266, 113] width 99 height 13
click at [285, 121] on option "$500,000-1,499,999" at bounding box center [266, 127] width 99 height 13
select select "100000-499999"
click at [289, 141] on option "Over $1,500,000" at bounding box center [266, 141] width 99 height 13
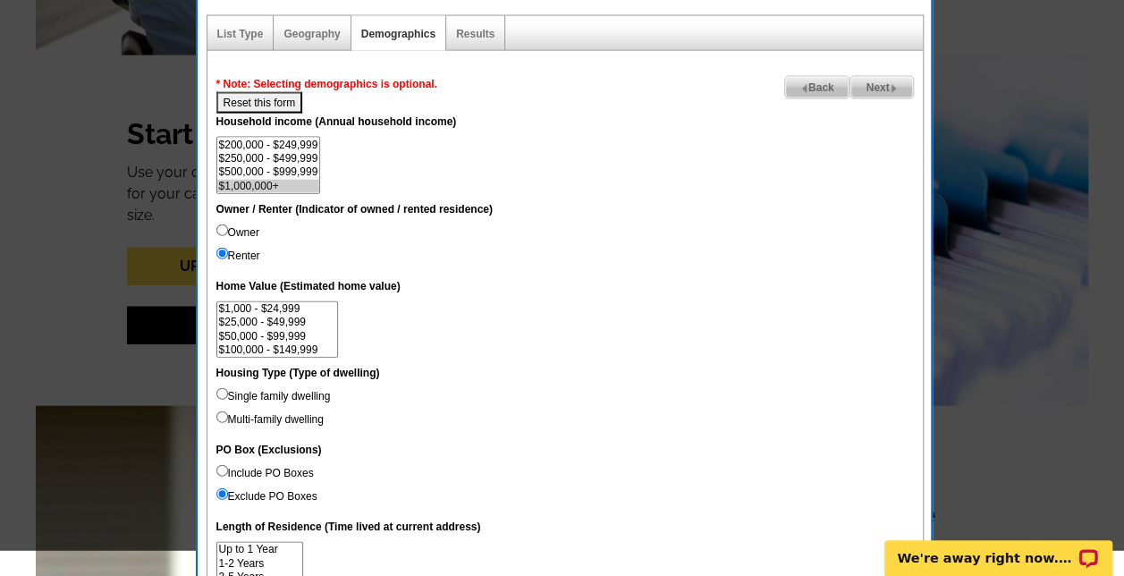
scroll to position [1929, 0]
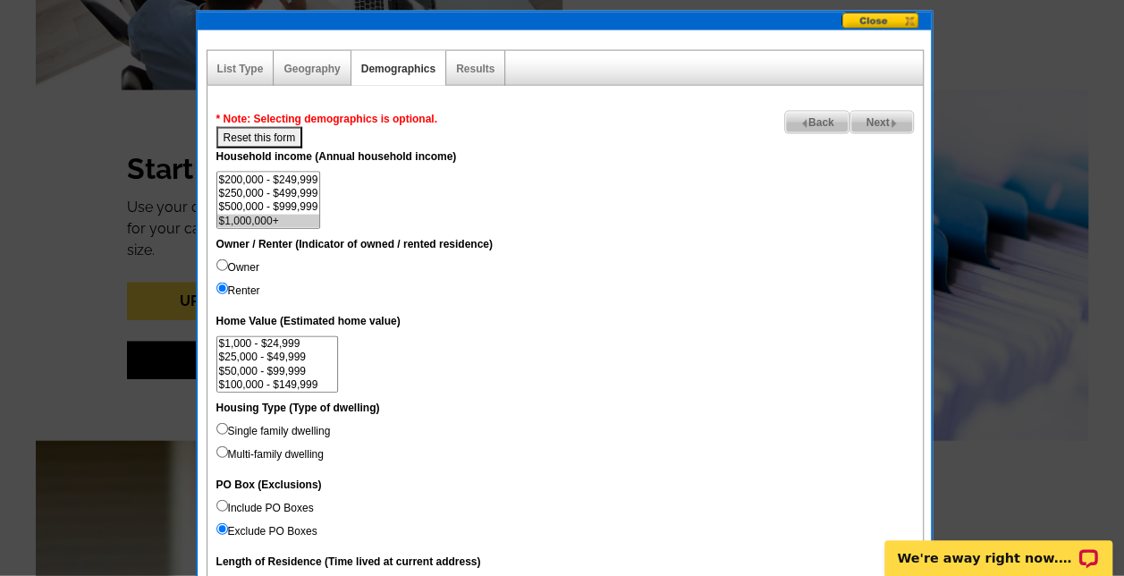
click at [877, 113] on span "Next" at bounding box center [882, 122] width 62 height 21
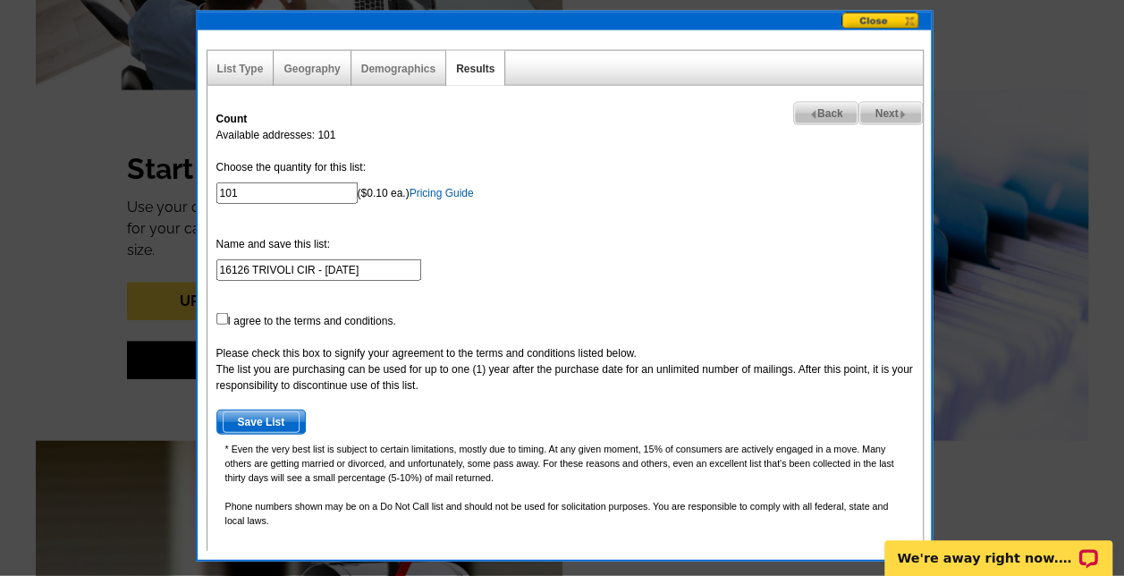
click at [829, 116] on span "Back" at bounding box center [826, 113] width 64 height 21
select select
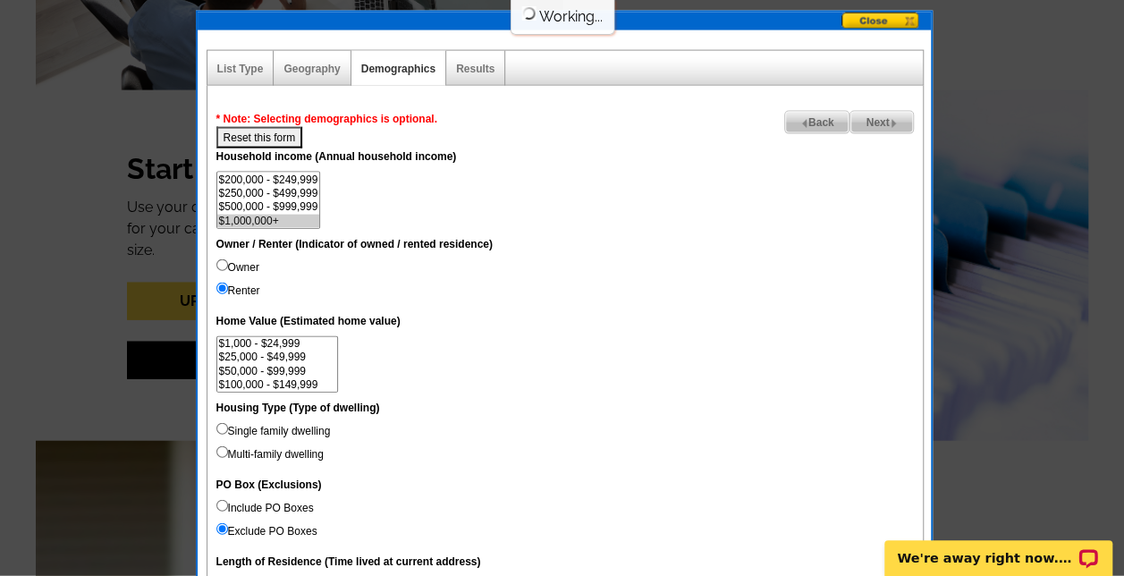
scroll to position [13, 0]
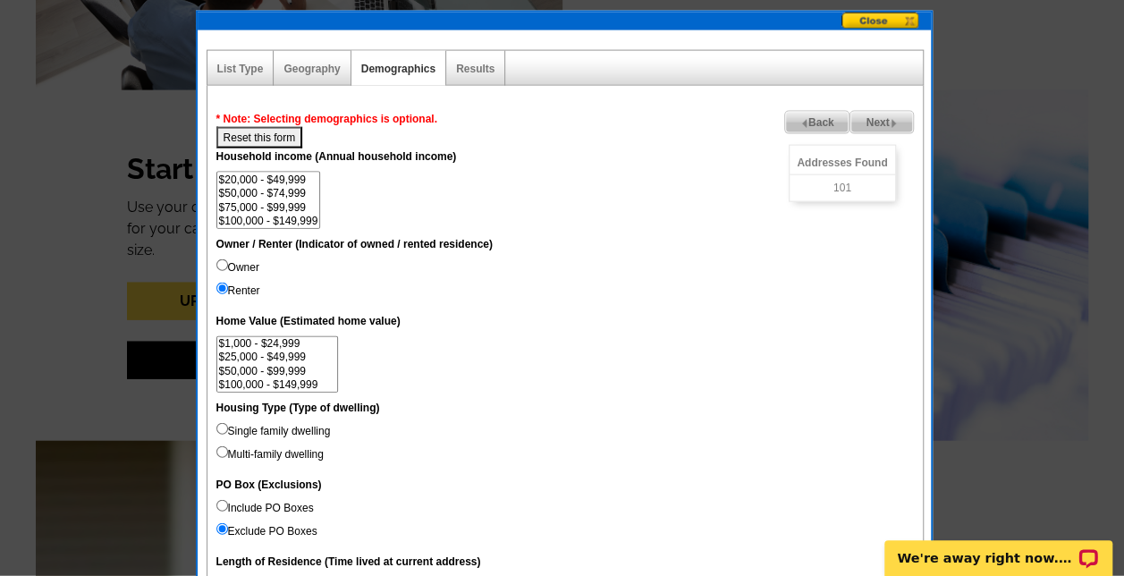
click at [223, 292] on input "Renter" at bounding box center [222, 289] width 12 height 12
click at [222, 286] on input "Renter" at bounding box center [222, 289] width 12 height 12
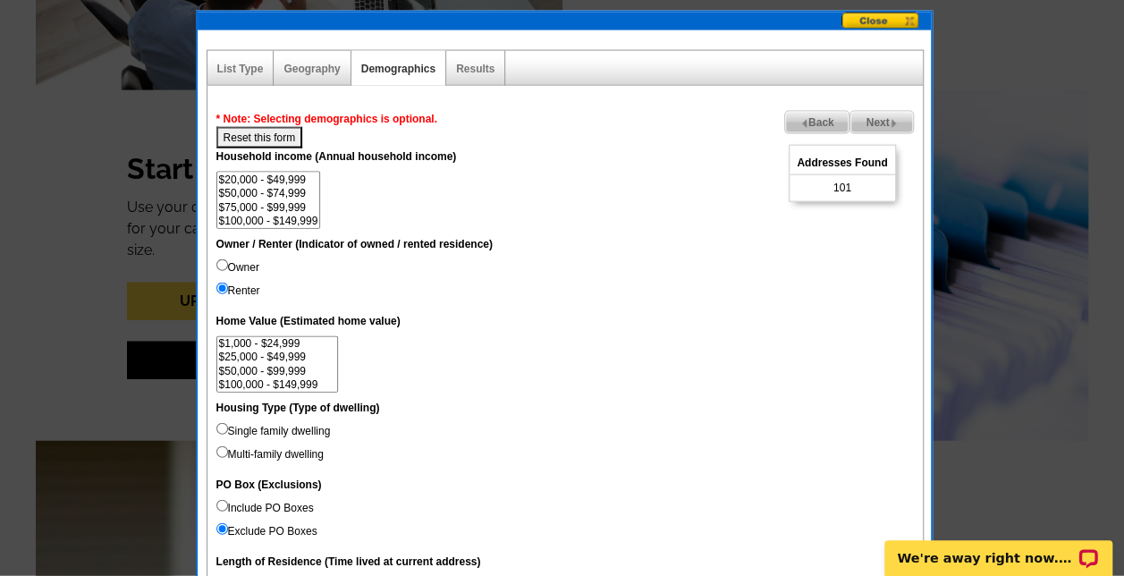
click at [222, 286] on input "Renter" at bounding box center [222, 289] width 12 height 12
click at [224, 286] on input "Renter" at bounding box center [222, 289] width 12 height 12
drag, startPoint x: 224, startPoint y: 286, endPoint x: 618, endPoint y: 335, distance: 397.5
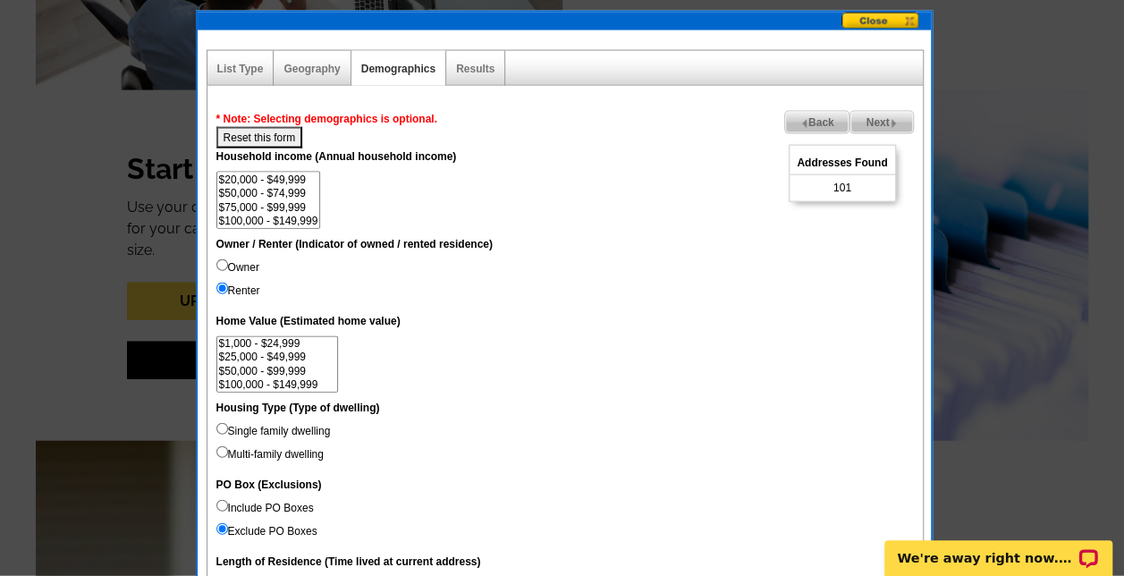
click at [618, 336] on dd "$1,000 - $24,999 $25,000 - $49,999 $50,000 - $99,999 $100,000 - $149,999 $150,0…" at bounding box center [565, 364] width 698 height 57
click at [817, 120] on span "Back" at bounding box center [817, 122] width 64 height 21
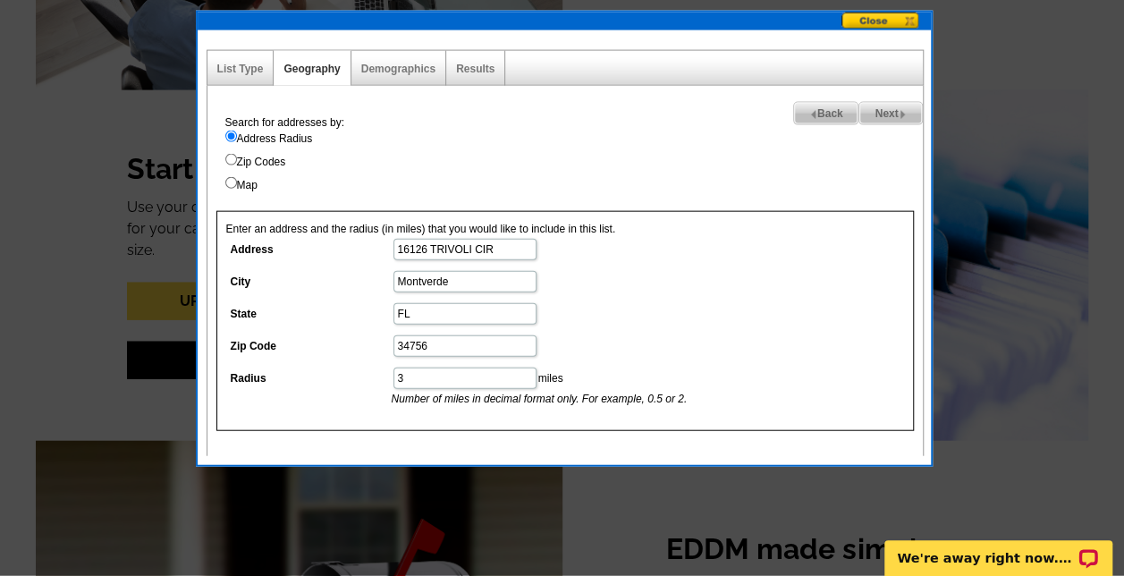
drag, startPoint x: 415, startPoint y: 376, endPoint x: 303, endPoint y: 389, distance: 112.6
click at [303, 389] on dd "3 miles Number of miles in decimal format only. For example, 0.5 or 2." at bounding box center [464, 386] width 476 height 41
type input "5"
click at [885, 111] on span "Next" at bounding box center [890, 113] width 62 height 21
select select
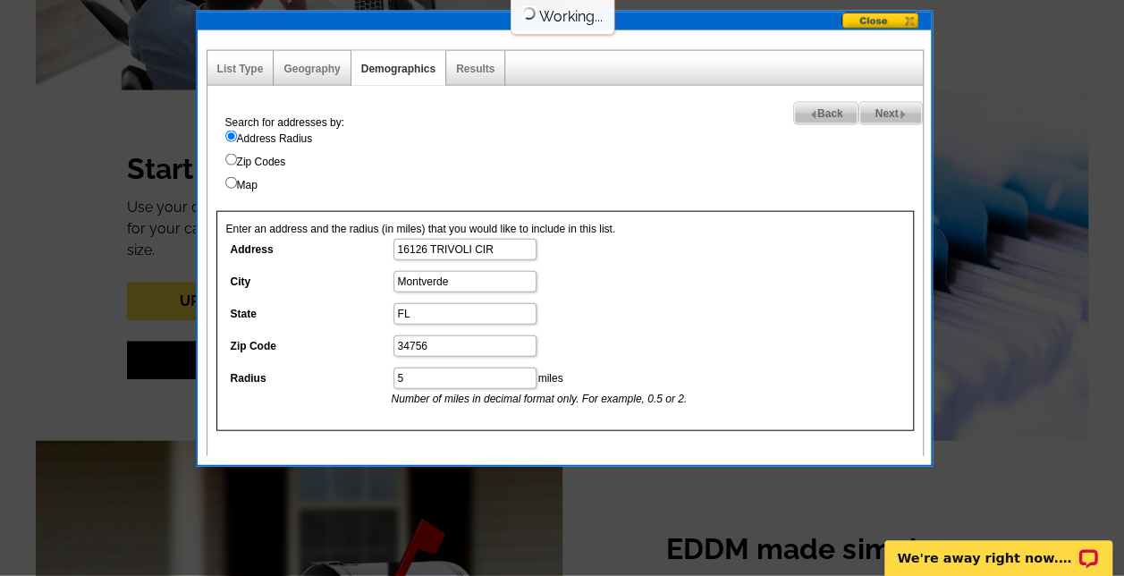
select select
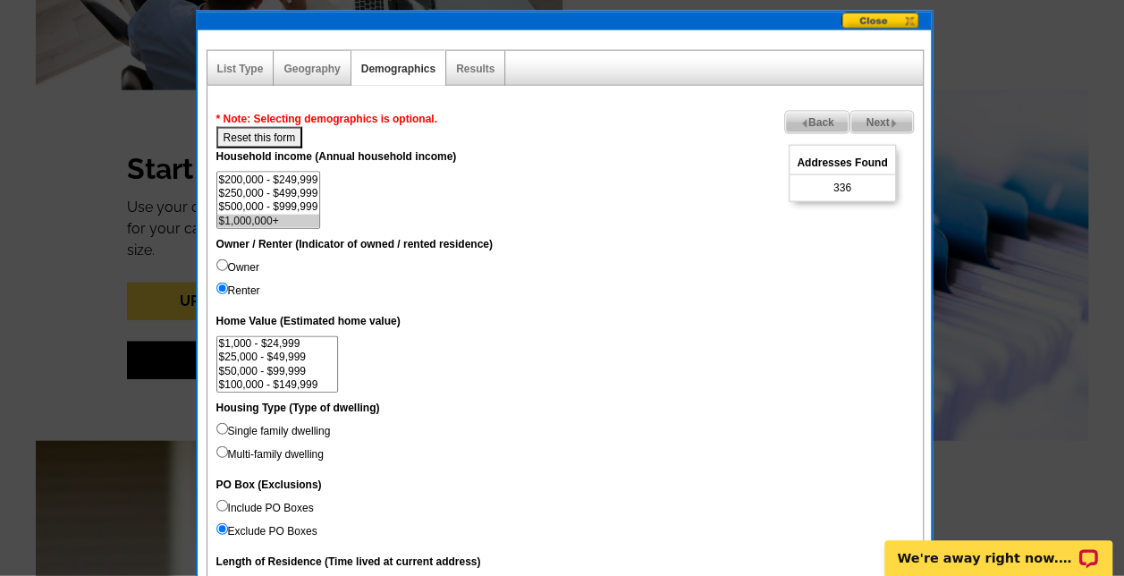
scroll to position [82, 0]
click at [284, 215] on option "$1,000,000+" at bounding box center [268, 221] width 103 height 13
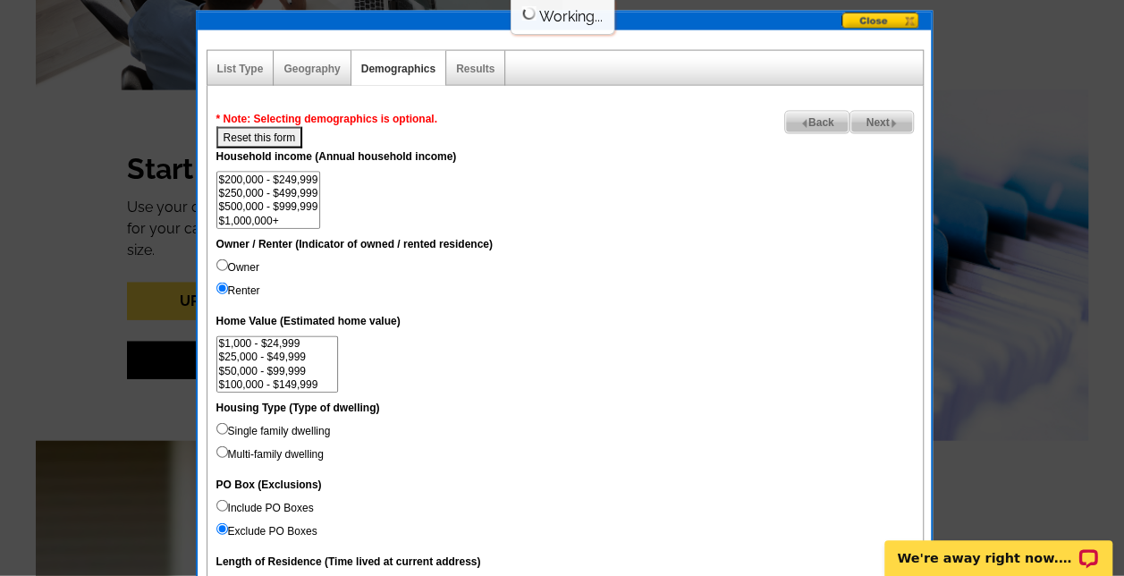
click at [275, 178] on option "$200,000 - $249,999" at bounding box center [268, 180] width 103 height 13
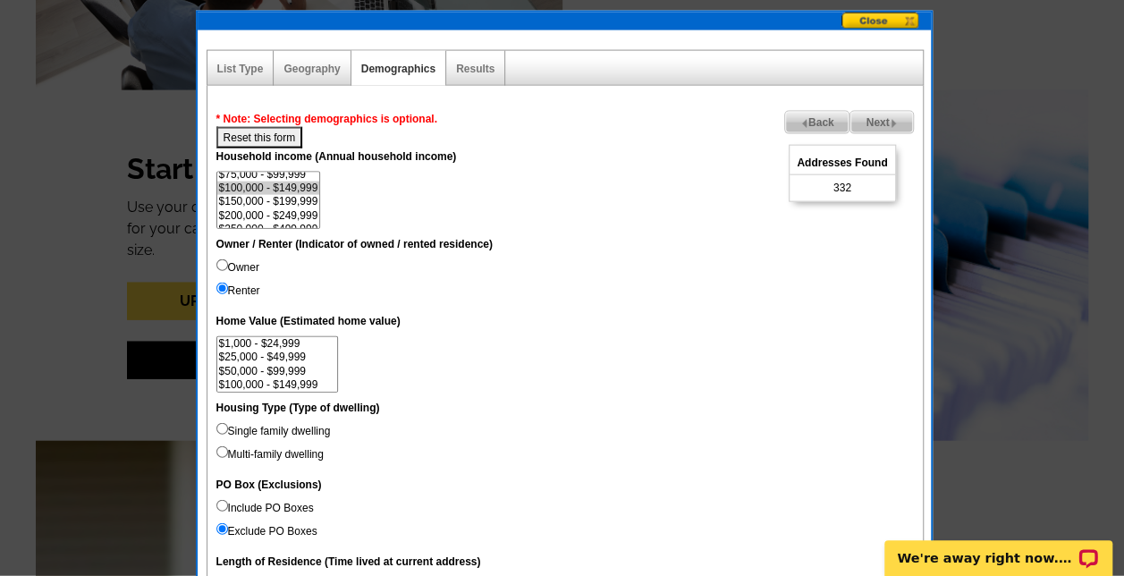
click at [277, 195] on option "$150,000 - $199,999" at bounding box center [268, 201] width 103 height 13
click at [268, 187] on option "$100,000 - $149,999" at bounding box center [268, 188] width 103 height 13
click at [286, 215] on option "$200,000 - $249,999" at bounding box center [268, 215] width 103 height 13
click at [305, 199] on option "$150,000 - $199,999" at bounding box center [268, 201] width 103 height 13
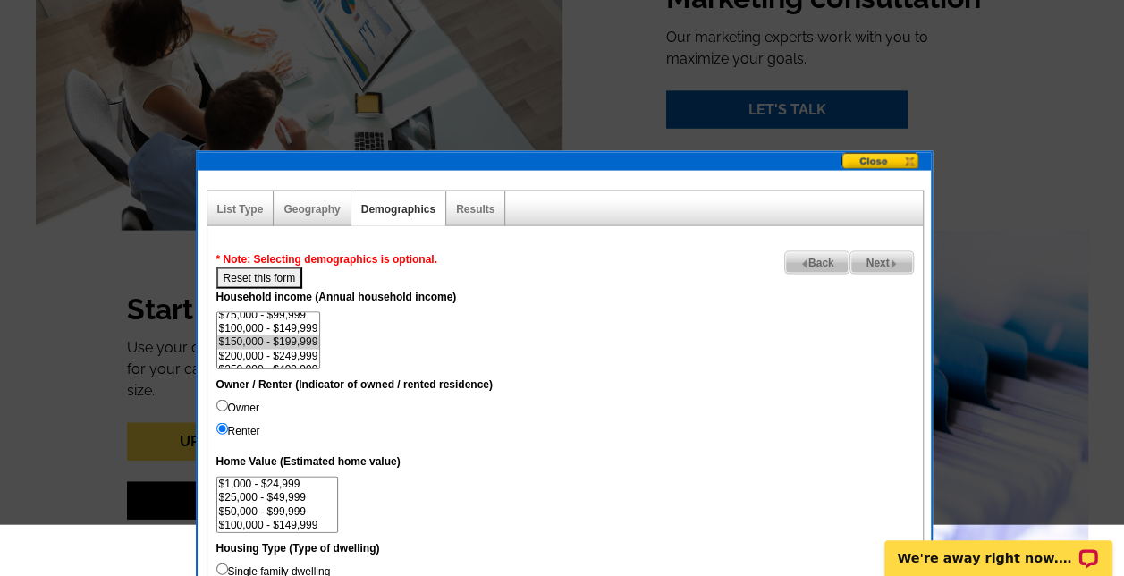
scroll to position [1801, 0]
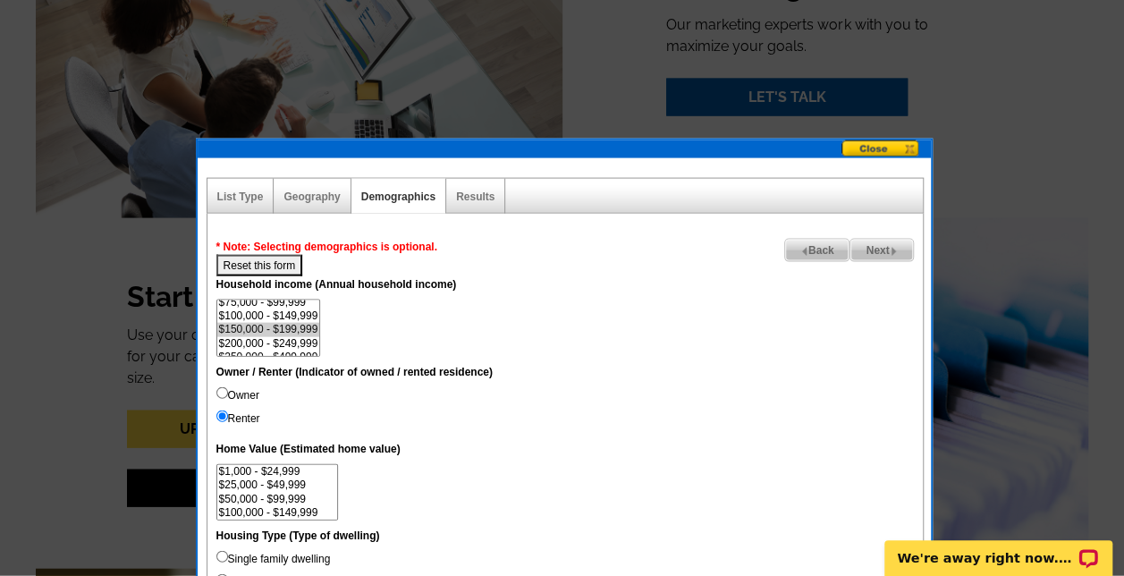
select select "100000-149999"
click at [306, 318] on option "$100,000 - $149,999" at bounding box center [268, 315] width 103 height 13
select select
click at [301, 318] on option "$100,000 - $149,999" at bounding box center [268, 315] width 103 height 13
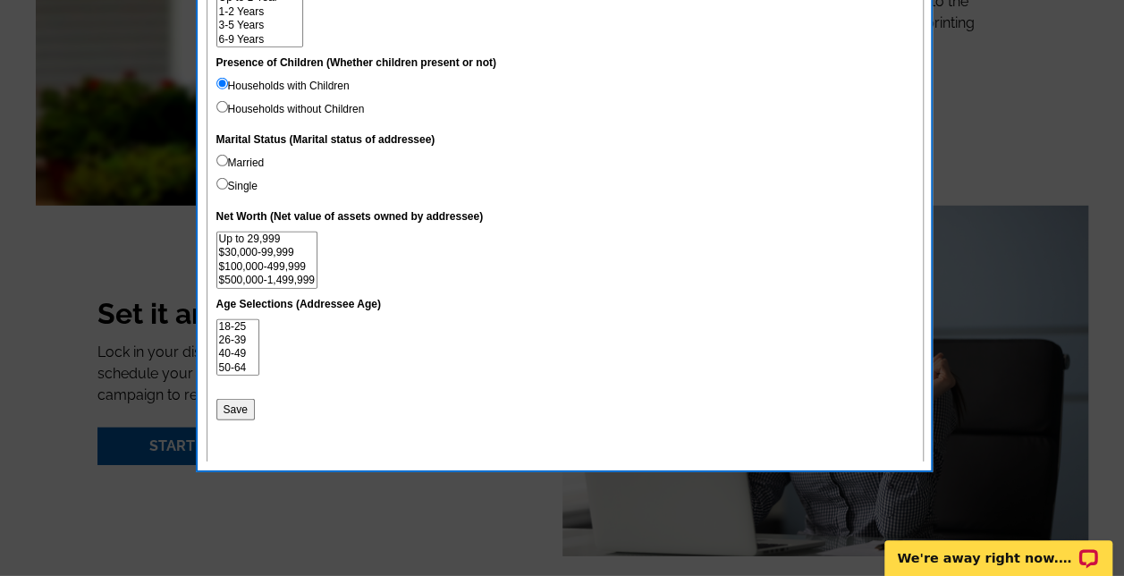
scroll to position [2517, 0]
click at [277, 275] on option "$500,000-1,499,999" at bounding box center [266, 279] width 99 height 13
select select "500000-1499999"
click at [299, 279] on option "Over $1,500,000" at bounding box center [266, 280] width 99 height 13
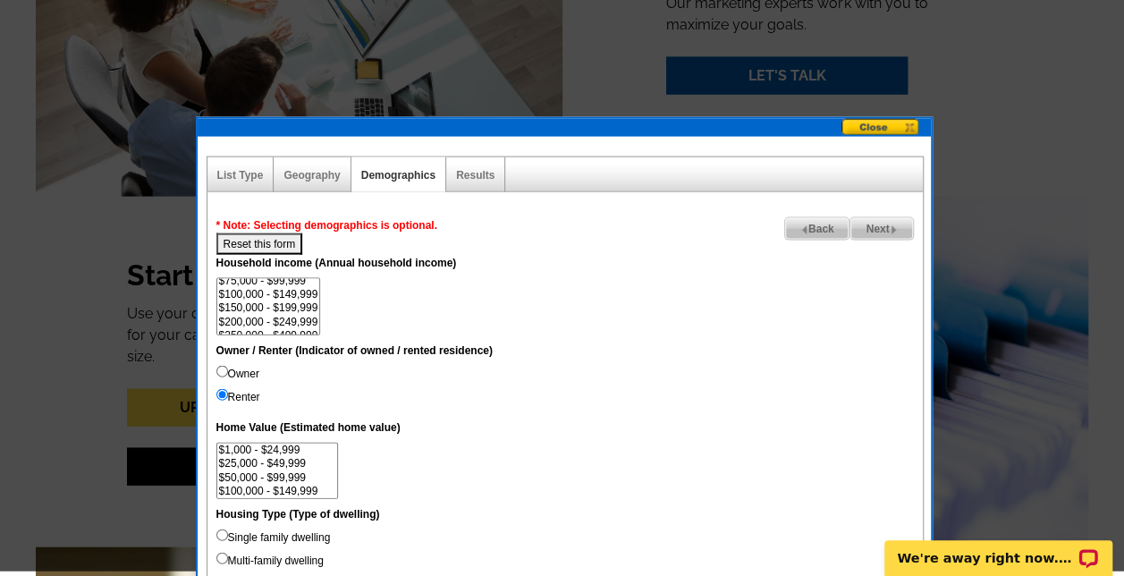
scroll to position [1825, 0]
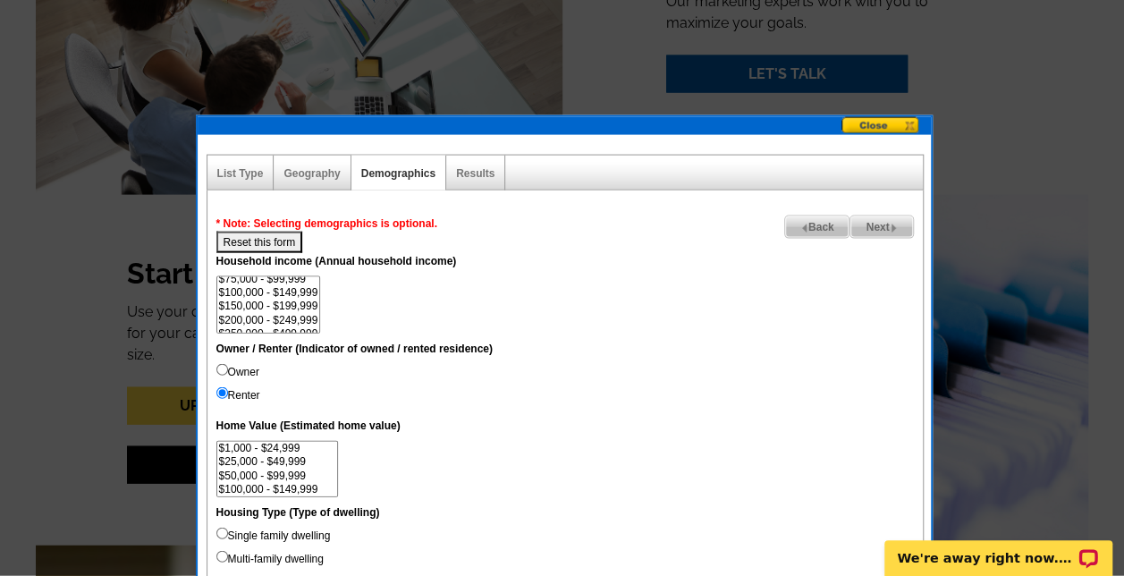
click at [876, 224] on span "Next" at bounding box center [882, 226] width 62 height 21
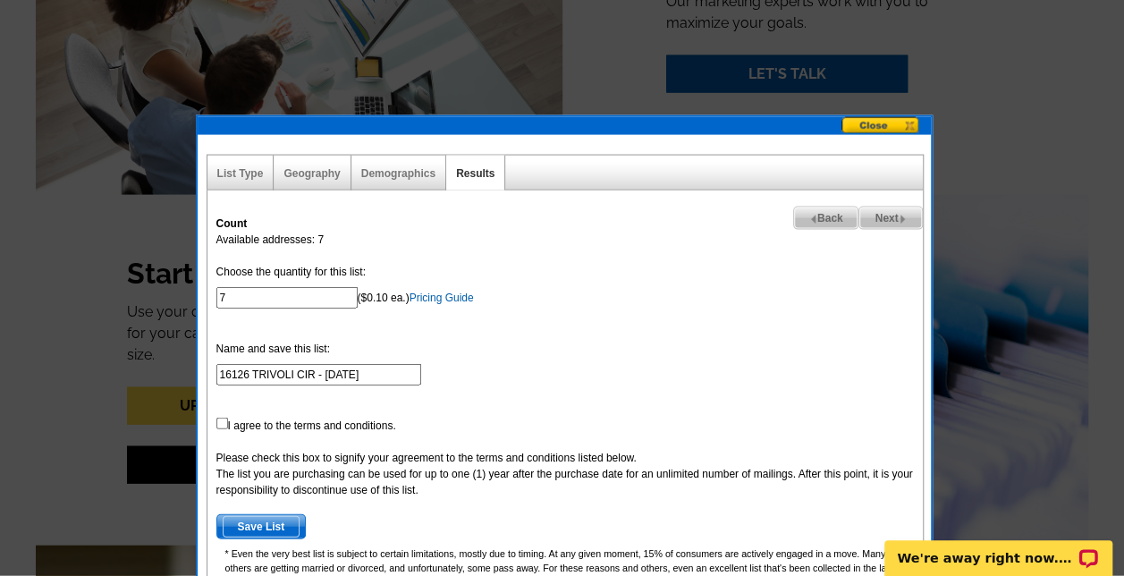
click at [830, 212] on span "Back" at bounding box center [826, 217] width 64 height 21
select select
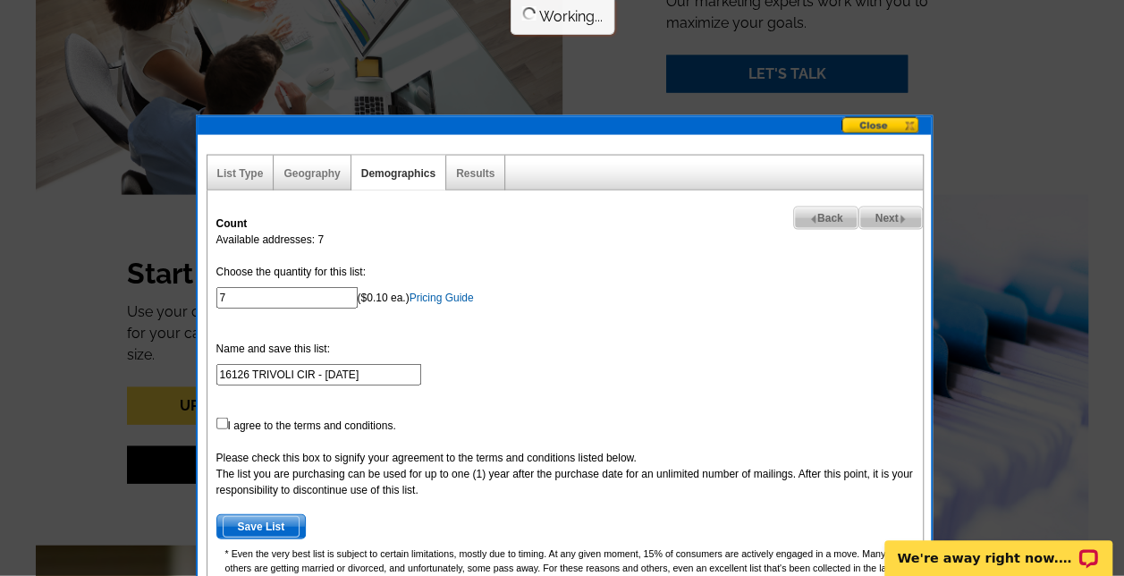
select select
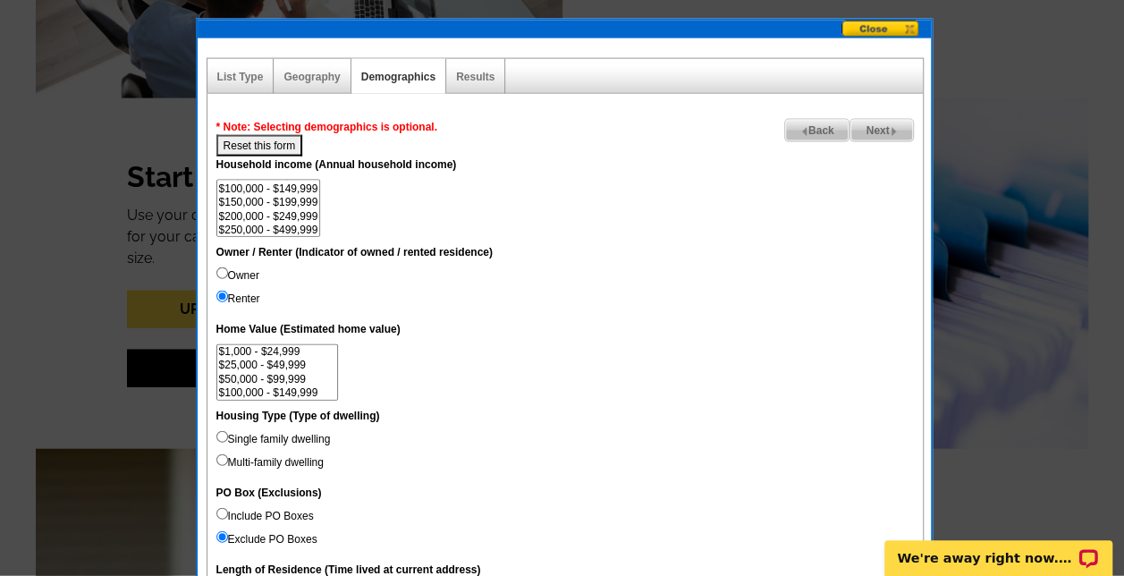
scroll to position [72, 0]
click at [285, 206] on option "$250,000 - $499,999" at bounding box center [268, 212] width 103 height 13
click at [290, 223] on option "$500,000 - $999,999" at bounding box center [268, 225] width 103 height 13
click at [305, 223] on option "$500,000 - $999,999" at bounding box center [268, 225] width 103 height 13
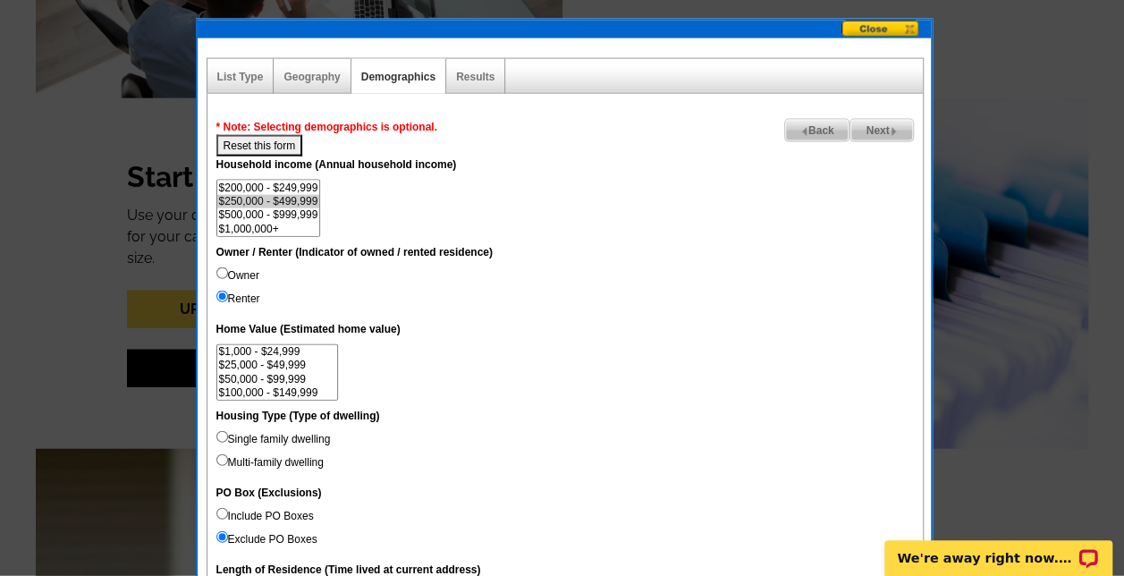
click at [300, 224] on option "$1,000,000+" at bounding box center [268, 229] width 103 height 13
select select "200000-249999"
click at [309, 190] on option "$200,000 - $249,999" at bounding box center [268, 188] width 103 height 13
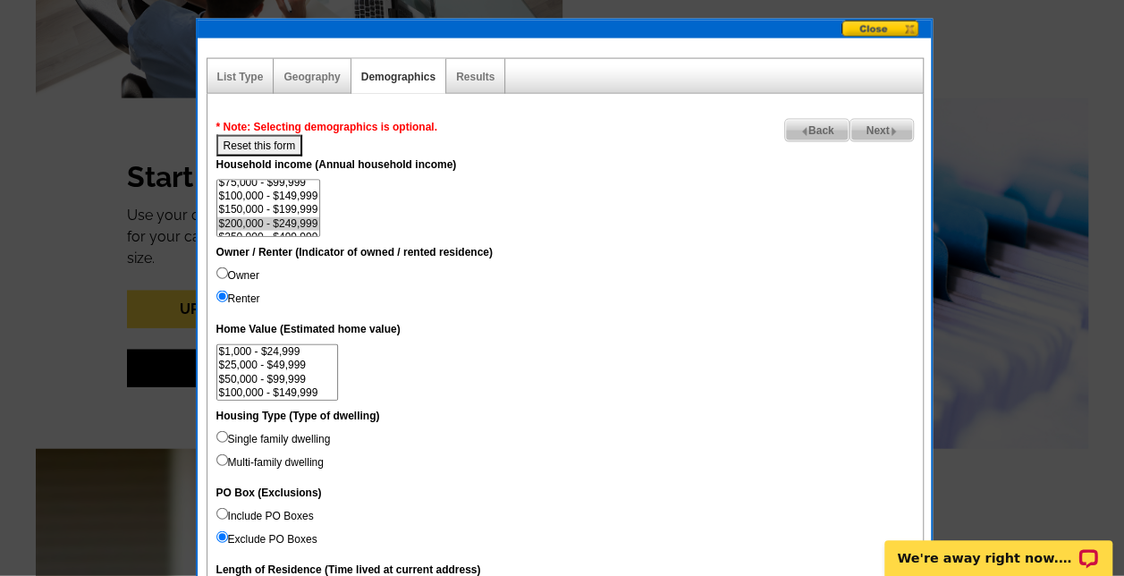
click at [864, 133] on span "Next" at bounding box center [882, 130] width 62 height 21
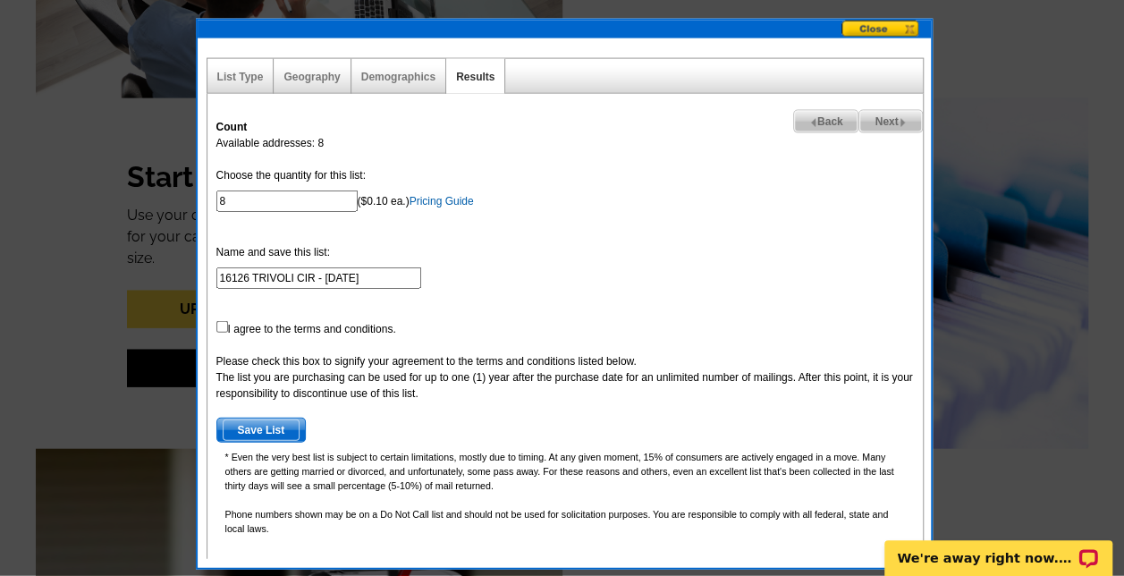
click at [823, 115] on span "Back" at bounding box center [826, 121] width 64 height 21
select select
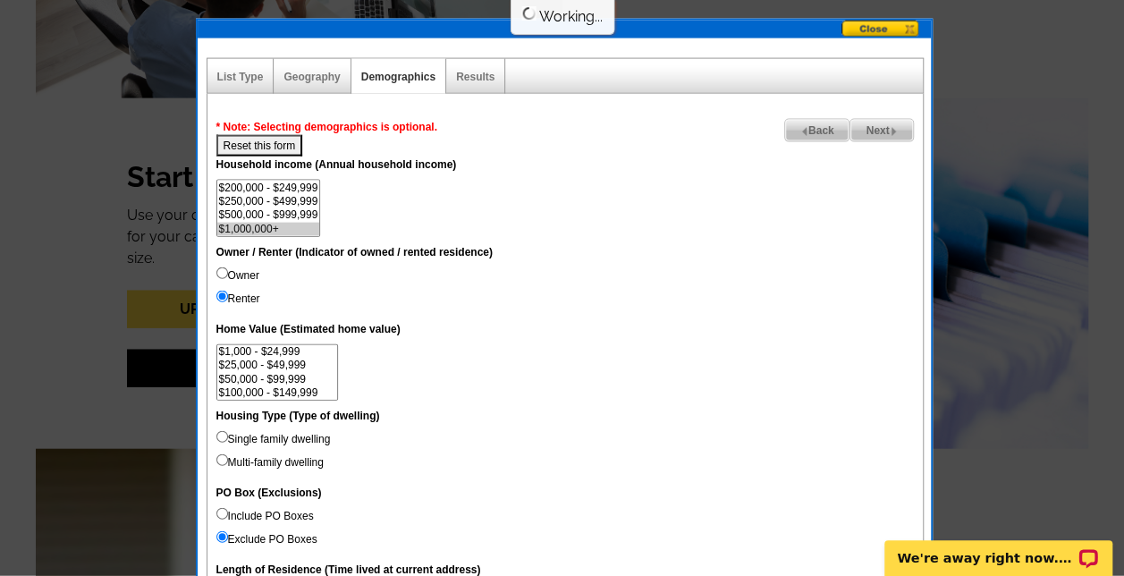
scroll to position [41, 0]
